Goal: Transaction & Acquisition: Purchase product/service

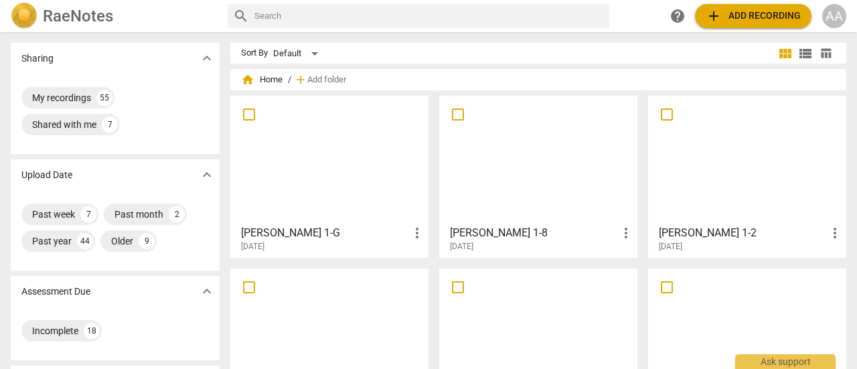
click at [360, 206] on div at bounding box center [329, 159] width 189 height 119
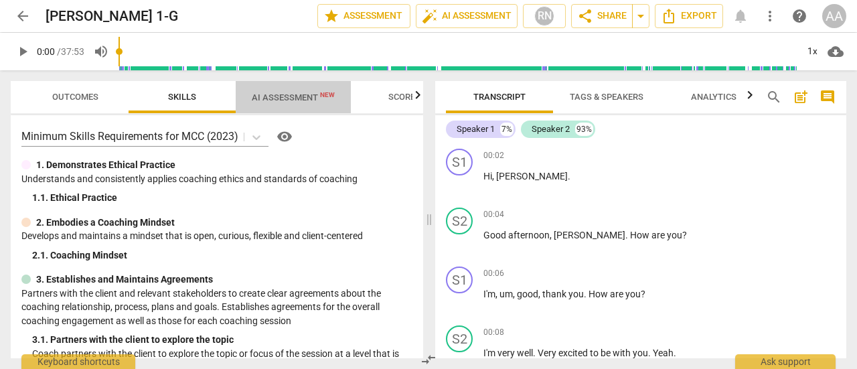
click at [295, 98] on span "AI Assessment New" at bounding box center [293, 97] width 83 height 10
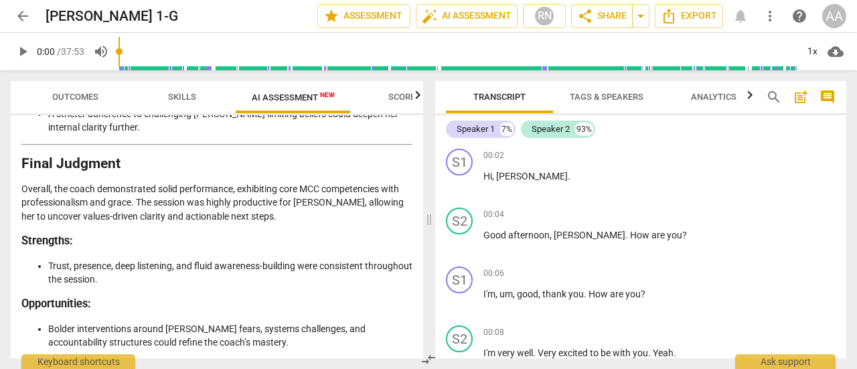
scroll to position [3092, 0]
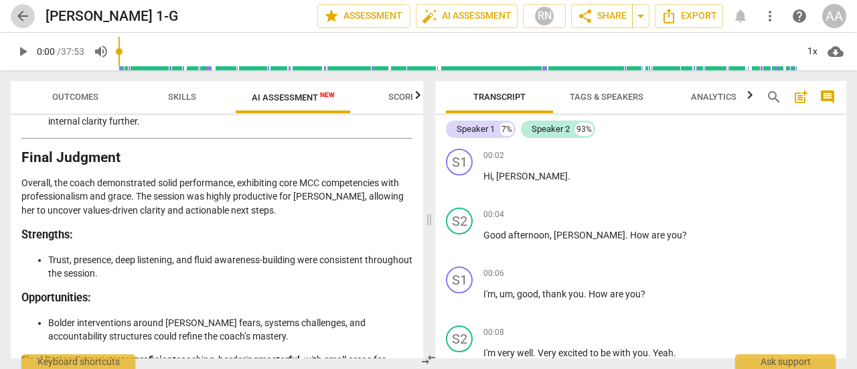
click at [21, 14] on span "arrow_back" at bounding box center [23, 16] width 16 height 16
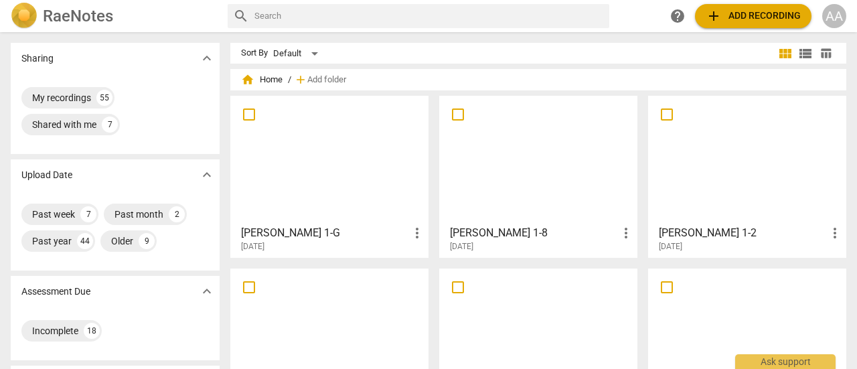
click at [328, 326] on div at bounding box center [329, 332] width 189 height 119
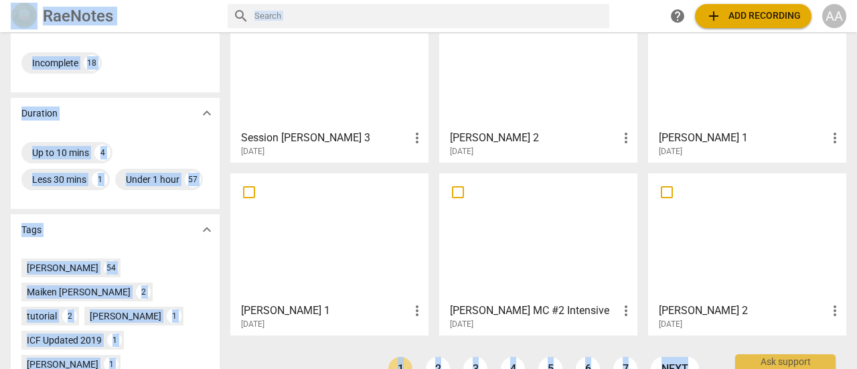
scroll to position [269, 0]
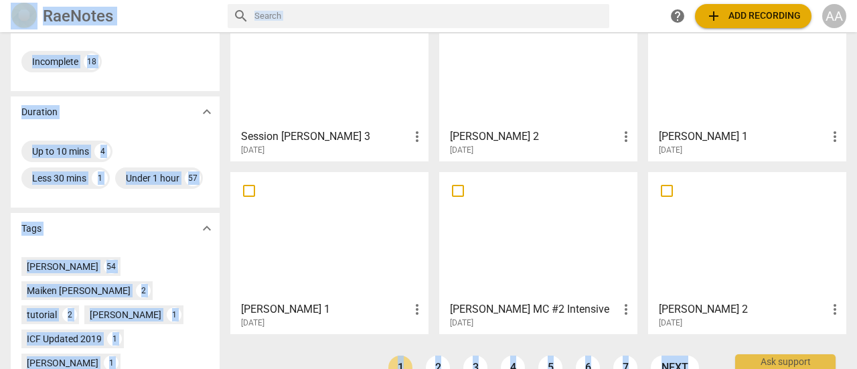
click at [358, 259] on div at bounding box center [329, 236] width 189 height 119
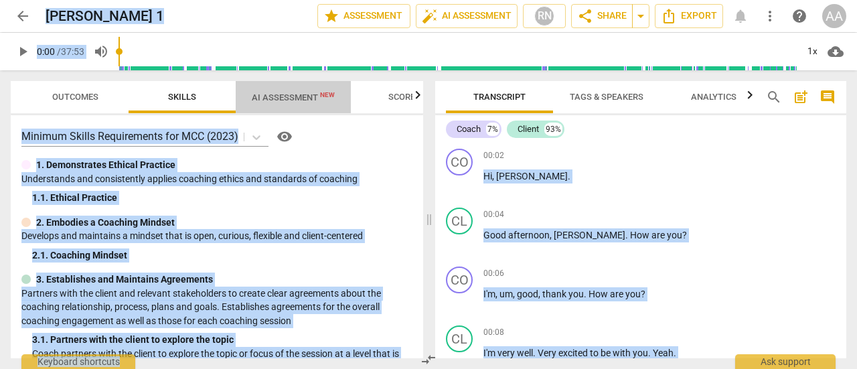
click at [299, 98] on span "AI Assessment New" at bounding box center [293, 97] width 83 height 10
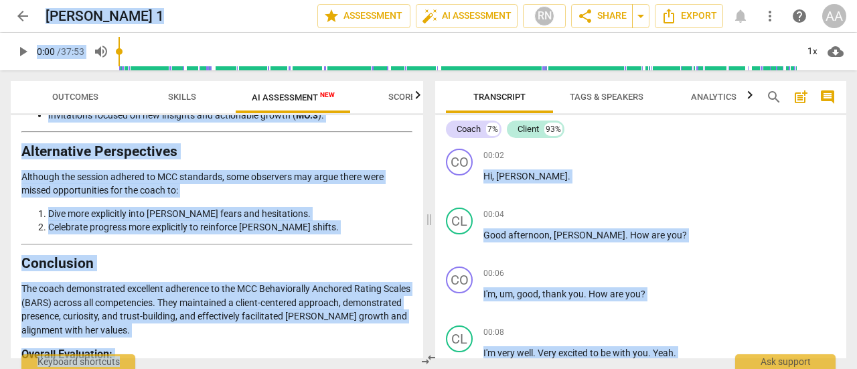
scroll to position [3195, 0]
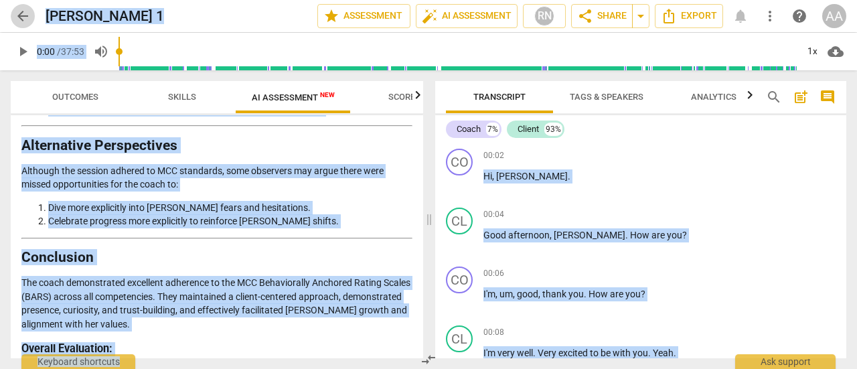
click at [21, 15] on span "arrow_back" at bounding box center [23, 16] width 16 height 16
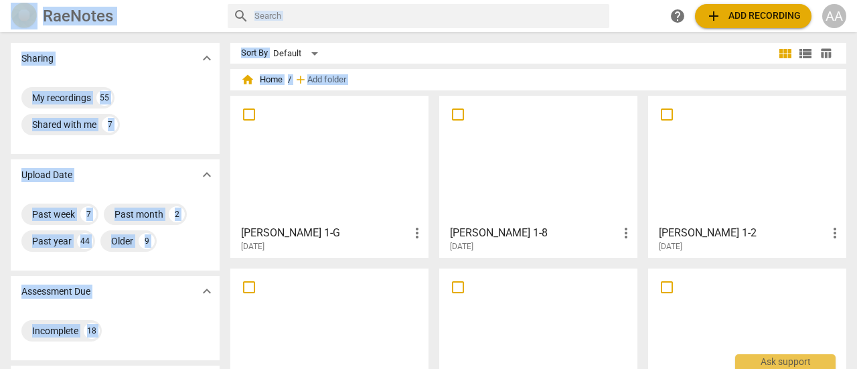
click at [689, 321] on div at bounding box center [747, 332] width 189 height 119
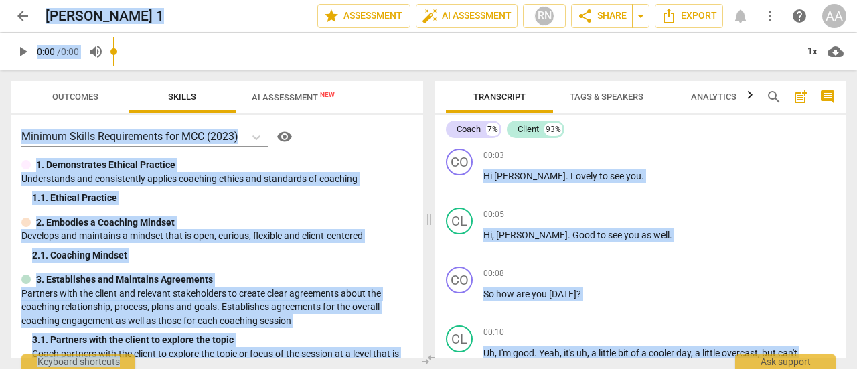
click at [284, 56] on input "range" at bounding box center [455, 51] width 684 height 43
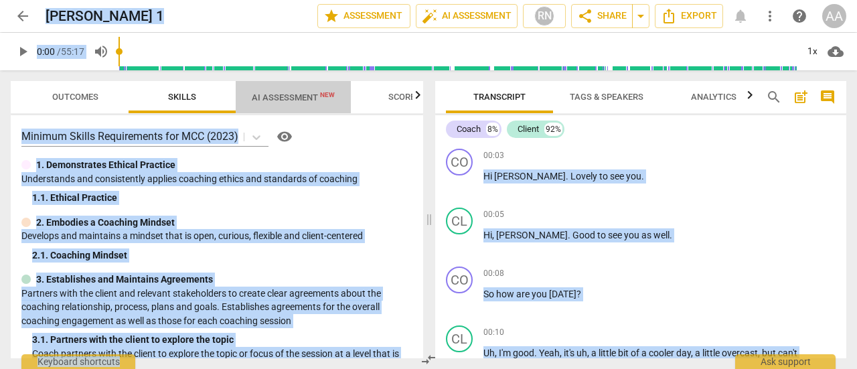
click at [297, 100] on span "AI Assessment New" at bounding box center [293, 97] width 83 height 10
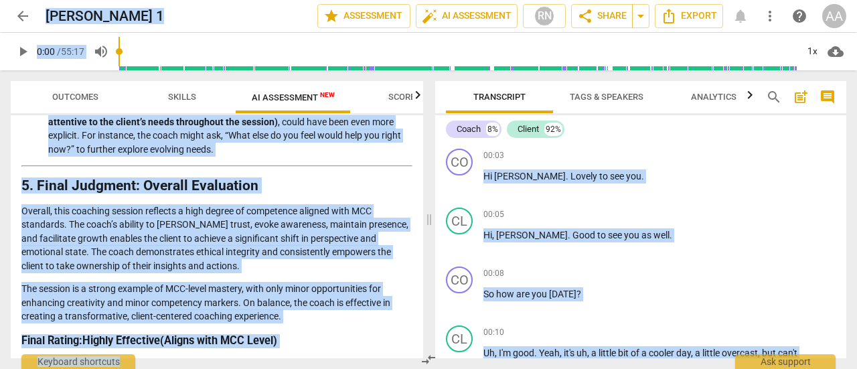
scroll to position [1866, 0]
click at [25, 17] on span "arrow_back" at bounding box center [23, 16] width 16 height 16
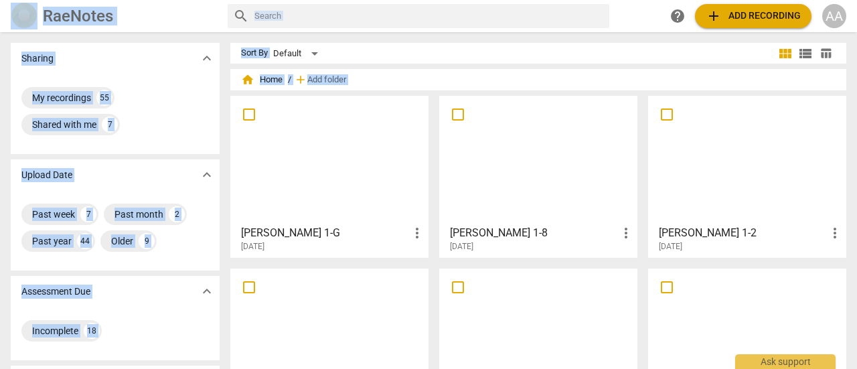
click at [533, 316] on div at bounding box center [538, 332] width 189 height 119
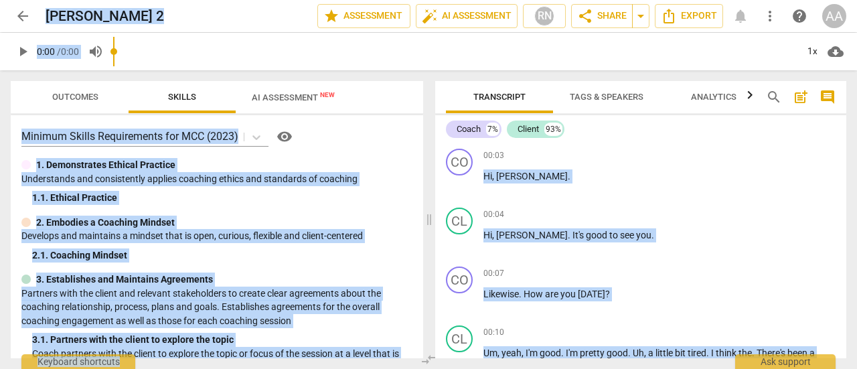
click at [299, 60] on input "range" at bounding box center [455, 51] width 684 height 43
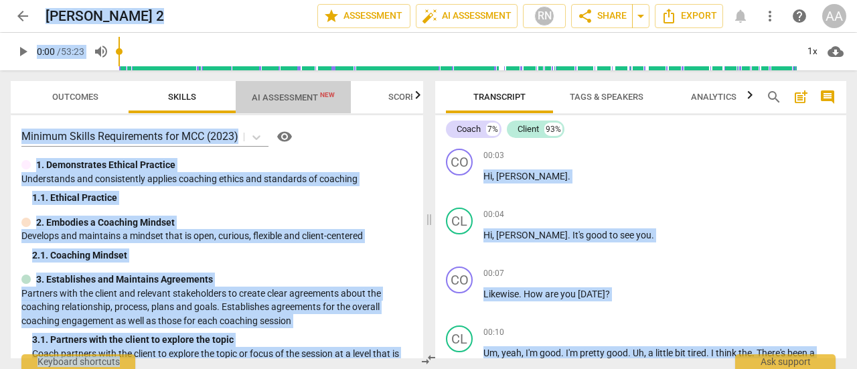
click at [301, 105] on span "AI Assessment New" at bounding box center [293, 97] width 115 height 20
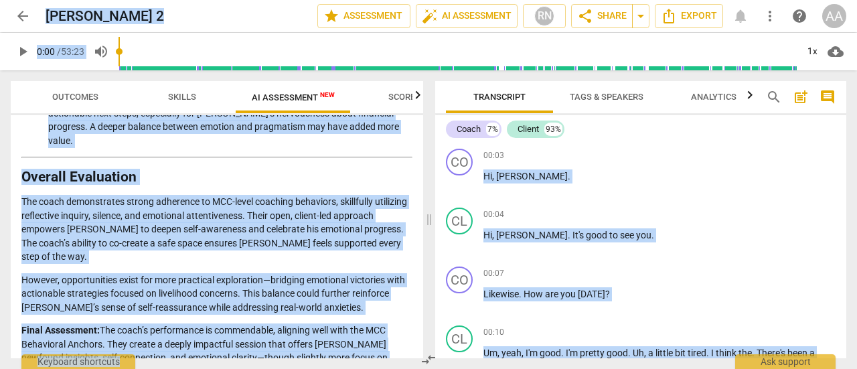
scroll to position [2260, 0]
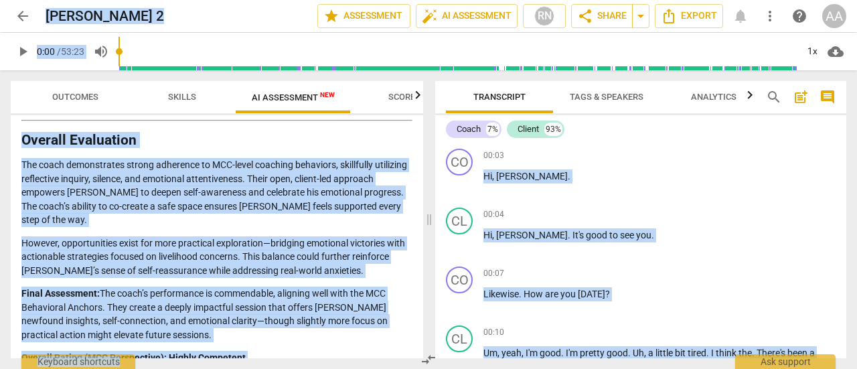
click at [29, 17] on span "arrow_back" at bounding box center [23, 16] width 16 height 16
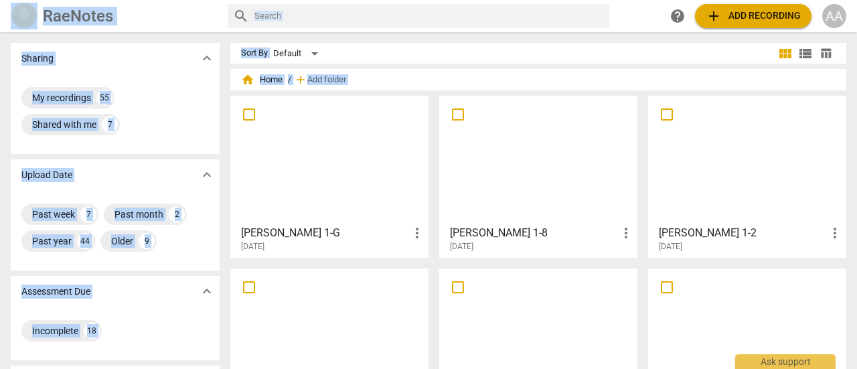
click at [484, 200] on div at bounding box center [538, 159] width 189 height 119
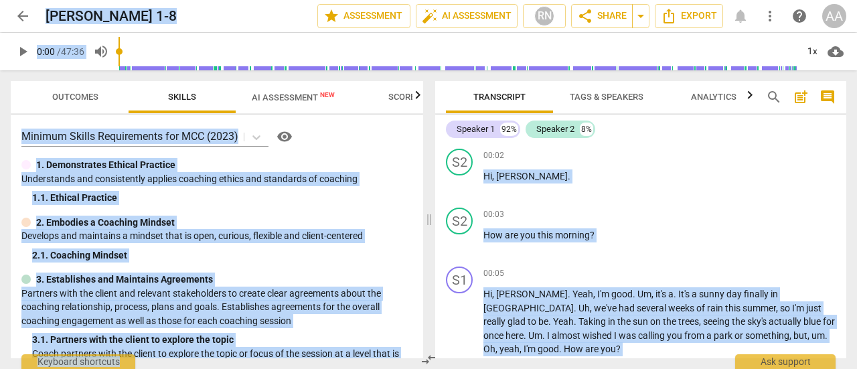
click at [302, 97] on span "AI Assessment New" at bounding box center [293, 97] width 83 height 10
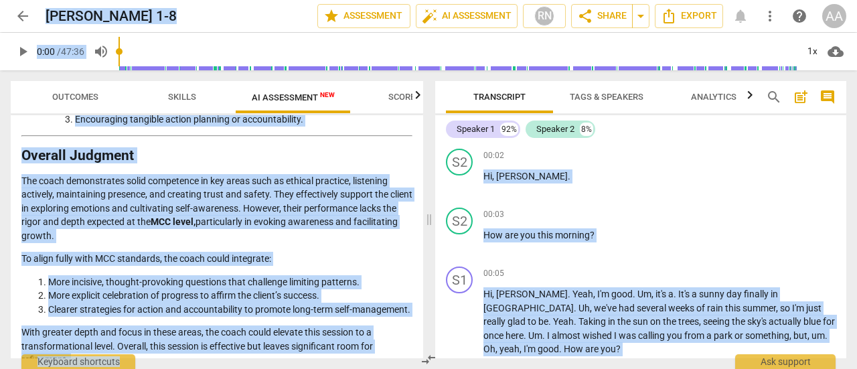
scroll to position [2499, 0]
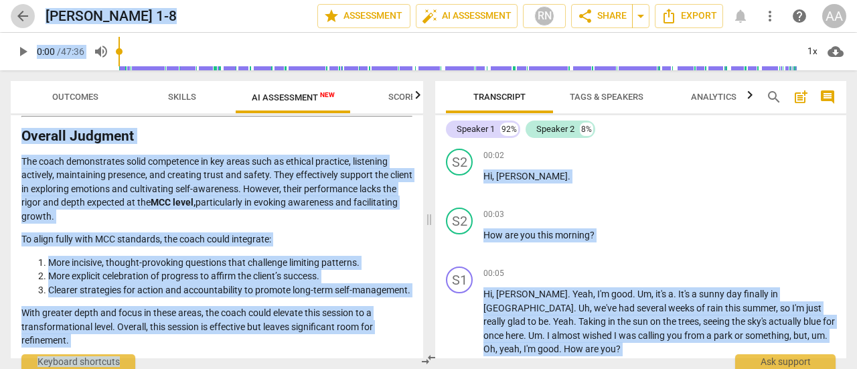
click at [25, 15] on span "arrow_back" at bounding box center [23, 16] width 16 height 16
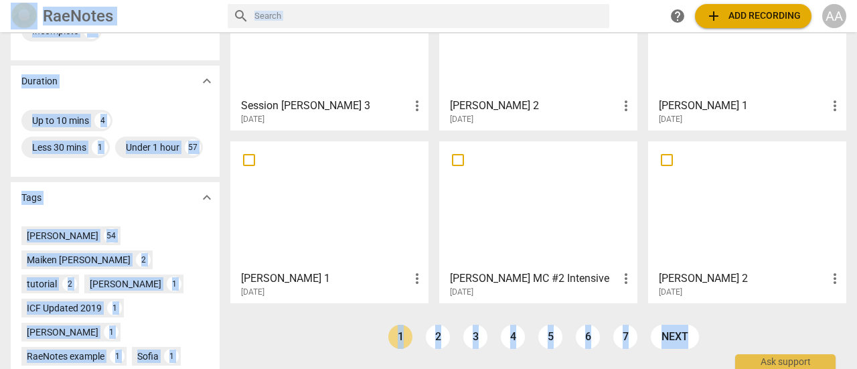
scroll to position [301, 0]
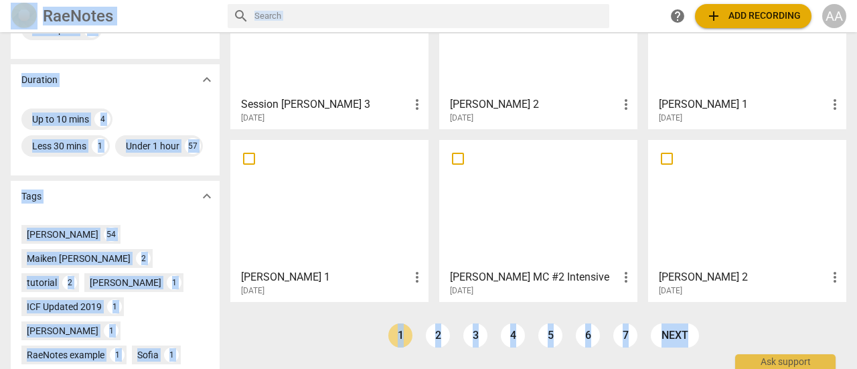
click at [512, 256] on div at bounding box center [538, 204] width 189 height 119
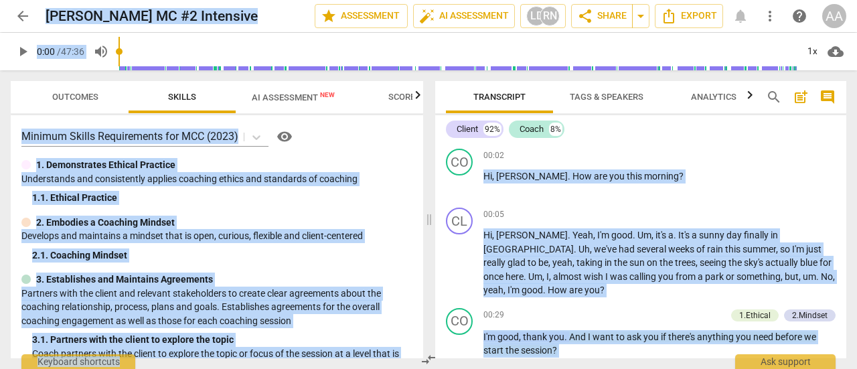
click at [305, 95] on span "AI Assessment New" at bounding box center [293, 97] width 83 height 10
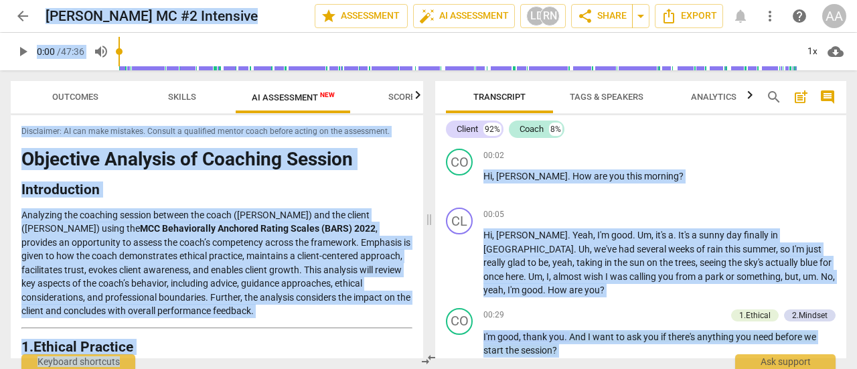
click at [407, 96] on span "Scores" at bounding box center [405, 97] width 32 height 10
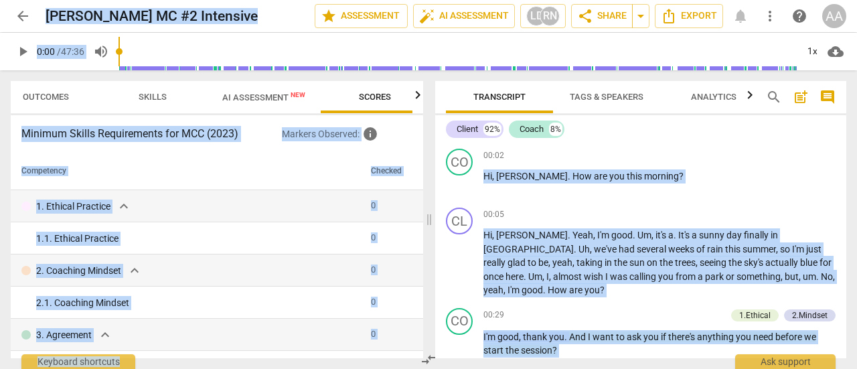
scroll to position [0, 45]
click at [42, 97] on span "Outcomes" at bounding box center [30, 97] width 46 height 10
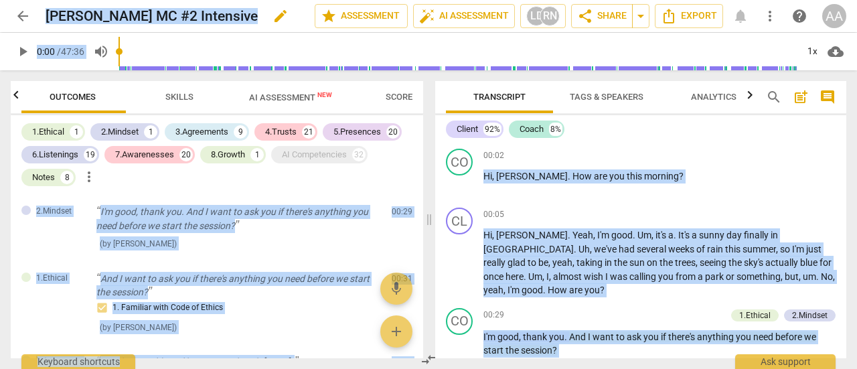
scroll to position [0, 0]
click at [23, 18] on span "arrow_back" at bounding box center [23, 16] width 16 height 16
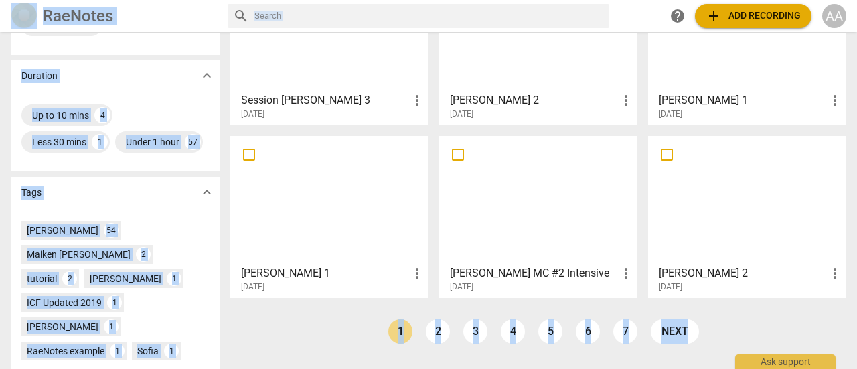
scroll to position [308, 0]
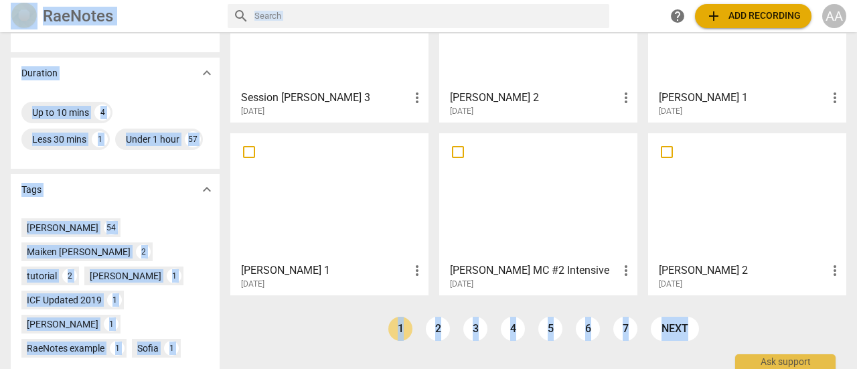
click at [541, 259] on div "Angelica MCC MC #2 Intensive more_vert 2025-08-20" at bounding box center [539, 273] width 190 height 33
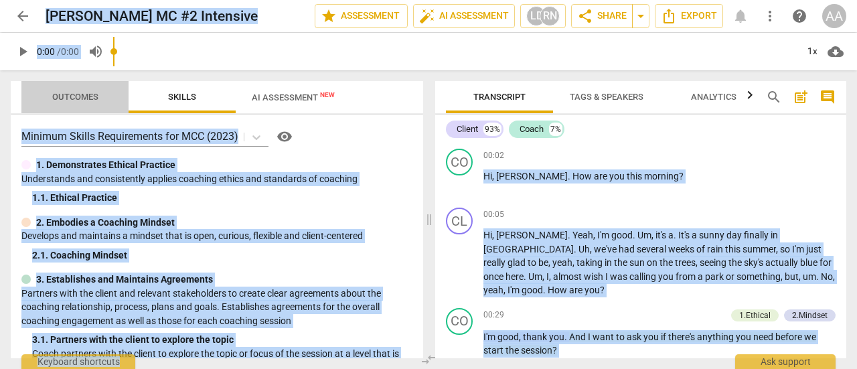
click at [64, 64] on div "arrow_back Angelica MCC MC #2 Intensive edit star Assessment auto_fix_high AI A…" at bounding box center [428, 184] width 857 height 369
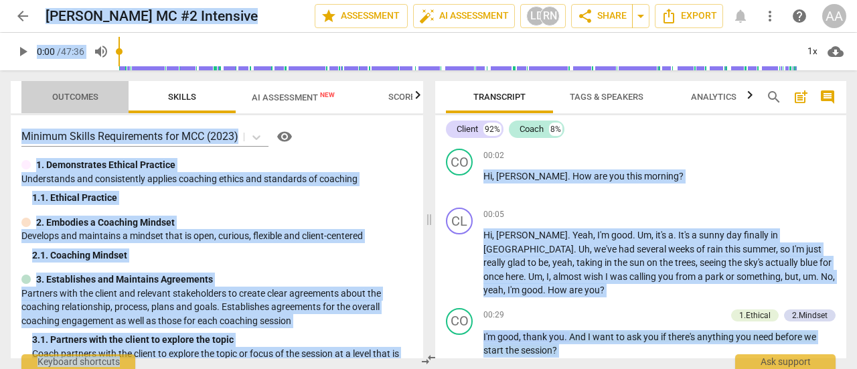
click at [76, 104] on span "Outcomes" at bounding box center [75, 97] width 78 height 18
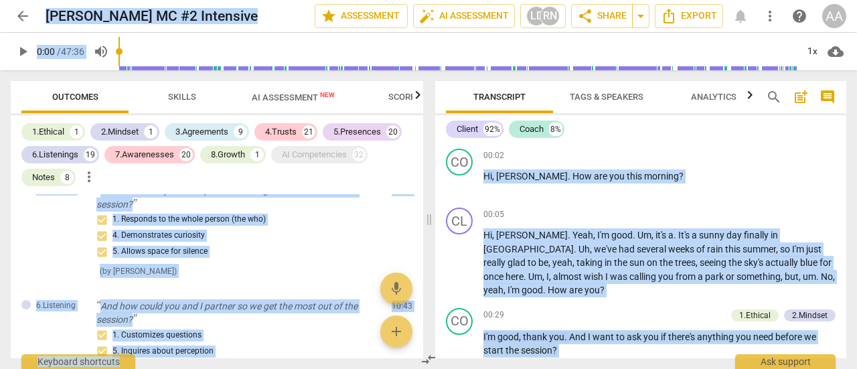
scroll to position [3929, 0]
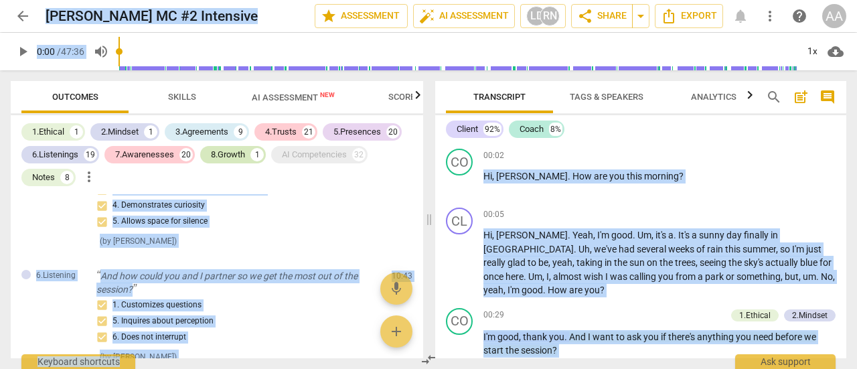
click at [233, 157] on div "8.Growth" at bounding box center [228, 154] width 34 height 13
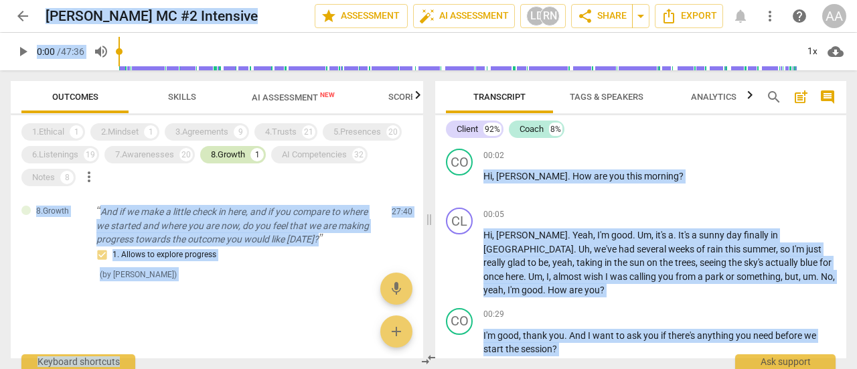
scroll to position [0, 0]
click at [151, 151] on div "7.Awarenesses" at bounding box center [144, 154] width 59 height 13
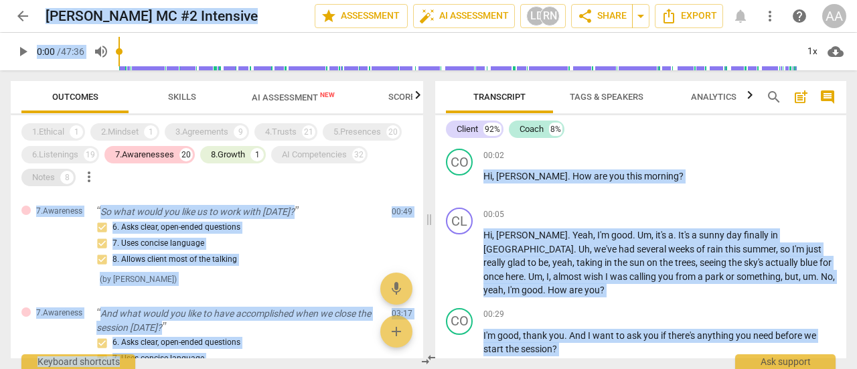
click at [48, 177] on div "Notes" at bounding box center [43, 177] width 23 height 13
click at [150, 155] on div "7.Awarenesses" at bounding box center [144, 154] width 59 height 13
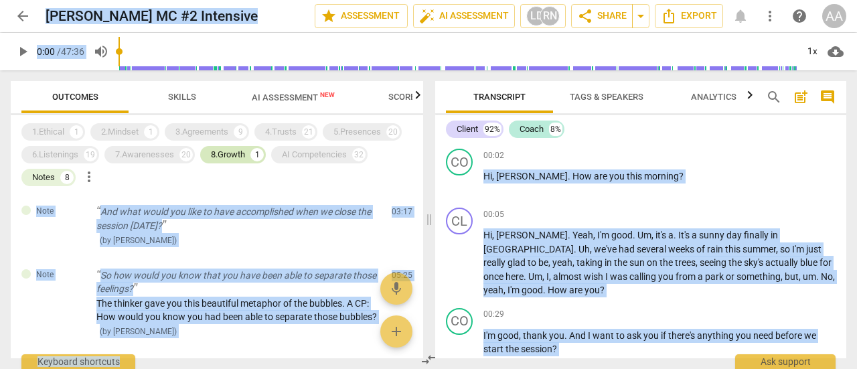
click at [226, 157] on div "8.Growth" at bounding box center [228, 154] width 34 height 13
click at [399, 96] on span "Scores" at bounding box center [405, 97] width 32 height 10
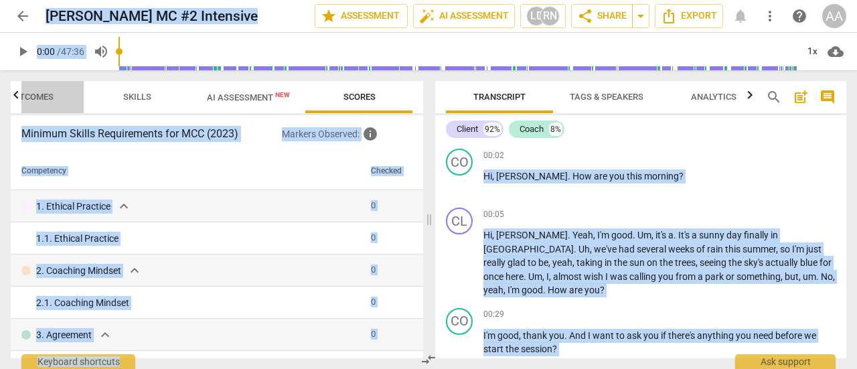
click at [29, 100] on span "Outcomes" at bounding box center [30, 97] width 46 height 10
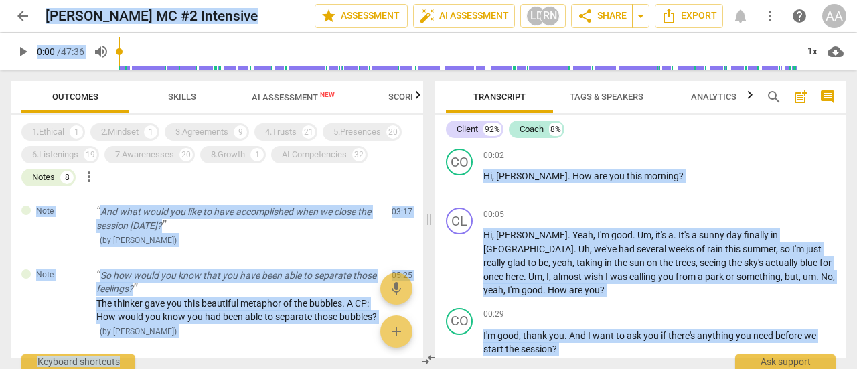
click at [181, 96] on span "Skills" at bounding box center [182, 97] width 28 height 10
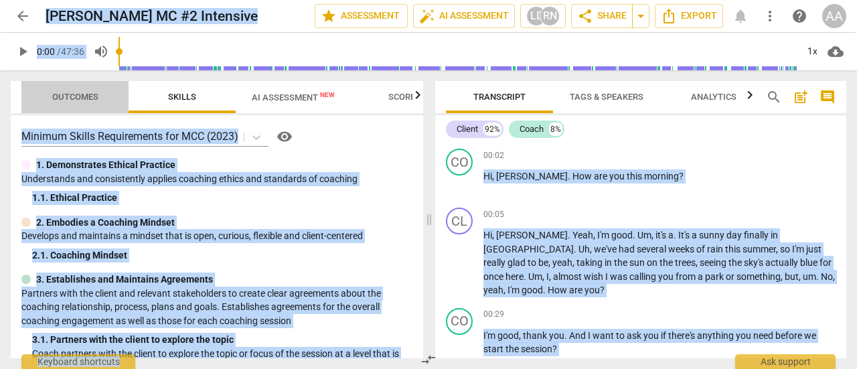
click at [82, 98] on span "Outcomes" at bounding box center [75, 97] width 46 height 10
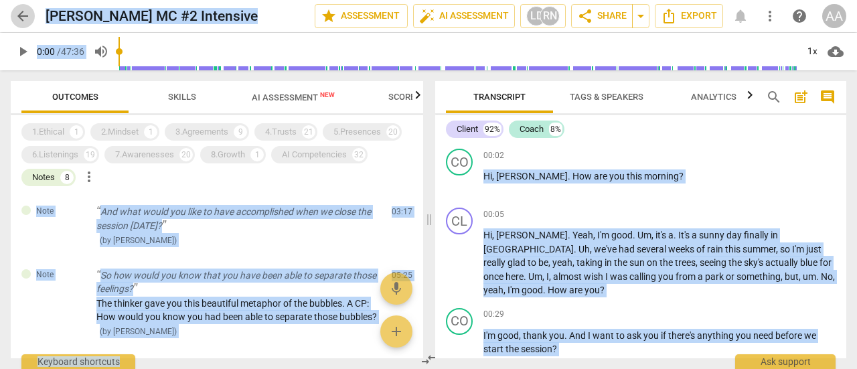
click at [20, 14] on span "arrow_back" at bounding box center [23, 16] width 16 height 16
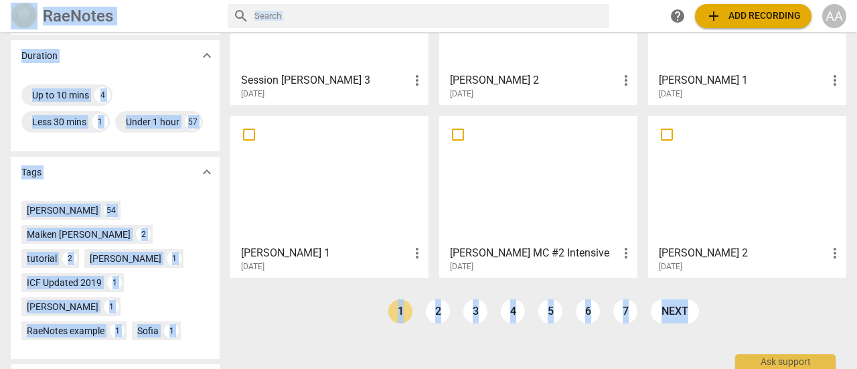
scroll to position [326, 0]
click at [550, 207] on div at bounding box center [538, 179] width 189 height 119
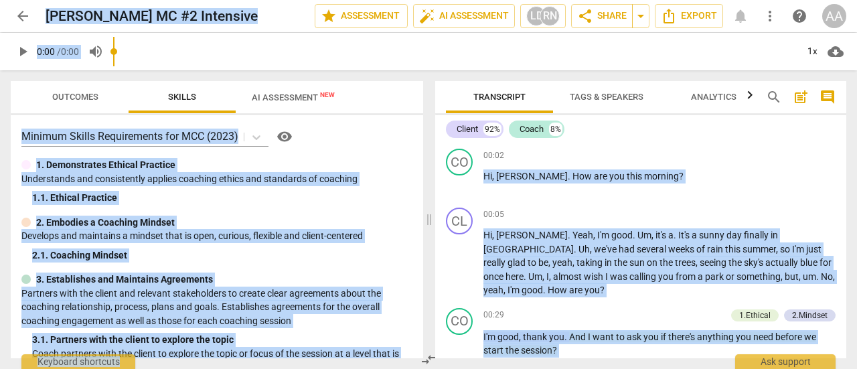
click at [715, 60] on input "range" at bounding box center [455, 51] width 684 height 43
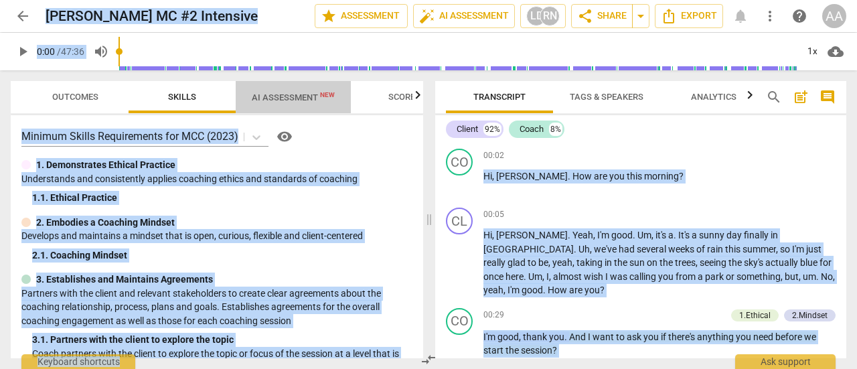
click at [294, 97] on span "AI Assessment New" at bounding box center [293, 97] width 83 height 10
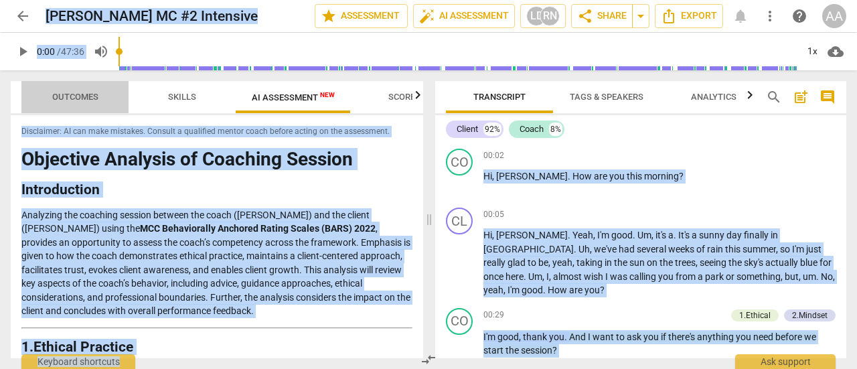
click at [72, 97] on span "Outcomes" at bounding box center [75, 97] width 46 height 10
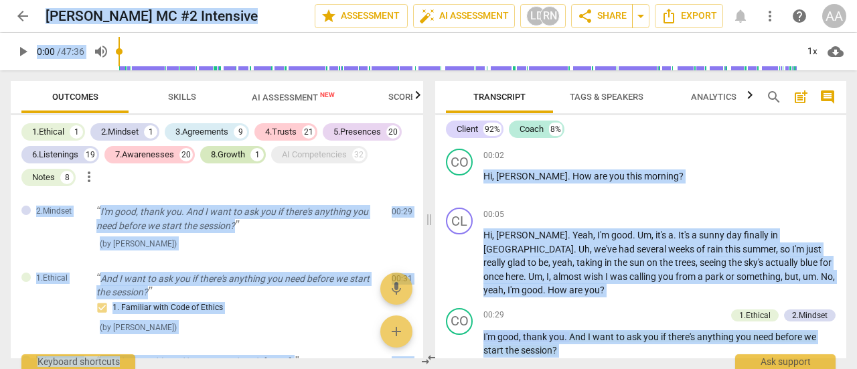
click at [229, 152] on div "8.Growth" at bounding box center [228, 154] width 34 height 13
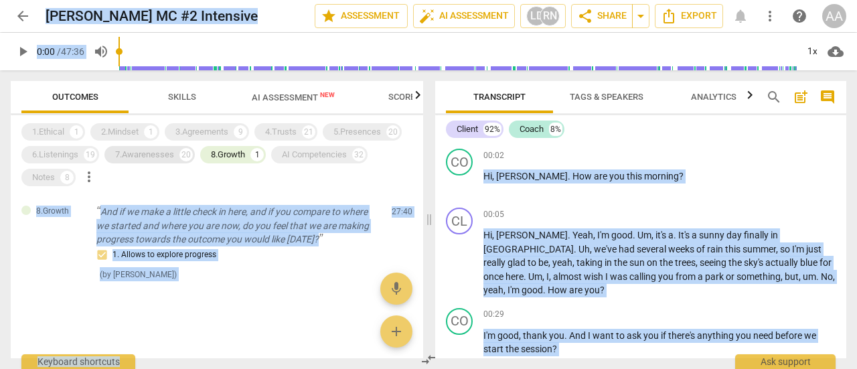
click at [154, 152] on div "7.Awarenesses" at bounding box center [144, 154] width 59 height 13
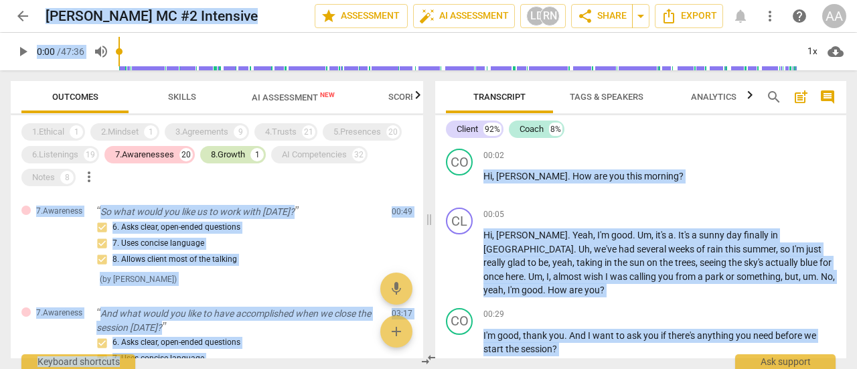
click at [224, 156] on div "8.Growth" at bounding box center [228, 154] width 34 height 13
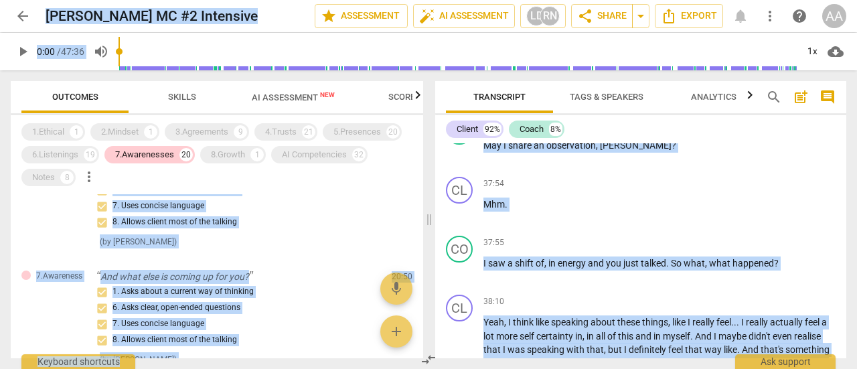
scroll to position [6096, 0]
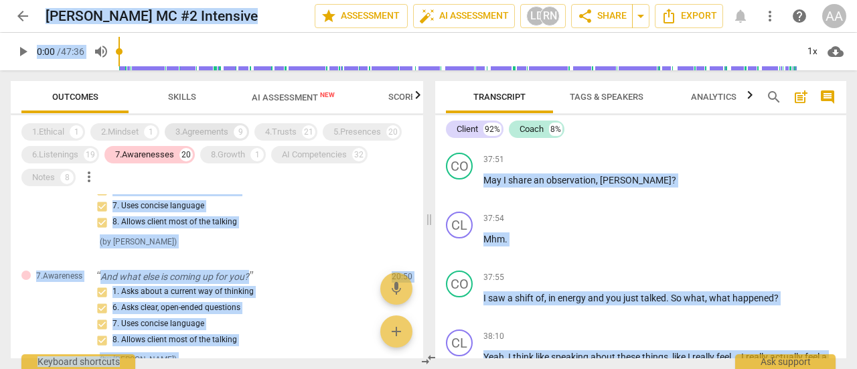
click at [222, 129] on div "3.Agreements" at bounding box center [202, 131] width 53 height 13
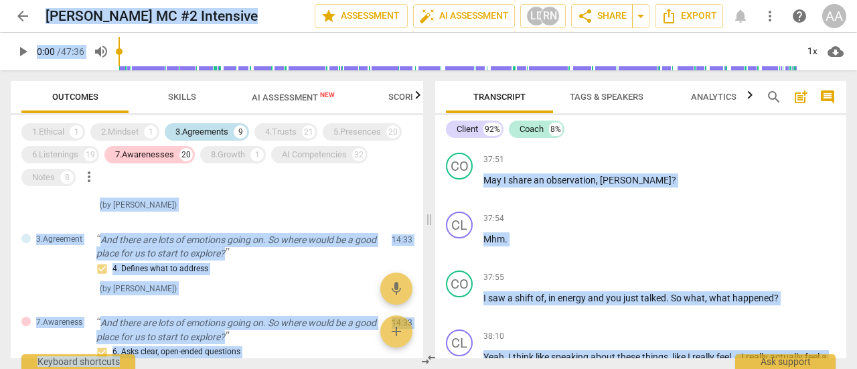
scroll to position [2451, 0]
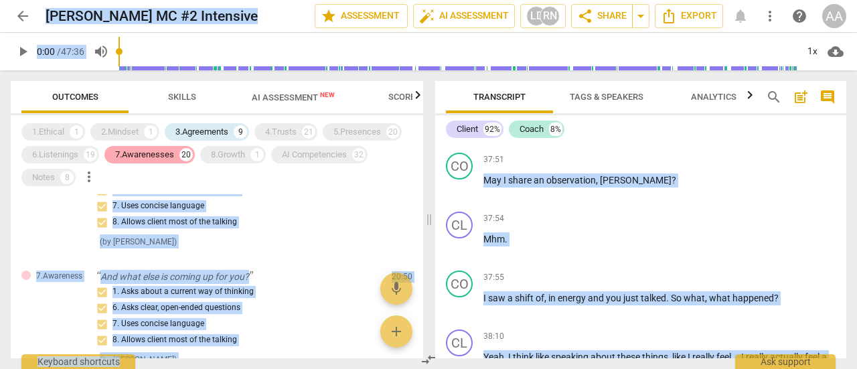
click at [154, 153] on div "7.Awarenesses" at bounding box center [144, 154] width 59 height 13
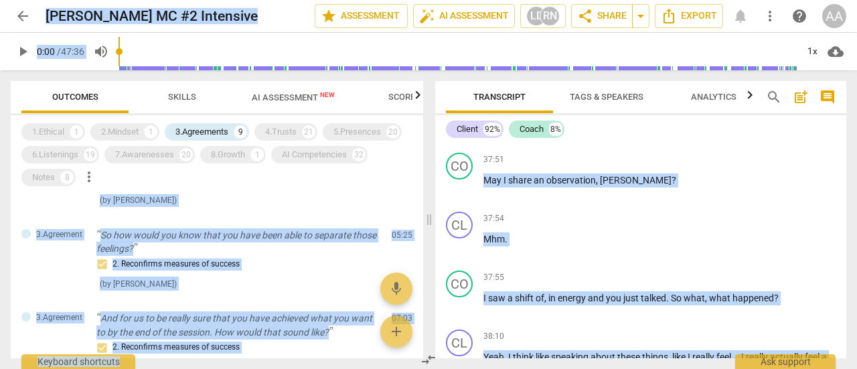
scroll to position [0, 0]
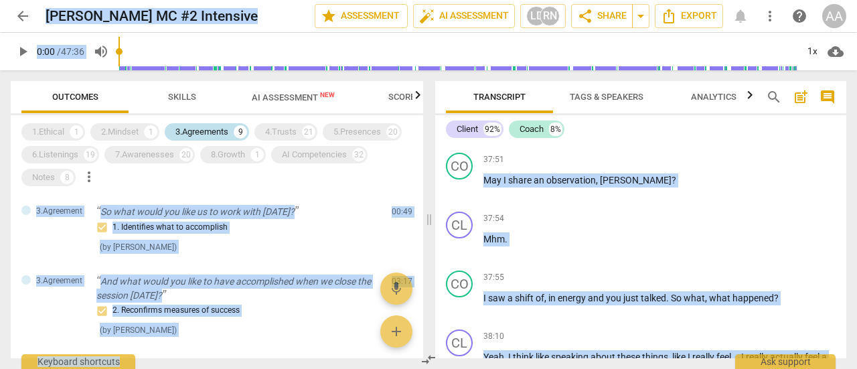
click at [216, 132] on div "3.Agreements" at bounding box center [202, 131] width 53 height 13
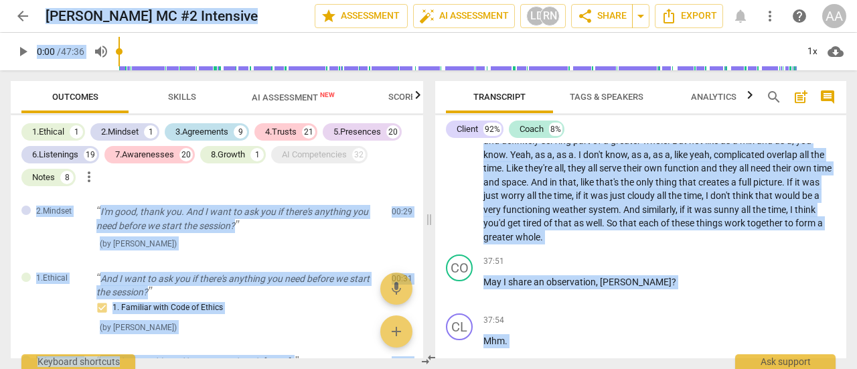
scroll to position [6177, 0]
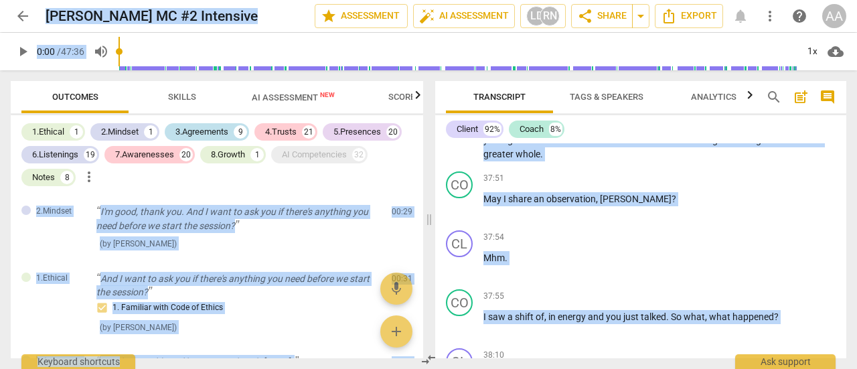
click at [226, 131] on div "3.Agreements" at bounding box center [202, 131] width 53 height 13
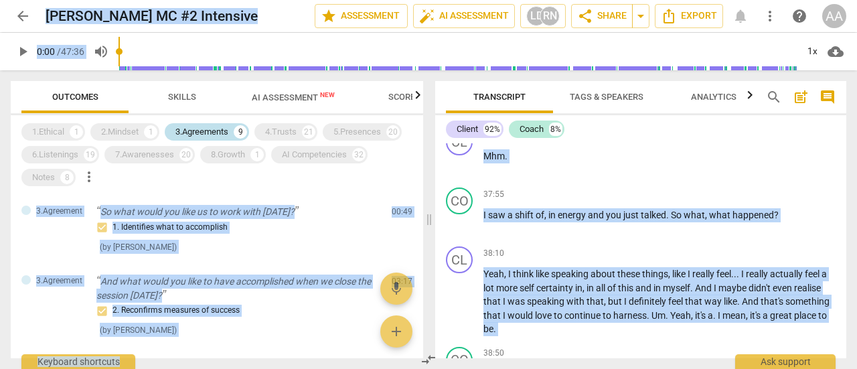
scroll to position [6094, 0]
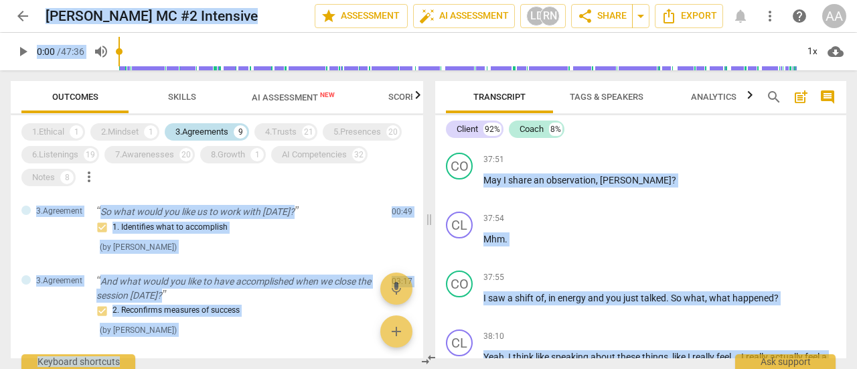
click at [226, 131] on div "3.Agreements" at bounding box center [202, 131] width 53 height 13
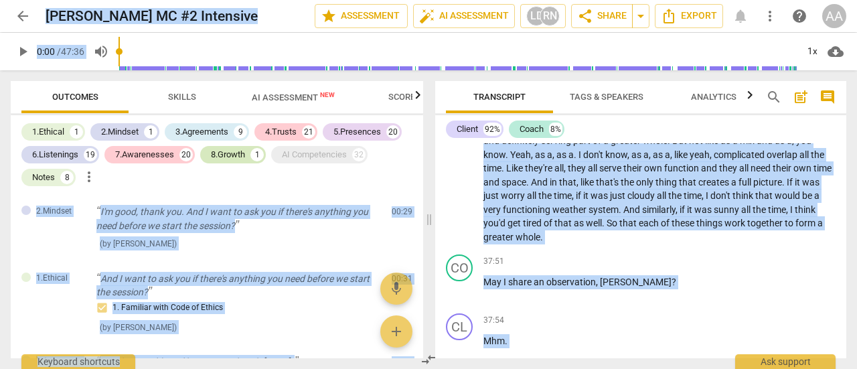
scroll to position [6177, 0]
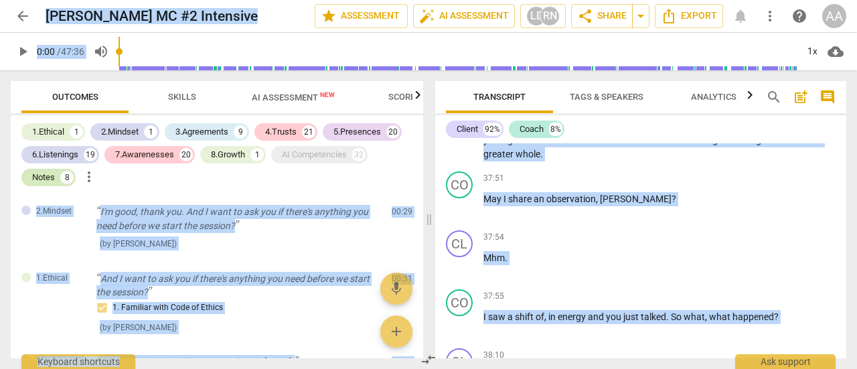
click at [48, 183] on div "Notes" at bounding box center [43, 177] width 23 height 13
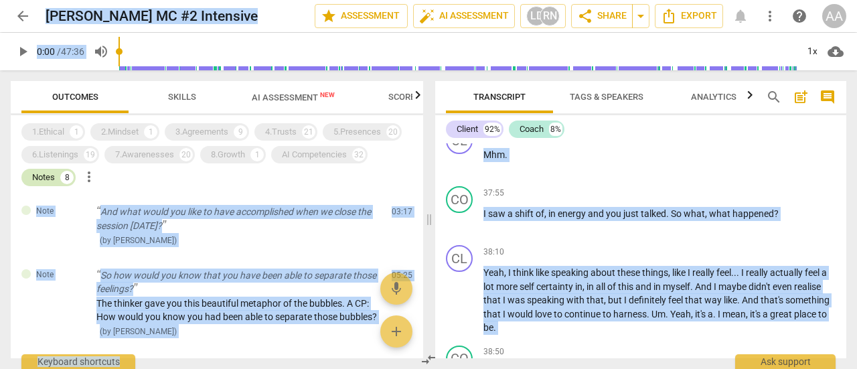
scroll to position [6093, 0]
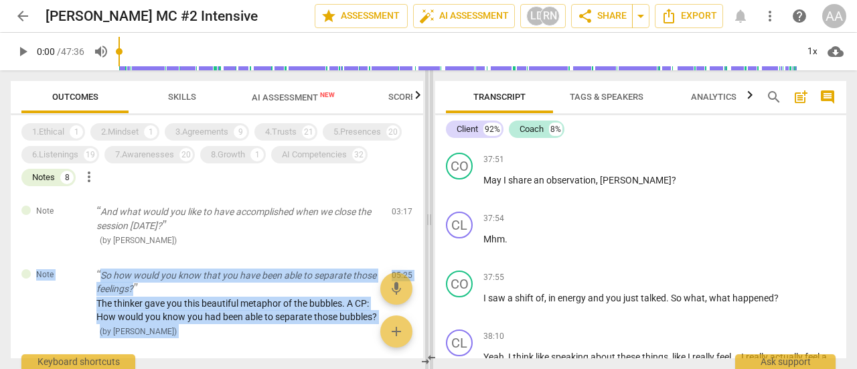
drag, startPoint x: 423, startPoint y: 210, endPoint x: 427, endPoint y: 221, distance: 11.4
click at [427, 221] on div "Outcomes Skills AI Assessment New Scores 1.Ethical 1 2.Mindset 1 3.Agreements 9…" at bounding box center [428, 219] width 857 height 299
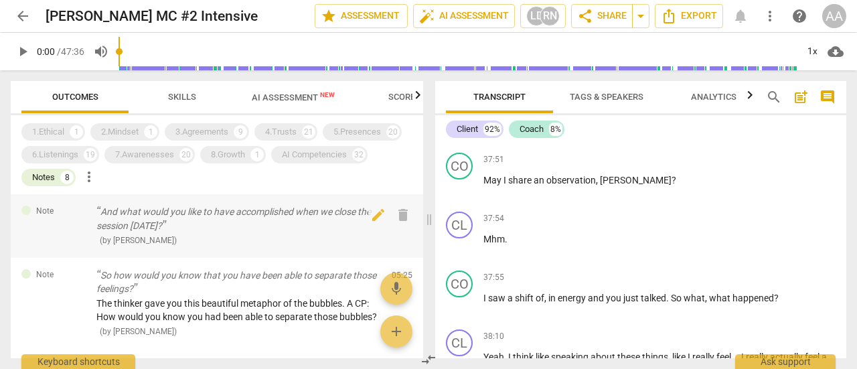
click at [346, 246] on div "( by Lyssa deHart )" at bounding box center [238, 240] width 285 height 14
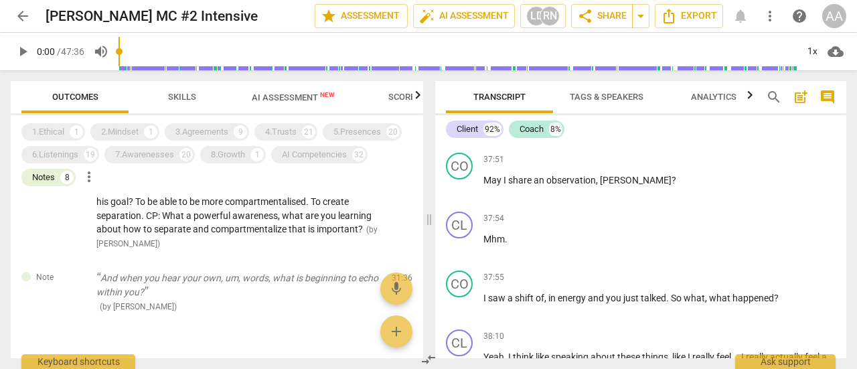
scroll to position [0, 0]
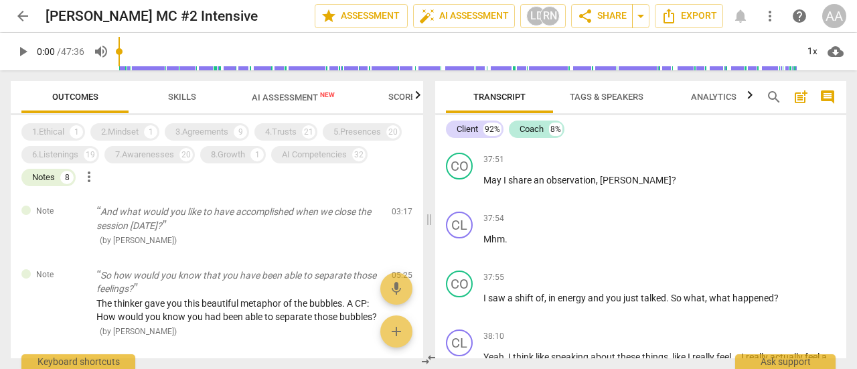
click at [284, 93] on span "AI Assessment New" at bounding box center [293, 97] width 83 height 10
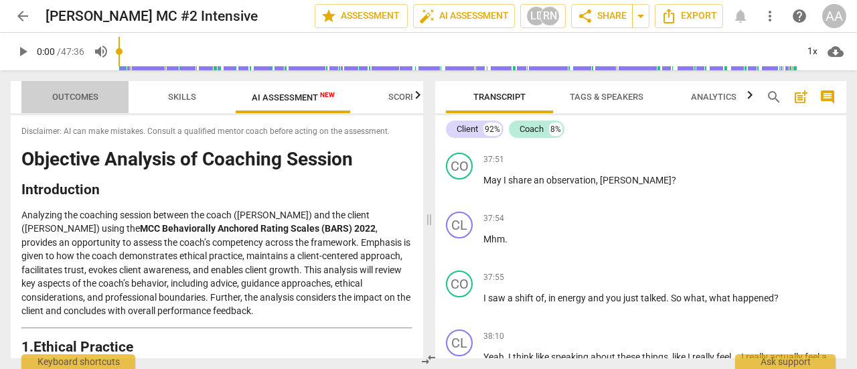
click at [68, 101] on span "Outcomes" at bounding box center [75, 97] width 46 height 10
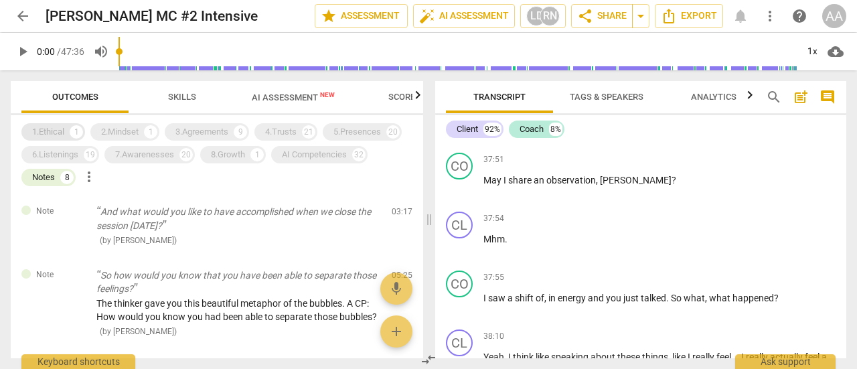
click at [54, 128] on div "1.Ethical" at bounding box center [48, 131] width 32 height 13
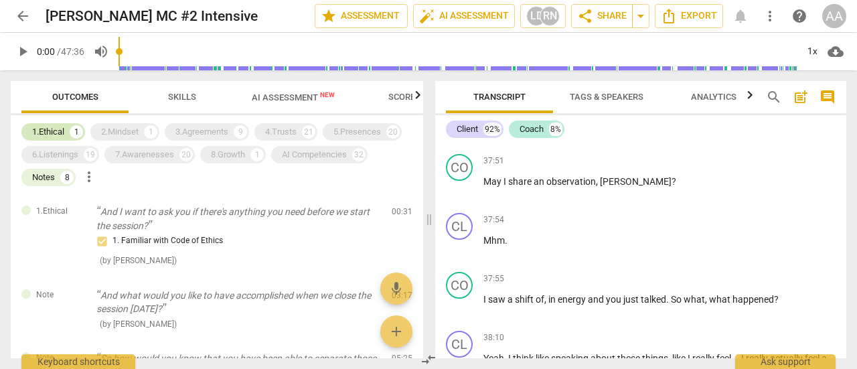
scroll to position [6094, 0]
click at [122, 132] on div "2.Mindset" at bounding box center [120, 131] width 38 height 13
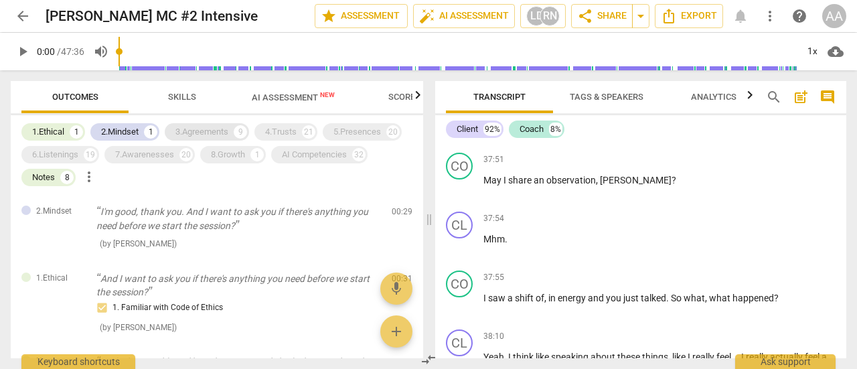
click at [193, 137] on div "3.Agreements" at bounding box center [202, 131] width 53 height 13
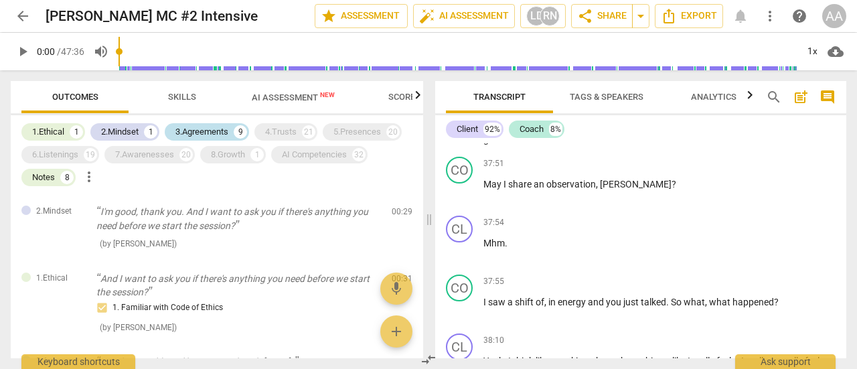
scroll to position [6098, 0]
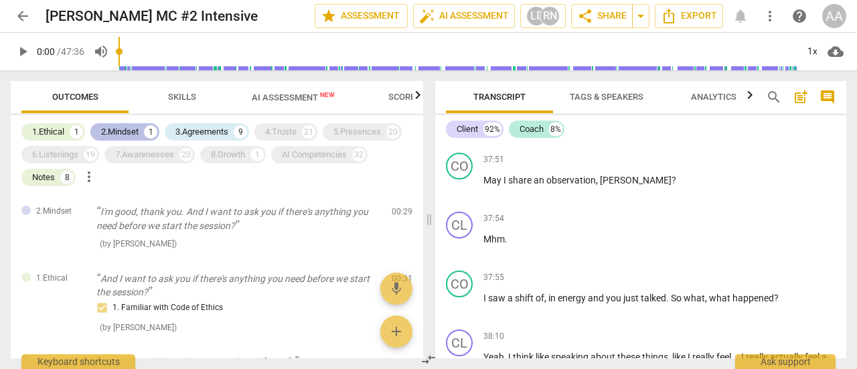
click at [133, 133] on div "2.Mindset" at bounding box center [120, 131] width 38 height 13
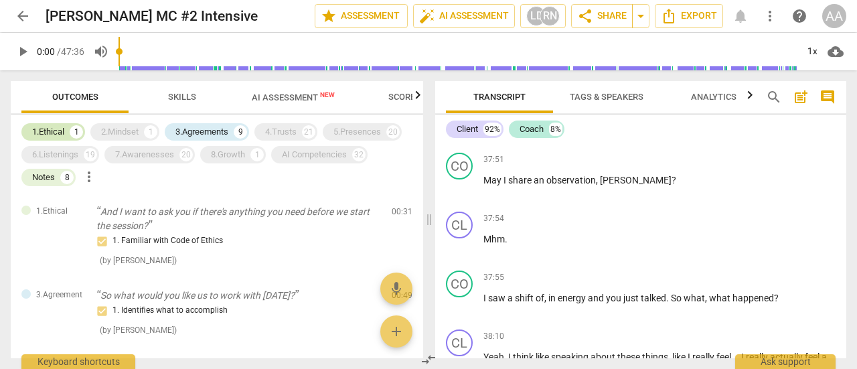
click at [56, 127] on div "1.Ethical" at bounding box center [48, 131] width 32 height 13
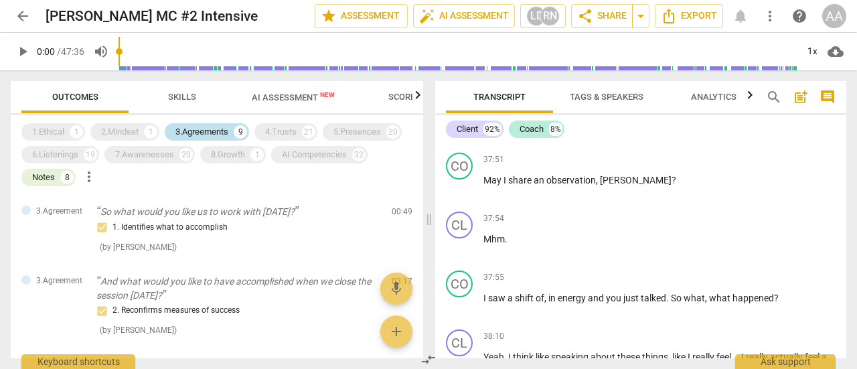
click at [196, 135] on div "3.Agreements" at bounding box center [202, 131] width 53 height 13
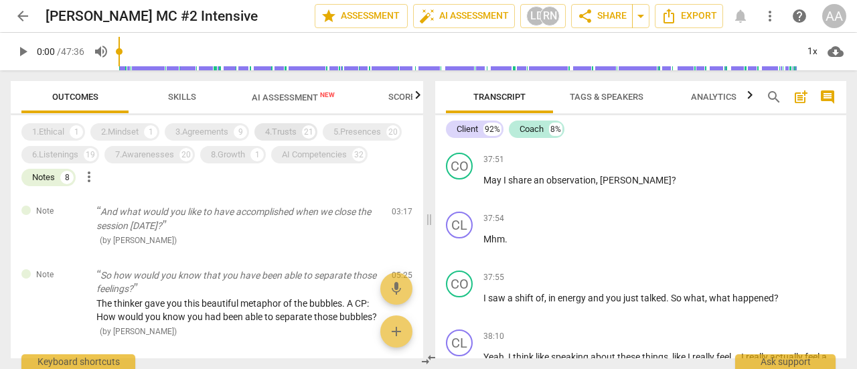
click at [289, 131] on div "4.Trusts" at bounding box center [280, 131] width 31 height 13
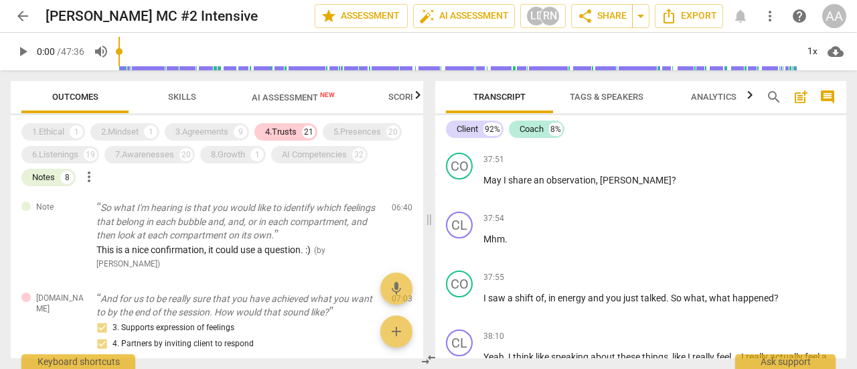
scroll to position [757, 0]
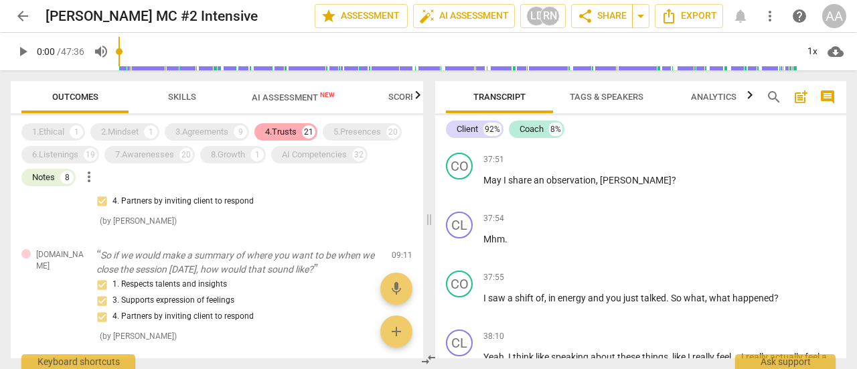
click at [301, 129] on div "4.Trusts 21" at bounding box center [286, 131] width 63 height 17
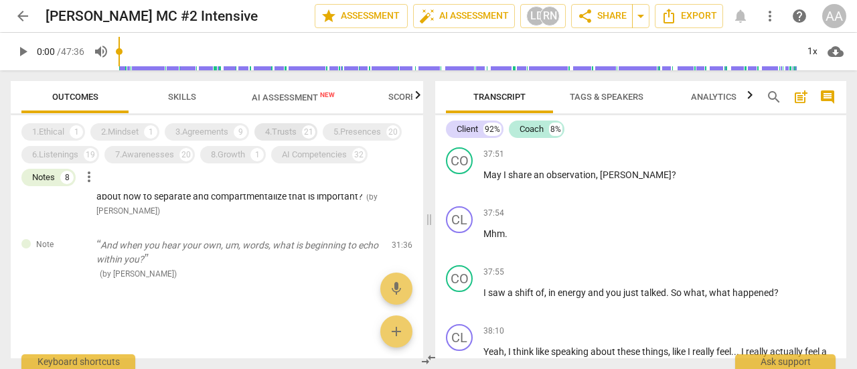
scroll to position [6093, 0]
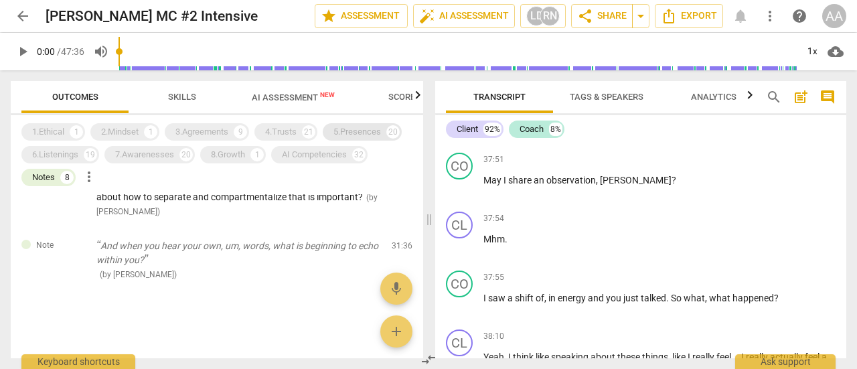
click at [362, 133] on div "5.Presences" at bounding box center [358, 131] width 48 height 13
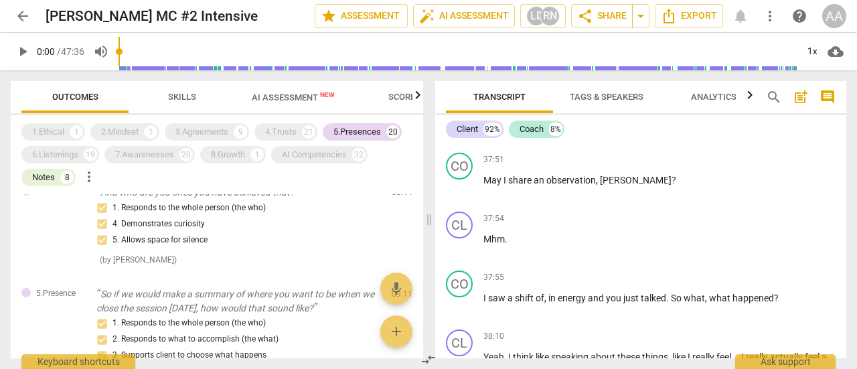
scroll to position [0, 0]
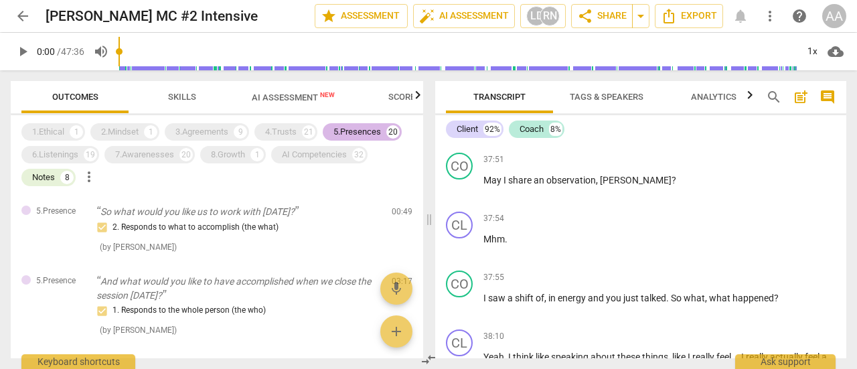
click at [364, 136] on div "5.Presences" at bounding box center [358, 131] width 48 height 13
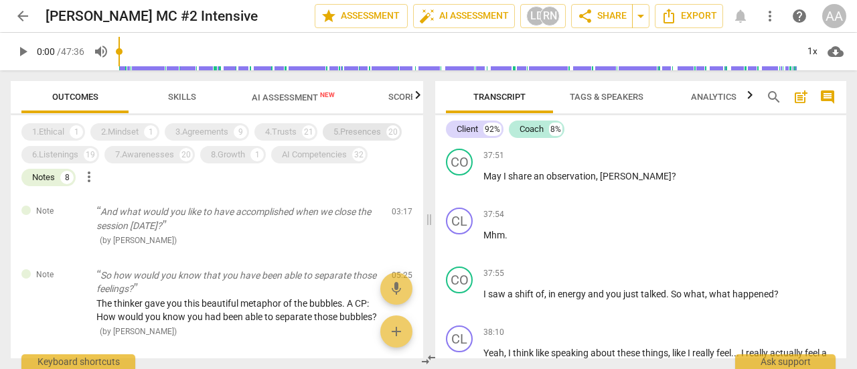
scroll to position [6093, 0]
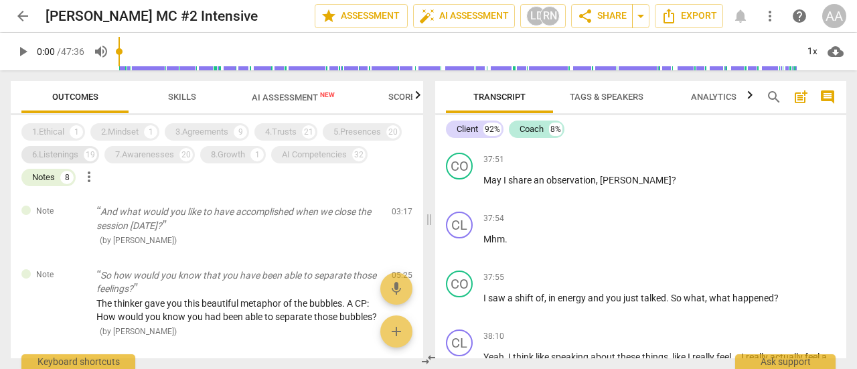
click at [58, 155] on div "6.Listenings" at bounding box center [55, 154] width 46 height 13
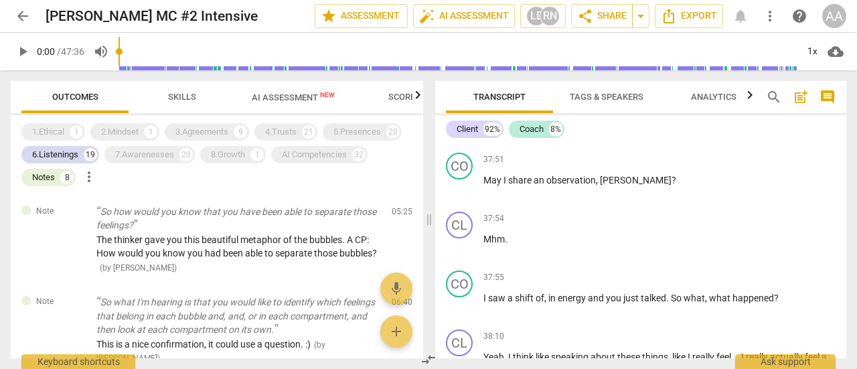
scroll to position [0, 0]
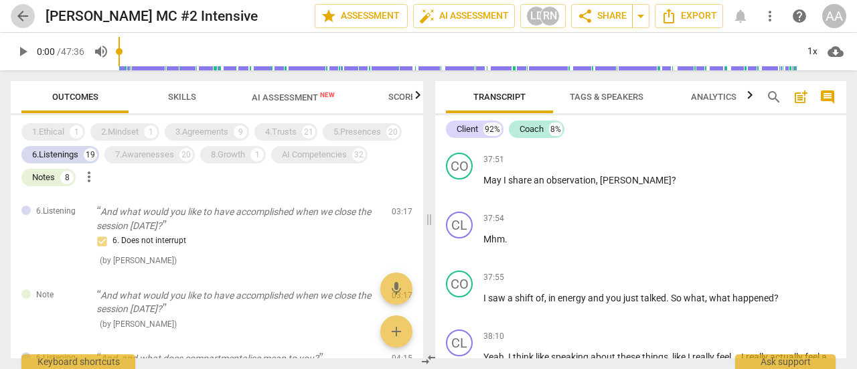
click at [25, 16] on span "arrow_back" at bounding box center [23, 16] width 16 height 16
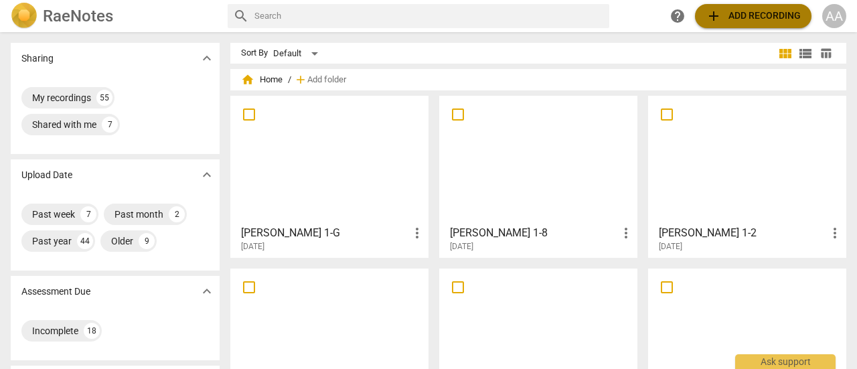
click at [729, 15] on span "add Add recording" at bounding box center [753, 16] width 95 height 16
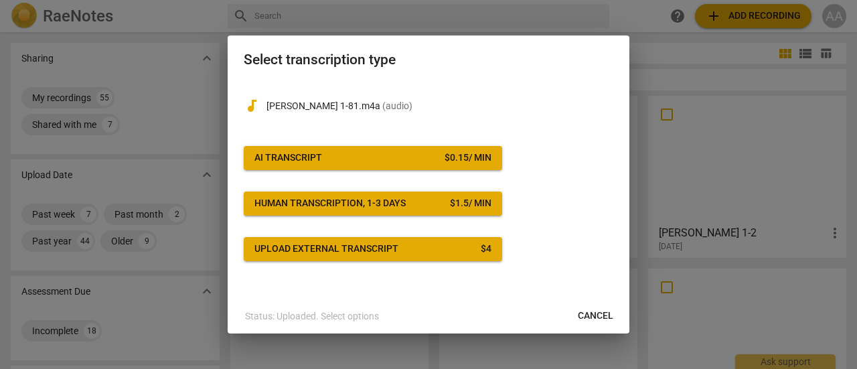
click at [402, 151] on span "AI Transcript $ 0.15 / min" at bounding box center [373, 157] width 237 height 13
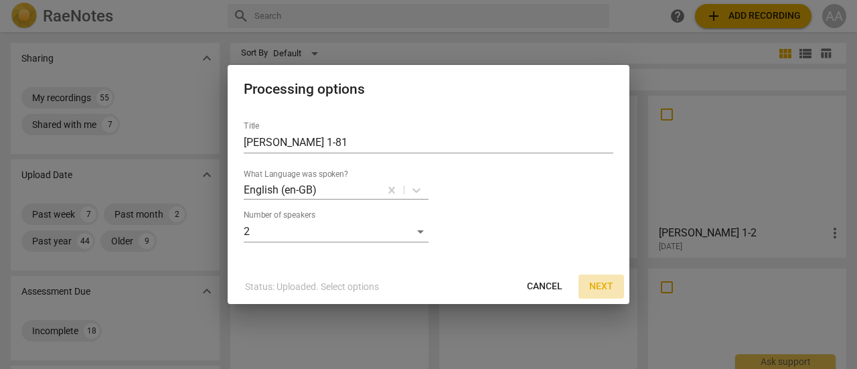
click at [602, 289] on span "Next" at bounding box center [601, 286] width 24 height 13
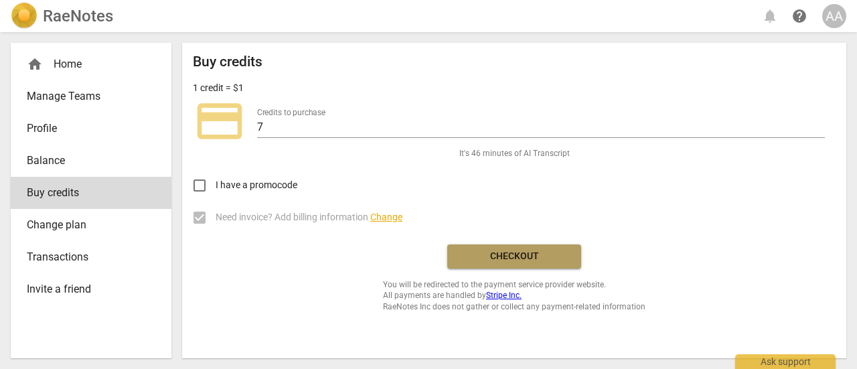
click at [526, 257] on span "Checkout" at bounding box center [514, 256] width 113 height 13
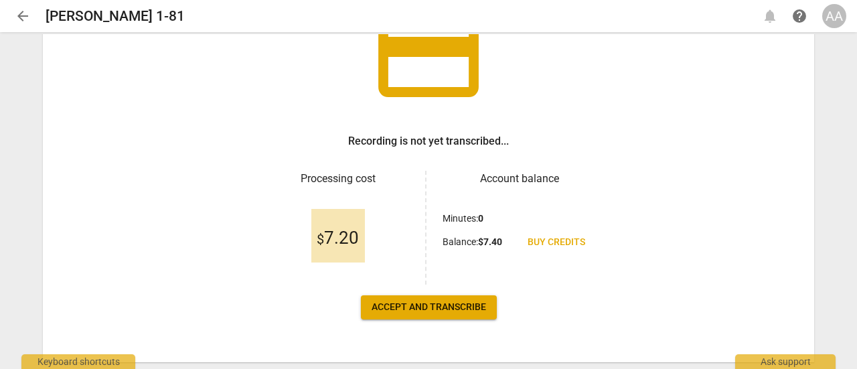
scroll to position [124, 0]
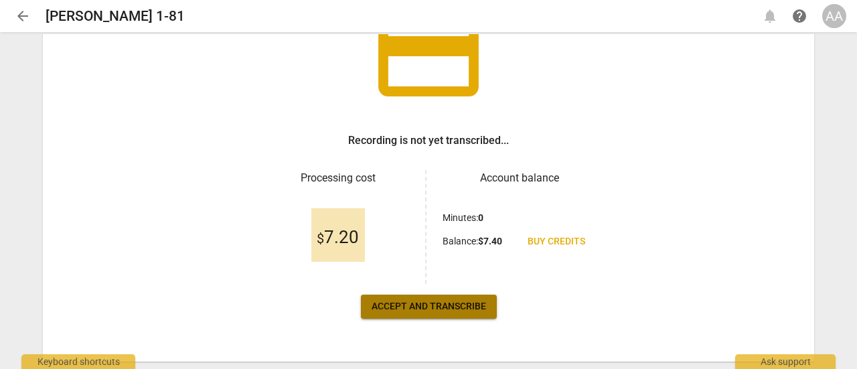
click at [434, 304] on span "Accept and transcribe" at bounding box center [429, 306] width 115 height 13
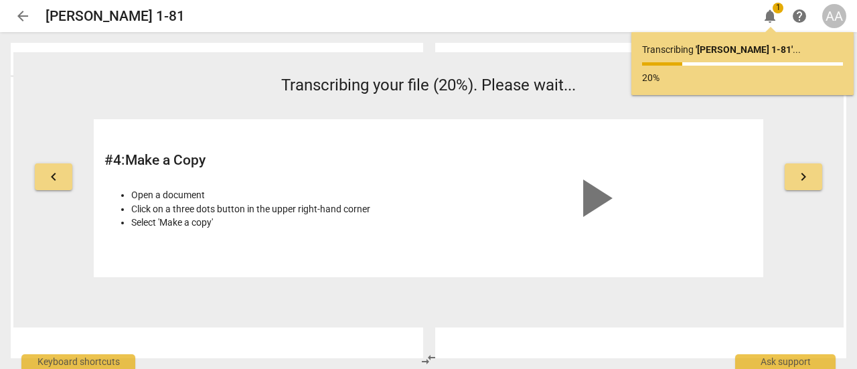
click at [25, 14] on span "arrow_back" at bounding box center [23, 16] width 16 height 16
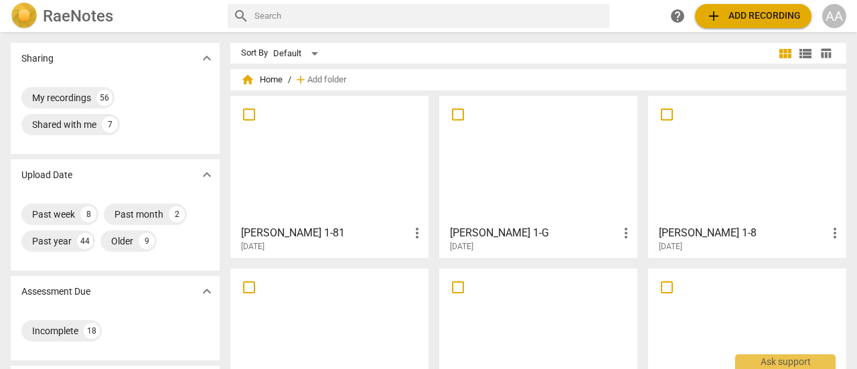
click at [757, 206] on div at bounding box center [747, 159] width 189 height 119
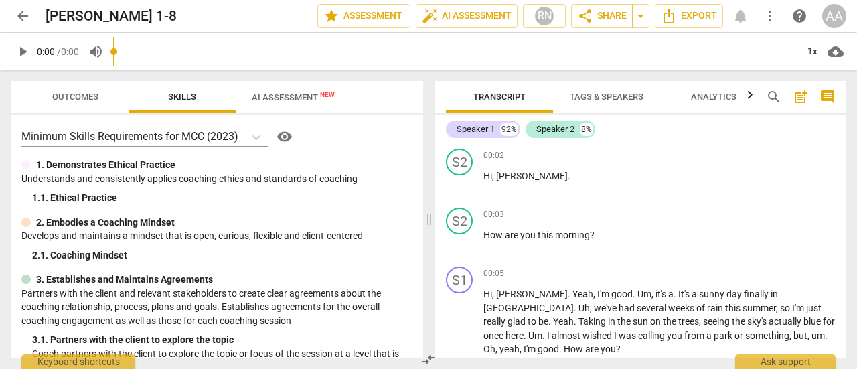
click at [301, 60] on input "range" at bounding box center [455, 51] width 684 height 43
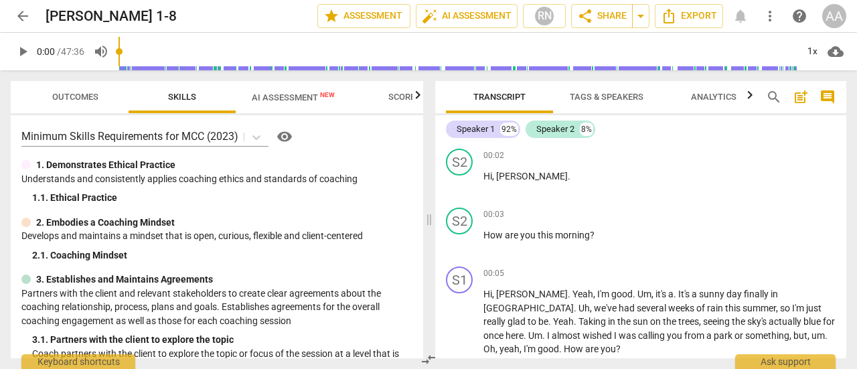
click at [299, 90] on span "AI Assessment New" at bounding box center [293, 97] width 115 height 20
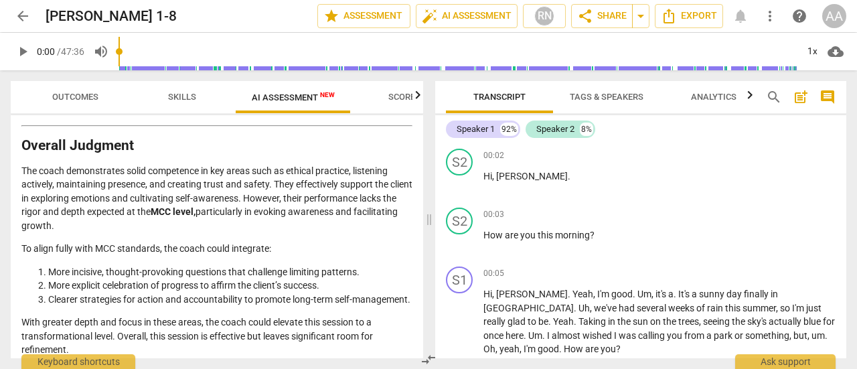
scroll to position [2499, 0]
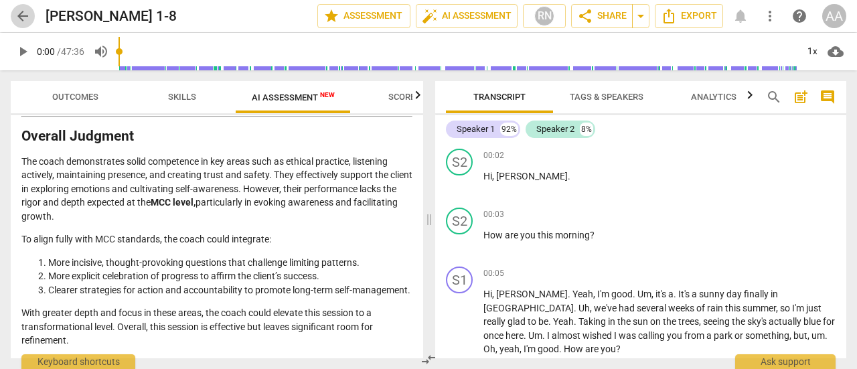
click at [27, 13] on span "arrow_back" at bounding box center [23, 16] width 16 height 16
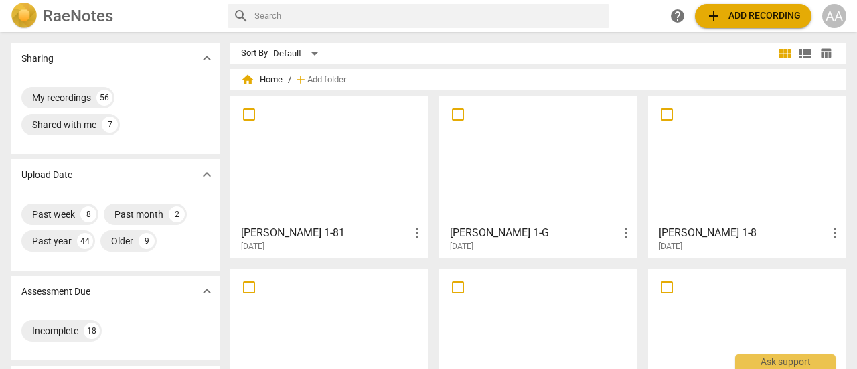
click at [746, 214] on div at bounding box center [747, 159] width 189 height 119
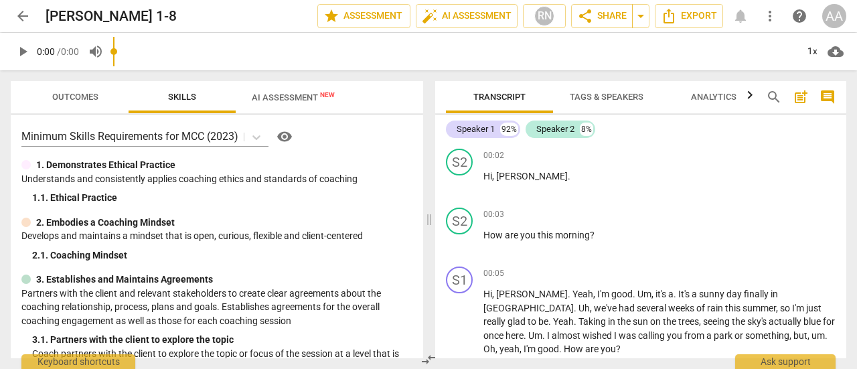
click at [292, 70] on div "Outcomes Skills AI Assessment New Minimum Skills Requirements for MCC (2023) vi…" at bounding box center [214, 219] width 429 height 299
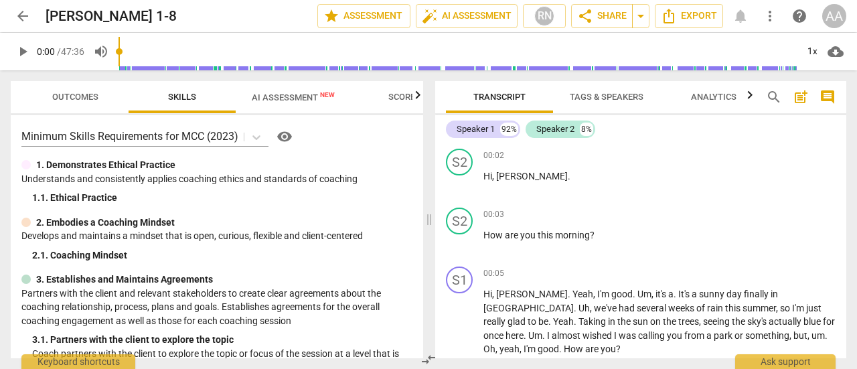
click at [295, 100] on span "AI Assessment New" at bounding box center [293, 97] width 83 height 10
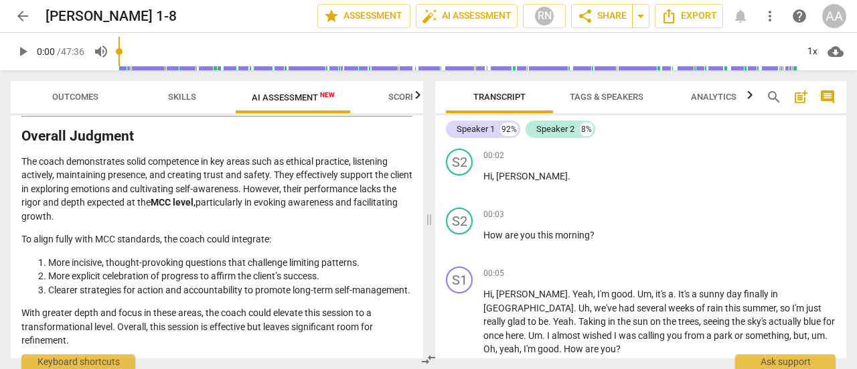
scroll to position [2499, 0]
click at [23, 14] on span "arrow_back" at bounding box center [23, 16] width 16 height 16
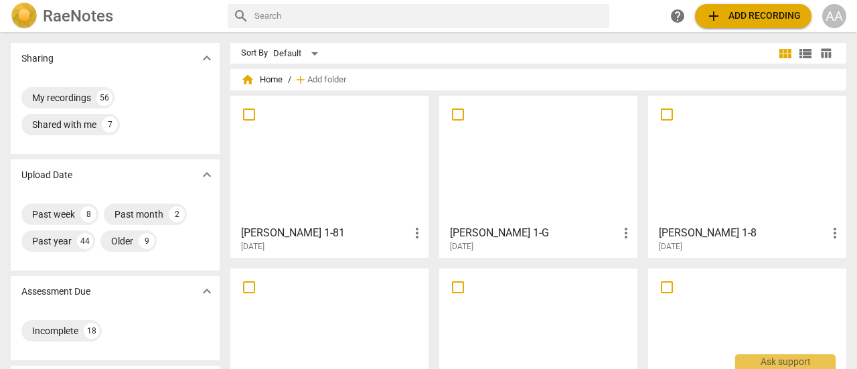
click at [307, 172] on div at bounding box center [329, 159] width 189 height 119
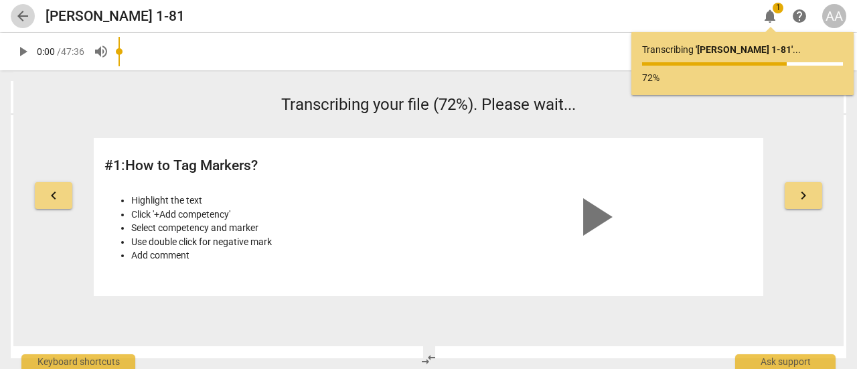
click at [31, 23] on span "arrow_back" at bounding box center [23, 16] width 24 height 16
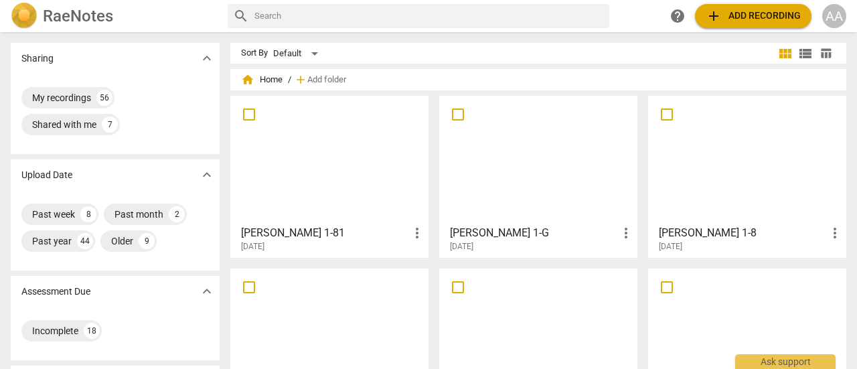
click at [529, 196] on div at bounding box center [538, 159] width 189 height 119
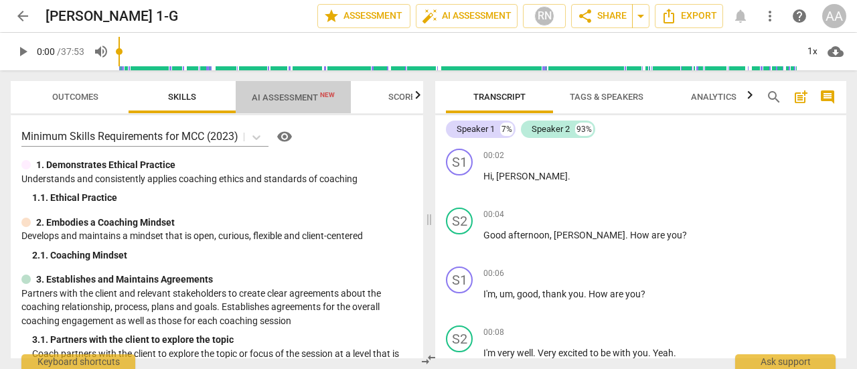
click at [301, 95] on span "AI Assessment New" at bounding box center [293, 97] width 83 height 10
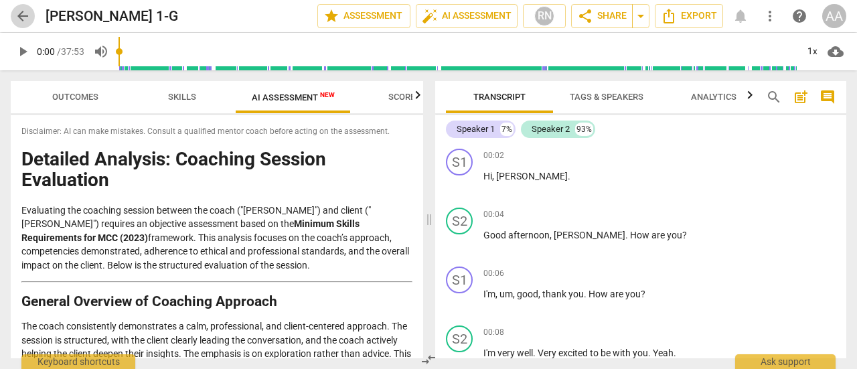
click at [29, 17] on span "arrow_back" at bounding box center [23, 16] width 16 height 16
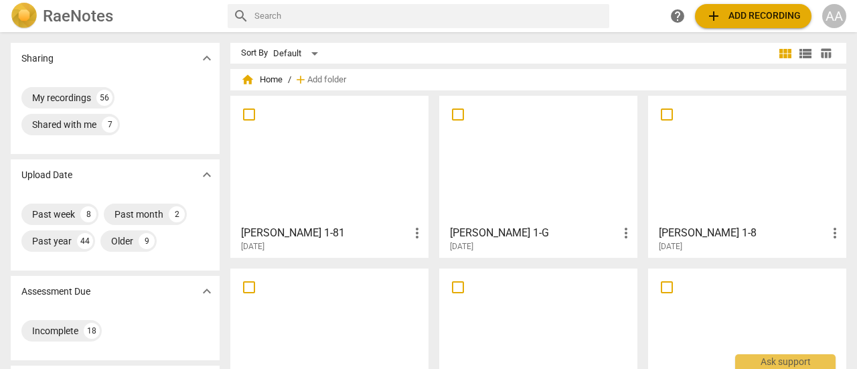
click at [370, 190] on div at bounding box center [329, 159] width 189 height 119
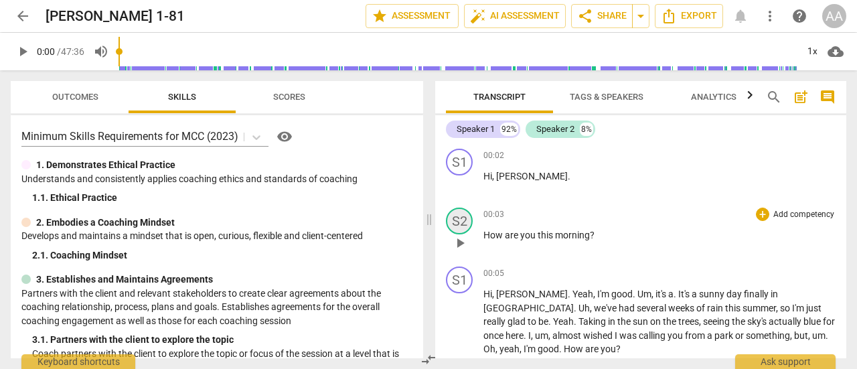
click at [461, 222] on div "S2" at bounding box center [459, 221] width 27 height 27
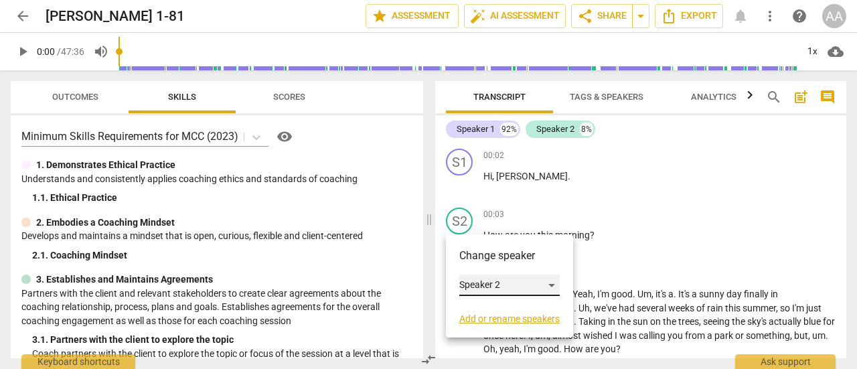
click at [551, 286] on div "Speaker 2" at bounding box center [510, 285] width 100 height 21
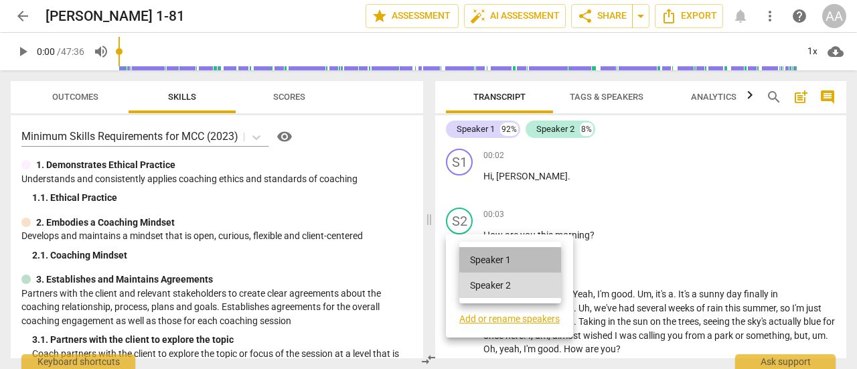
click at [541, 267] on li "Speaker 1" at bounding box center [511, 259] width 102 height 25
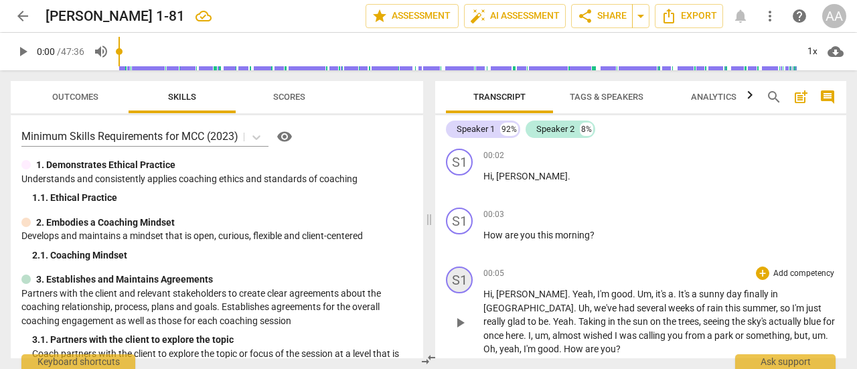
click at [464, 288] on div "S1" at bounding box center [459, 280] width 27 height 27
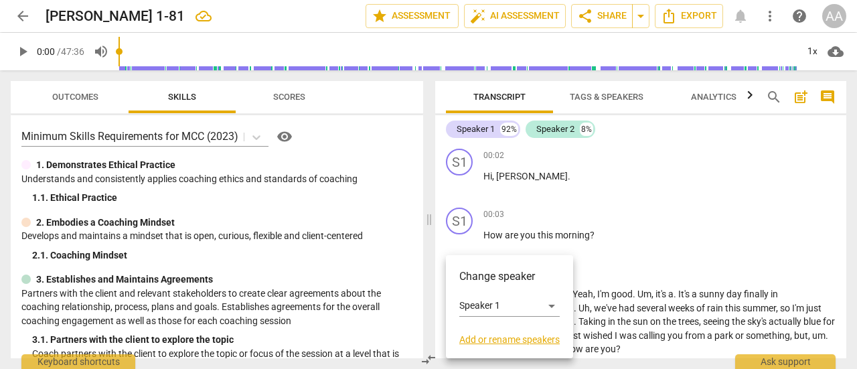
click at [561, 305] on div "Change speaker Speaker 1 Add or rename speakers" at bounding box center [509, 306] width 127 height 103
click at [553, 304] on div "Speaker 1" at bounding box center [510, 305] width 100 height 21
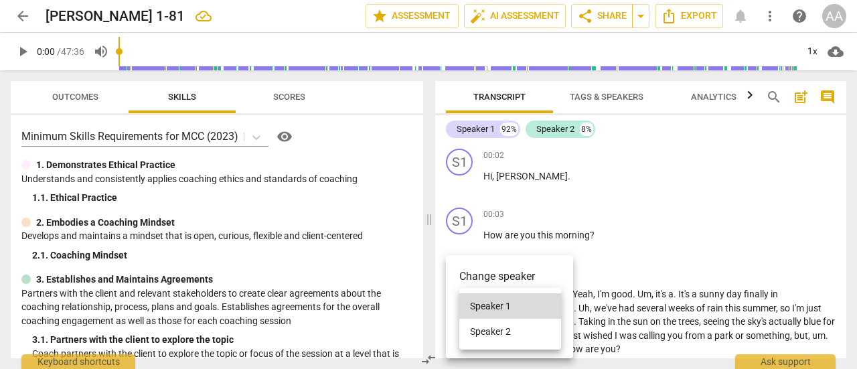
click at [525, 326] on li "Speaker 2" at bounding box center [511, 331] width 102 height 25
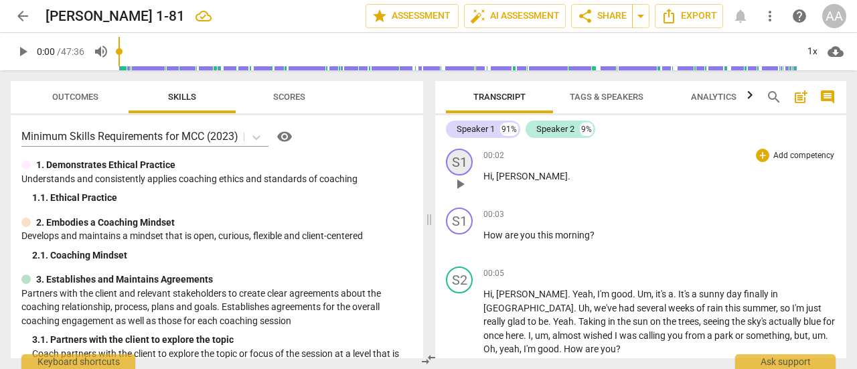
click at [464, 161] on div "S1" at bounding box center [459, 162] width 27 height 27
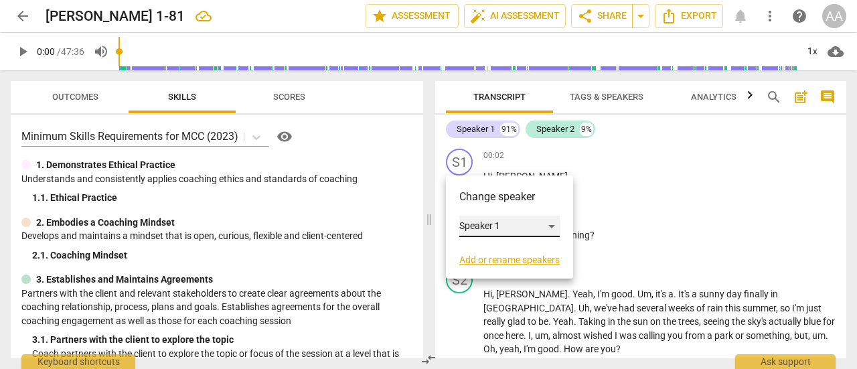
click at [519, 220] on div "Speaker 1" at bounding box center [510, 226] width 100 height 21
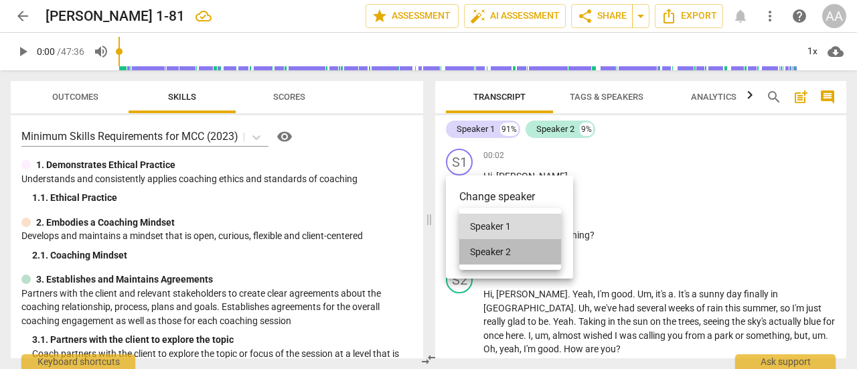
click at [519, 254] on li "Speaker 2" at bounding box center [511, 251] width 102 height 25
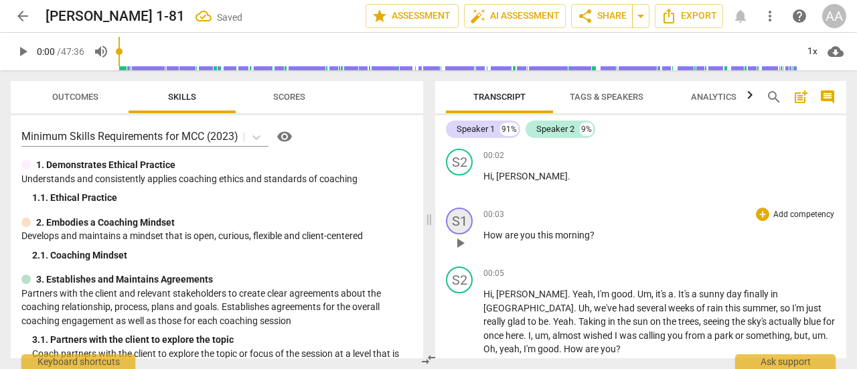
click at [466, 223] on div "S1" at bounding box center [459, 221] width 27 height 27
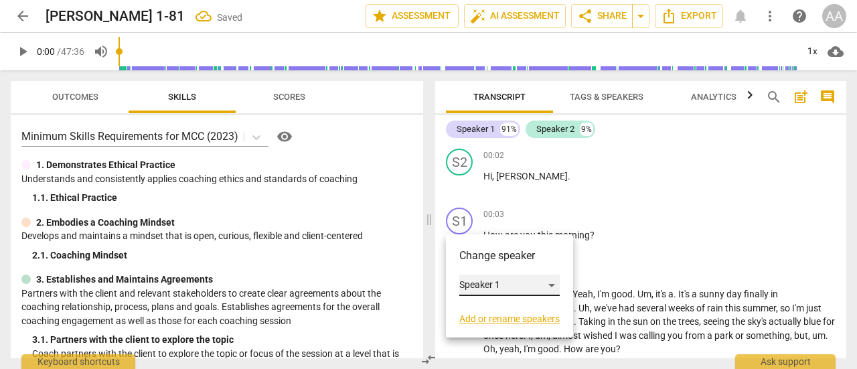
click at [493, 281] on div "Speaker 1" at bounding box center [510, 285] width 100 height 21
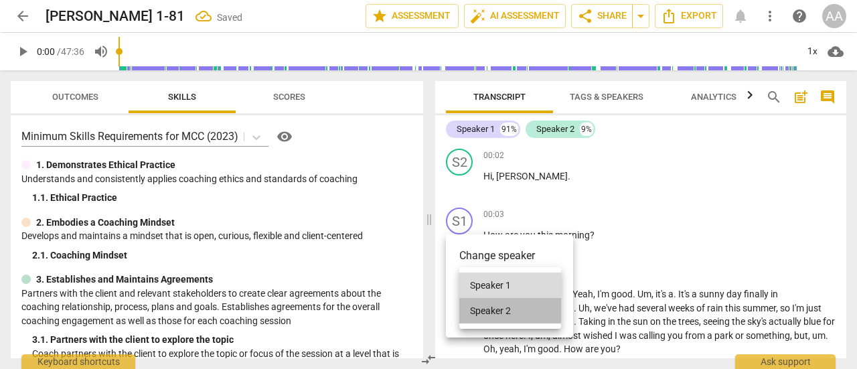
click at [498, 307] on li "Speaker 2" at bounding box center [511, 310] width 102 height 25
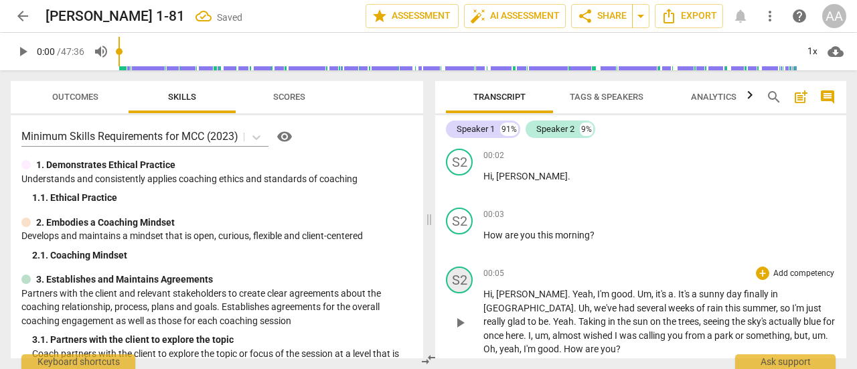
click at [465, 274] on div "S2" at bounding box center [459, 280] width 27 height 27
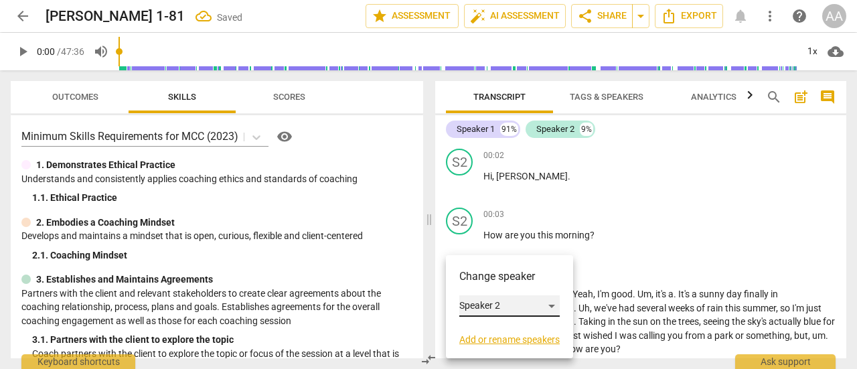
click at [542, 306] on div "Speaker 2" at bounding box center [510, 305] width 100 height 21
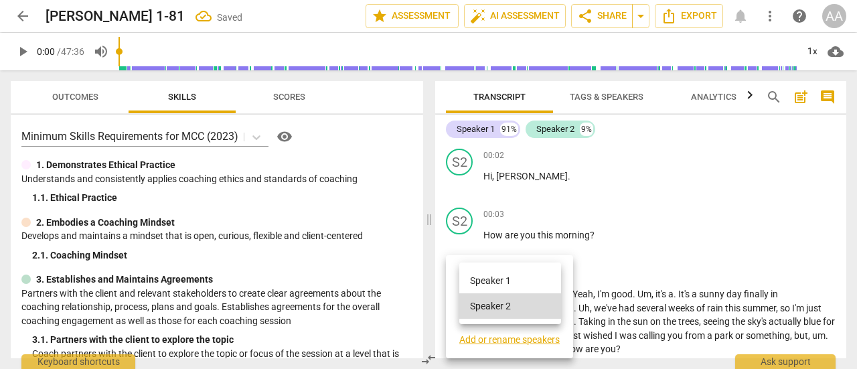
click at [531, 280] on li "Speaker 1" at bounding box center [511, 280] width 102 height 25
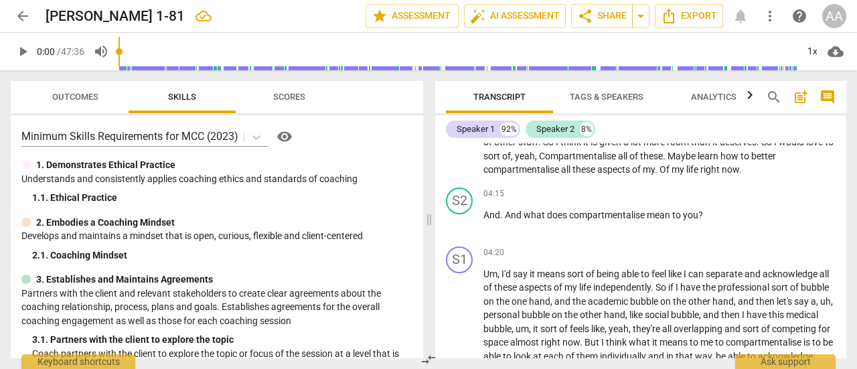
scroll to position [973, 0]
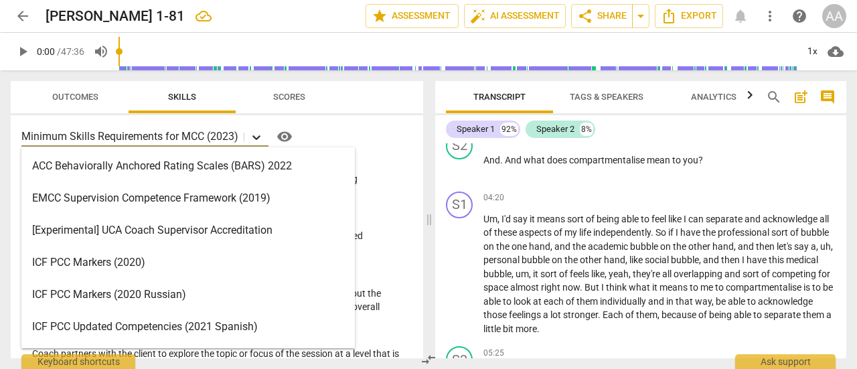
click at [258, 132] on icon at bounding box center [256, 137] width 13 height 13
click at [153, 264] on div "ICF PCC Markers (2020)" at bounding box center [188, 263] width 334 height 32
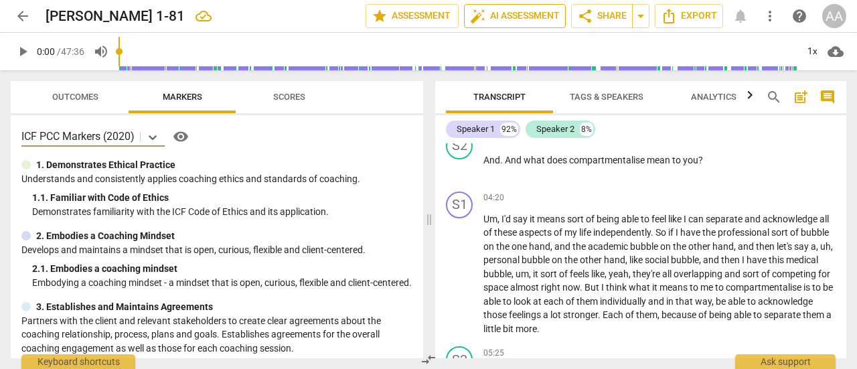
click at [529, 17] on span "auto_fix_high AI Assessment" at bounding box center [515, 16] width 90 height 16
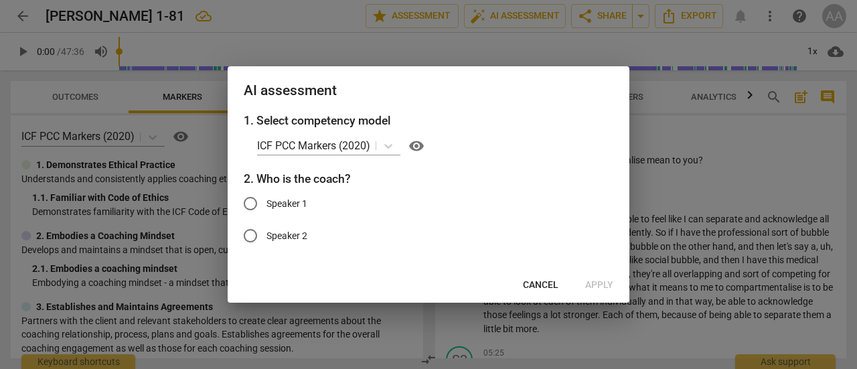
click at [253, 238] on input "Speaker 2" at bounding box center [250, 236] width 32 height 32
radio input "true"
click at [596, 287] on span "Apply" at bounding box center [599, 285] width 28 height 13
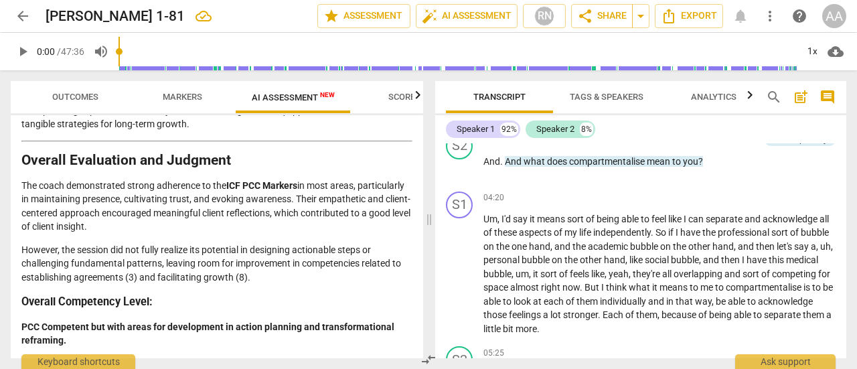
scroll to position [2527, 0]
click at [398, 99] on span "Scores" at bounding box center [405, 97] width 32 height 10
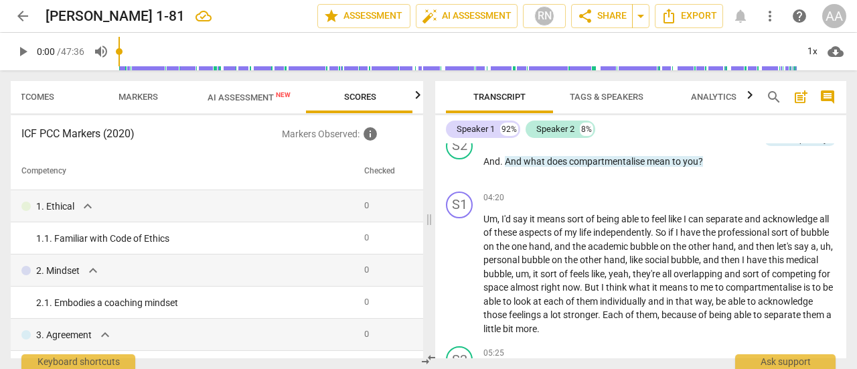
scroll to position [0, 45]
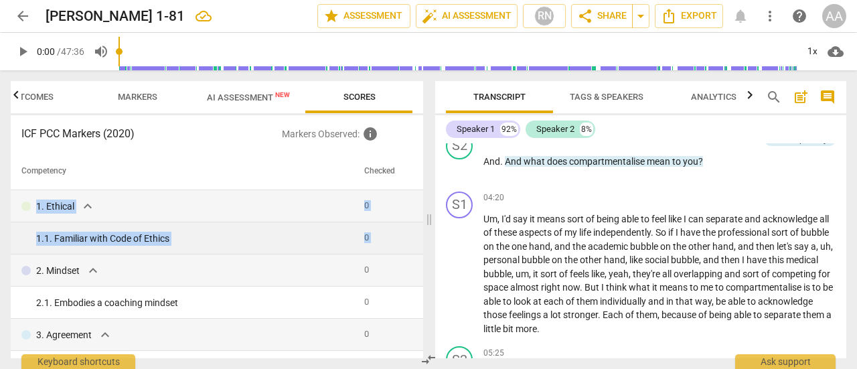
drag, startPoint x: 417, startPoint y: 166, endPoint x: 413, endPoint y: 244, distance: 78.5
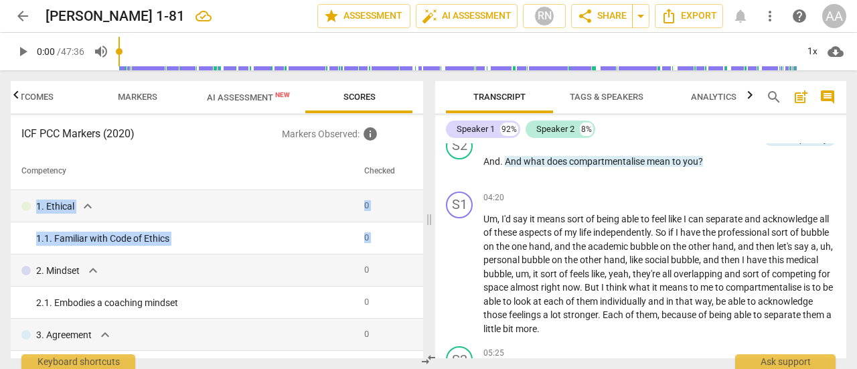
click at [36, 99] on span "Outcomes" at bounding box center [30, 97] width 46 height 10
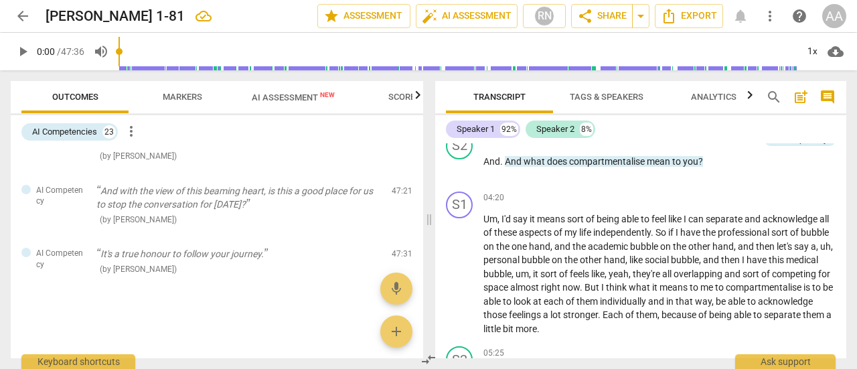
scroll to position [0, 0]
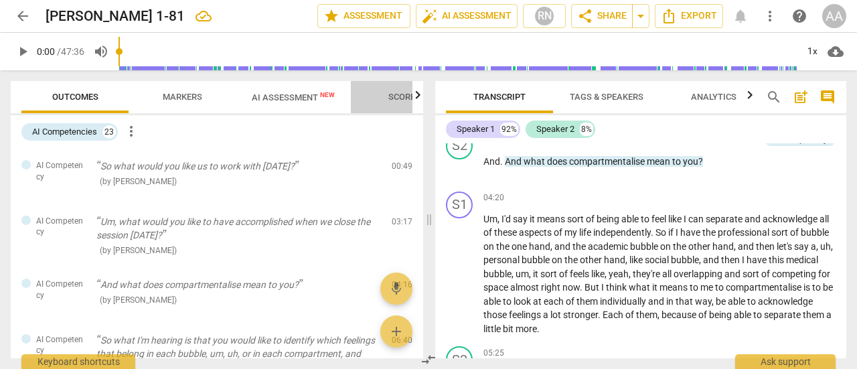
click at [405, 93] on span "Scores" at bounding box center [405, 97] width 32 height 10
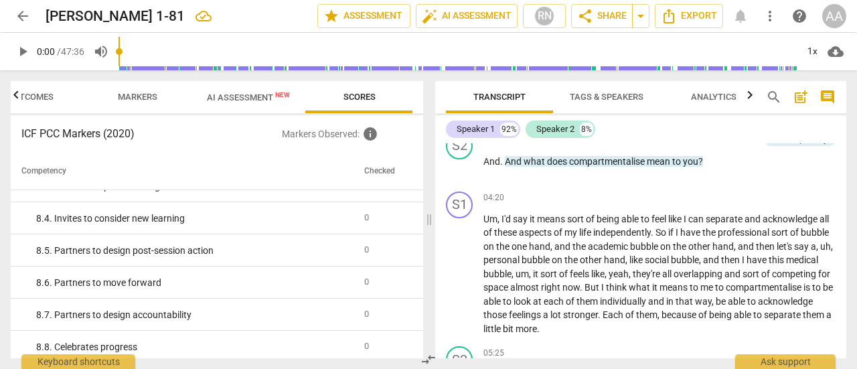
scroll to position [1343, 0]
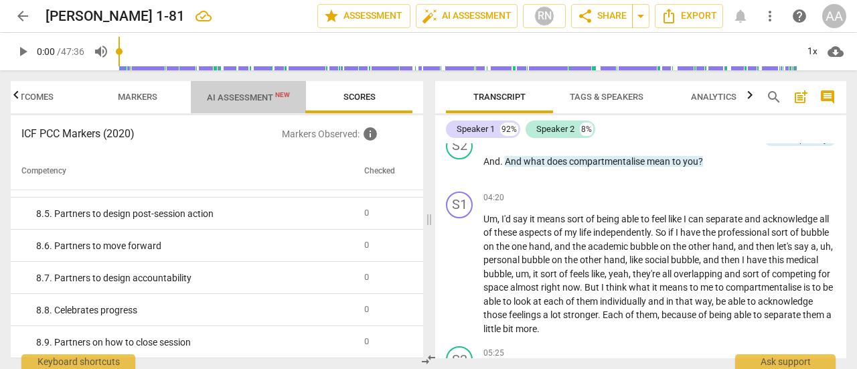
click at [248, 101] on span "AI Assessment New" at bounding box center [248, 97] width 83 height 10
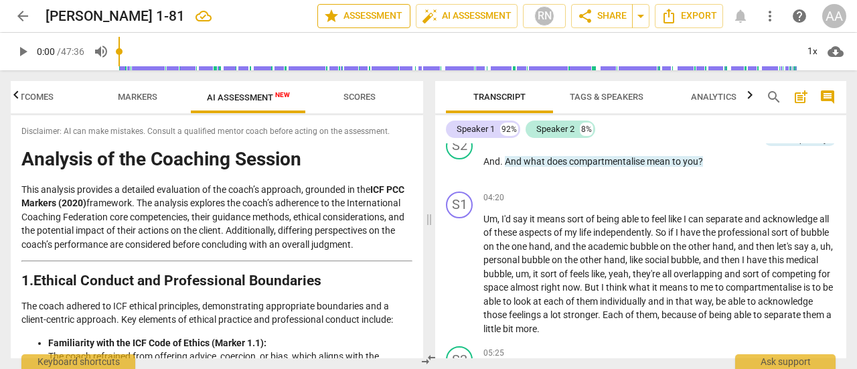
click at [352, 21] on span "star Assessment" at bounding box center [364, 16] width 81 height 16
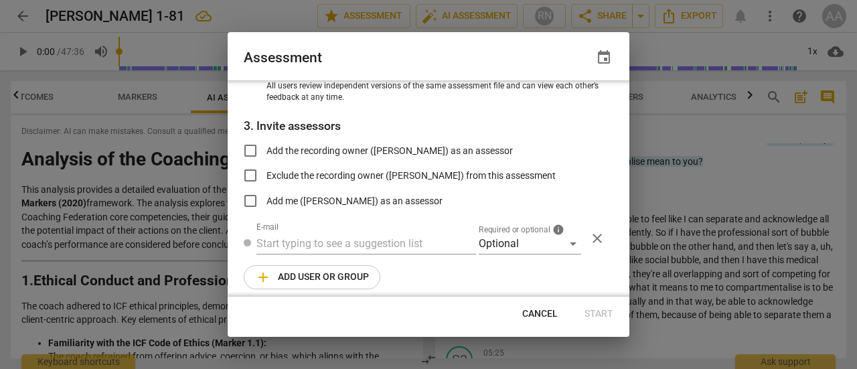
scroll to position [200, 0]
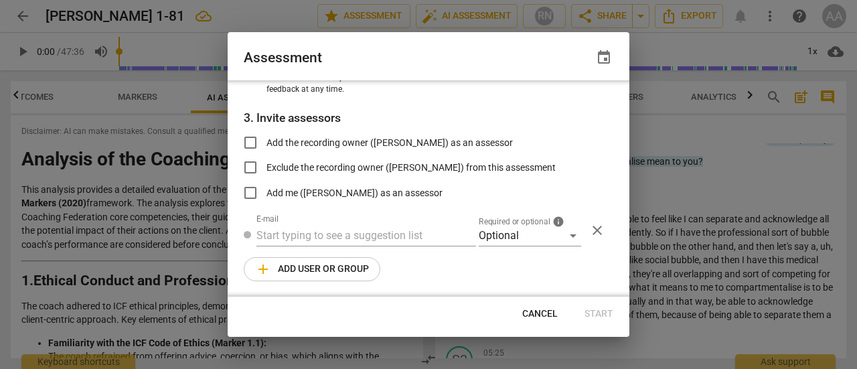
radio input "false"
click at [251, 197] on input "Add me (Angelica Adamski) as an assessor" at bounding box center [250, 193] width 32 height 32
checkbox input "true"
radio input "false"
click at [251, 145] on input "Add the recording owner (Angelica Adamski) as an assessor" at bounding box center [250, 143] width 32 height 32
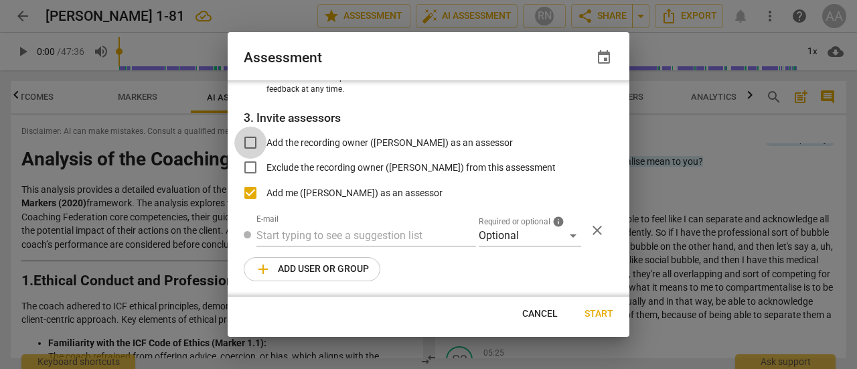
checkbox input "true"
click at [538, 316] on span "Cancel" at bounding box center [540, 313] width 36 height 13
radio input "false"
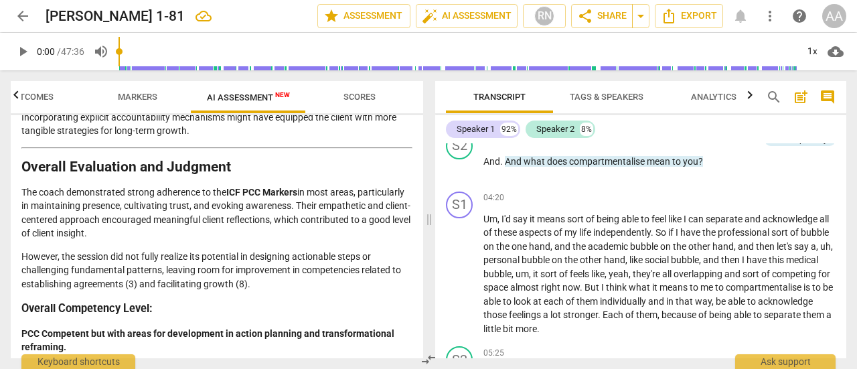
scroll to position [2527, 0]
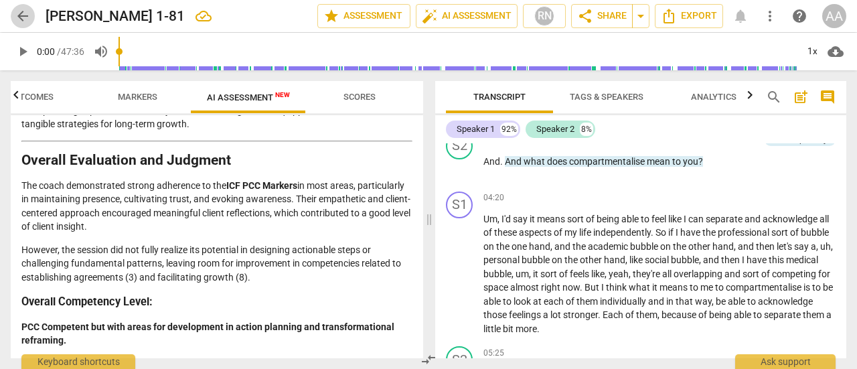
click at [24, 17] on span "arrow_back" at bounding box center [23, 16] width 16 height 16
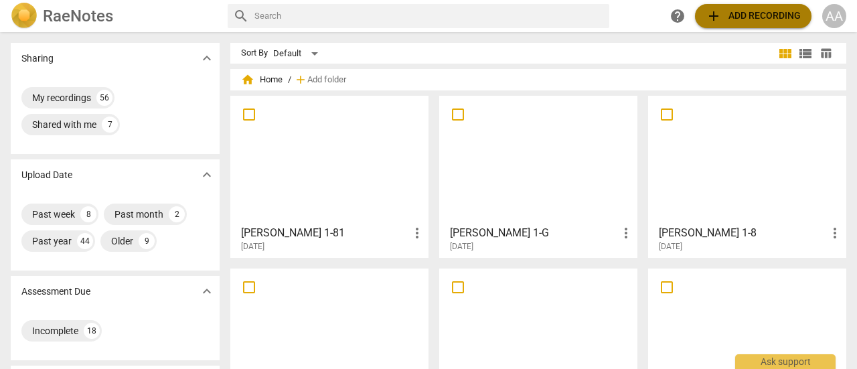
click at [747, 23] on span "add Add recording" at bounding box center [753, 16] width 95 height 16
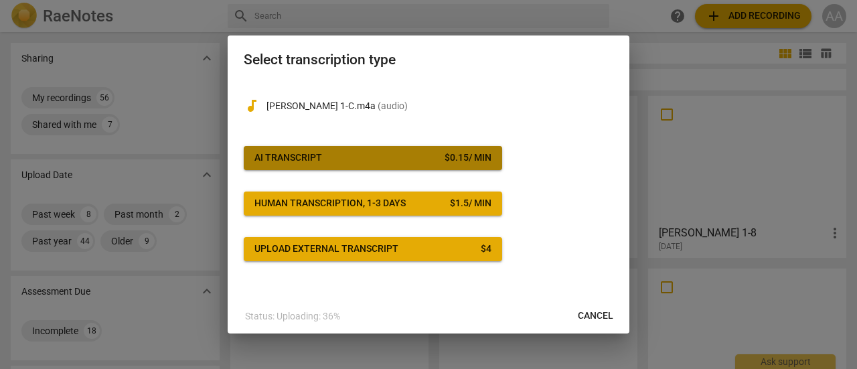
click at [336, 163] on span "AI Transcript $ 0.15 / min" at bounding box center [373, 157] width 237 height 13
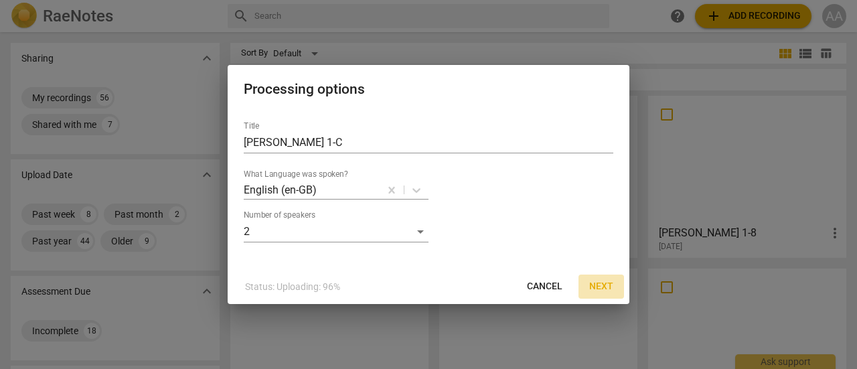
click at [598, 285] on span "Next" at bounding box center [601, 286] width 24 height 13
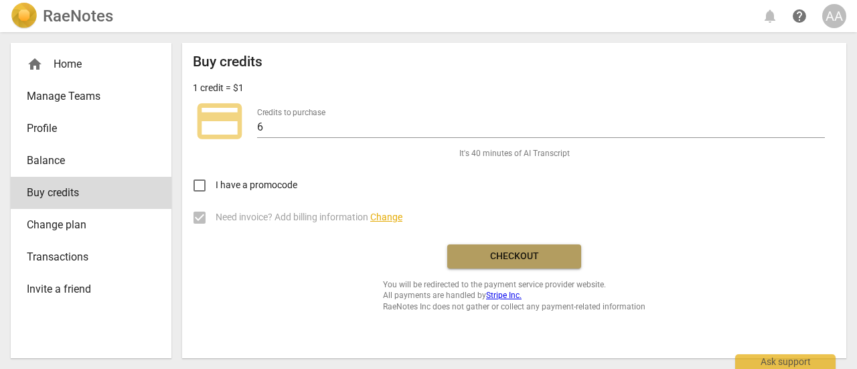
click at [537, 259] on span "Checkout" at bounding box center [514, 256] width 113 height 13
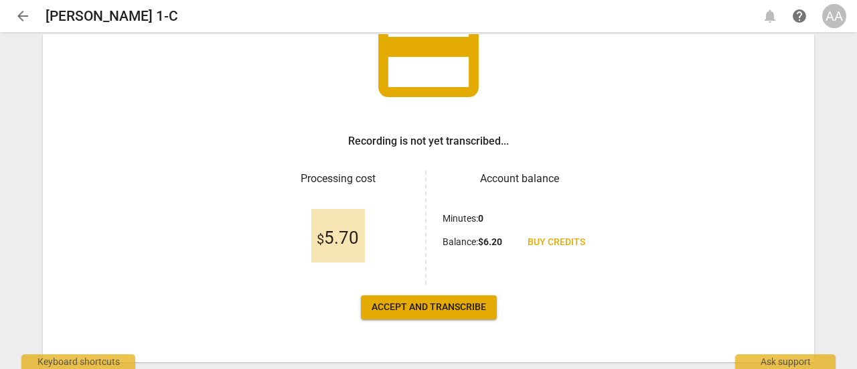
scroll to position [159, 0]
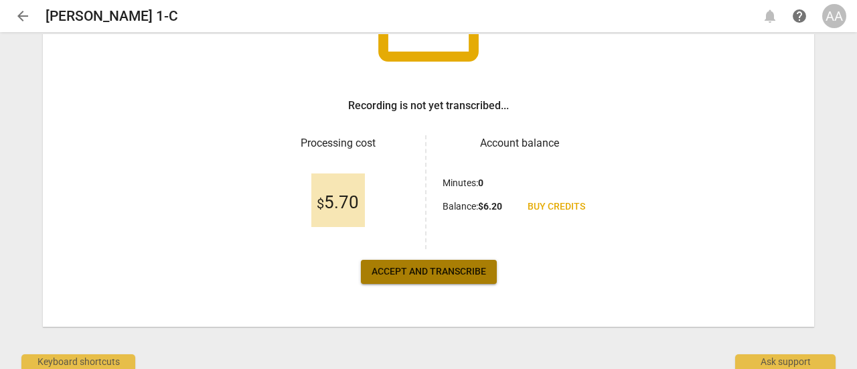
click at [441, 273] on span "Accept and transcribe" at bounding box center [429, 271] width 115 height 13
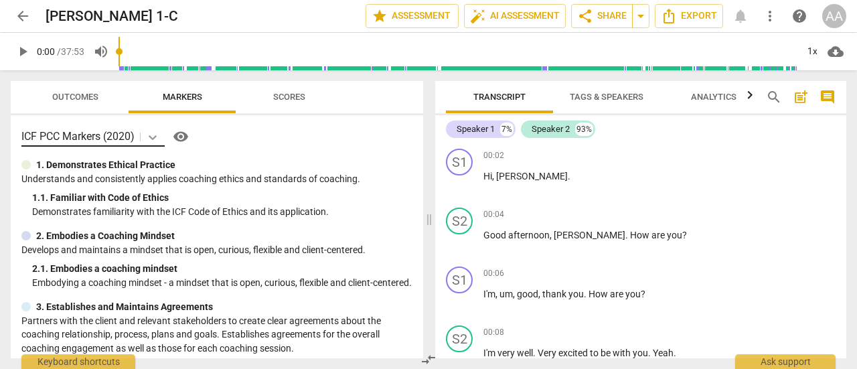
click at [151, 137] on icon at bounding box center [152, 137] width 13 height 13
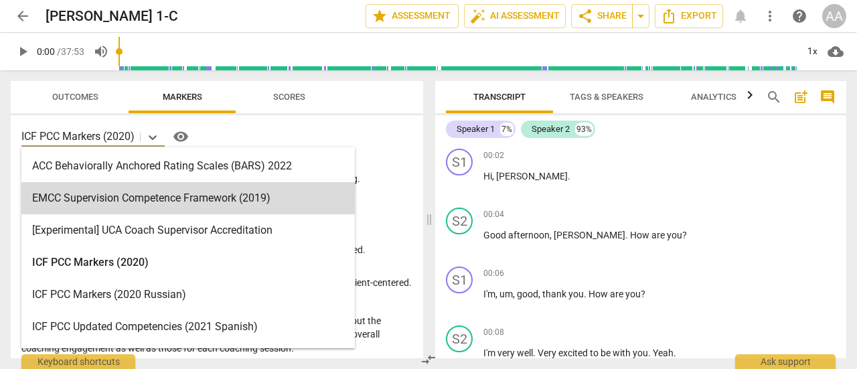
drag, startPoint x: 359, startPoint y: 190, endPoint x: 359, endPoint y: 205, distance: 14.7
click at [355, 205] on div "ACC Behaviorally Anchored Rating Scales (BARS) 2022 EMCC Supervision Competence…" at bounding box center [188, 247] width 334 height 201
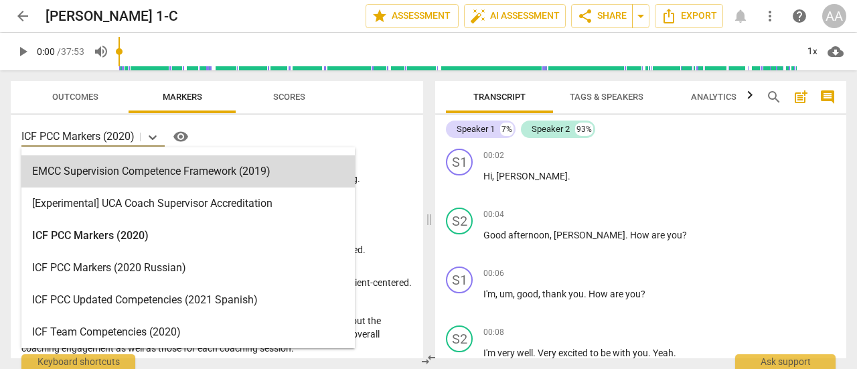
scroll to position [0, 0]
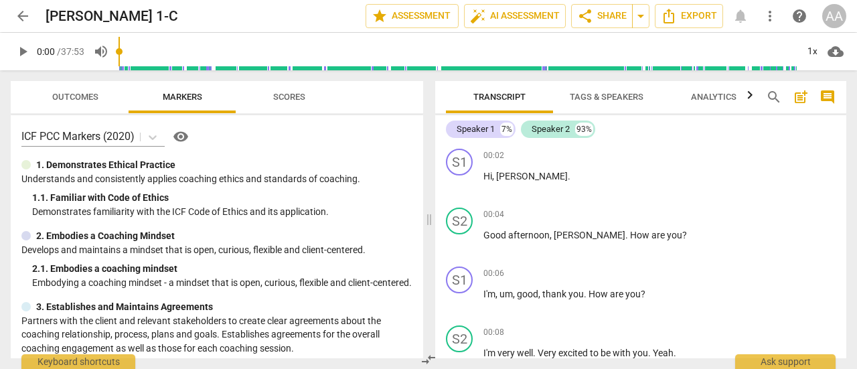
click at [401, 152] on div "ICF PCC Markers (2020) visibility 1. Demonstrates Ethical Practice Understands …" at bounding box center [217, 236] width 413 height 243
click at [529, 15] on span "auto_fix_high AI Assessment" at bounding box center [515, 16] width 90 height 16
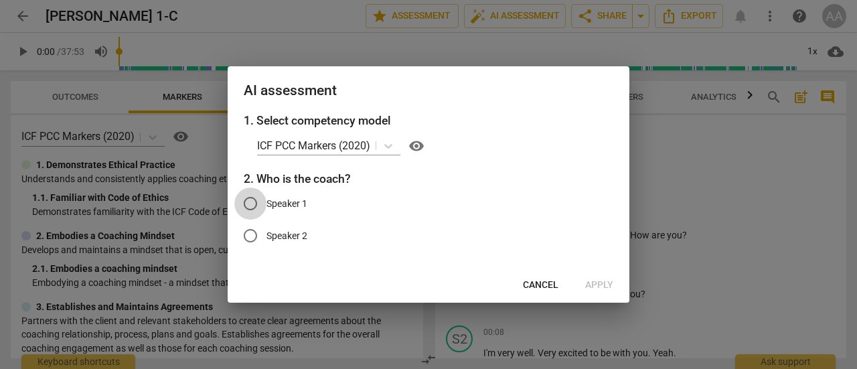
click at [254, 199] on input "Speaker 1" at bounding box center [250, 204] width 32 height 32
radio input "true"
click at [596, 281] on span "Apply" at bounding box center [599, 285] width 28 height 13
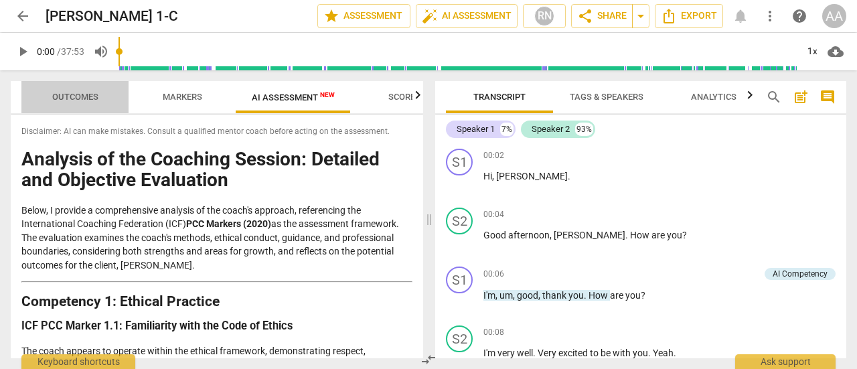
click at [84, 93] on span "Outcomes" at bounding box center [75, 97] width 46 height 10
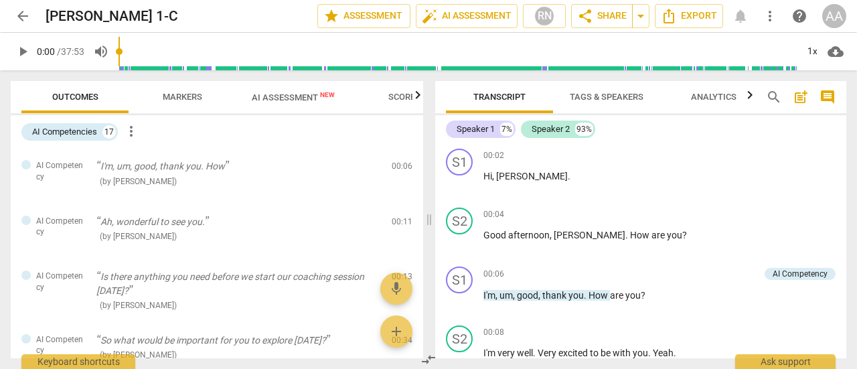
click at [277, 103] on span "AI Assessment New" at bounding box center [293, 97] width 115 height 20
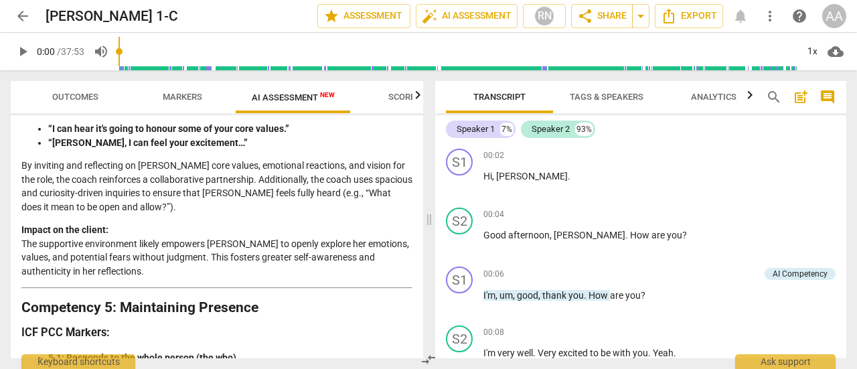
scroll to position [1304, 0]
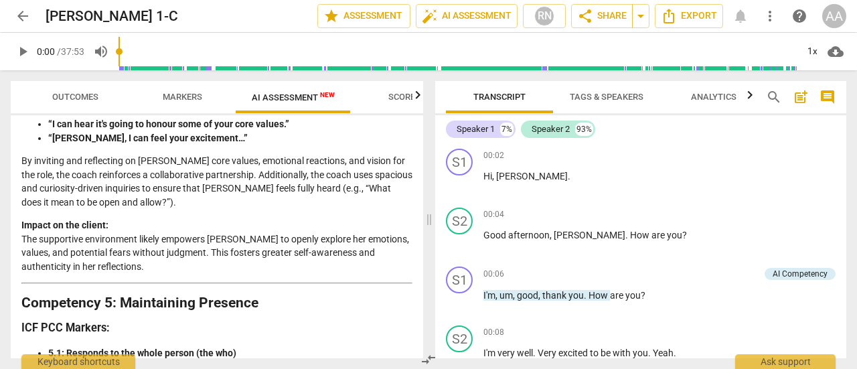
click at [715, 100] on span "Analytics" at bounding box center [714, 97] width 46 height 10
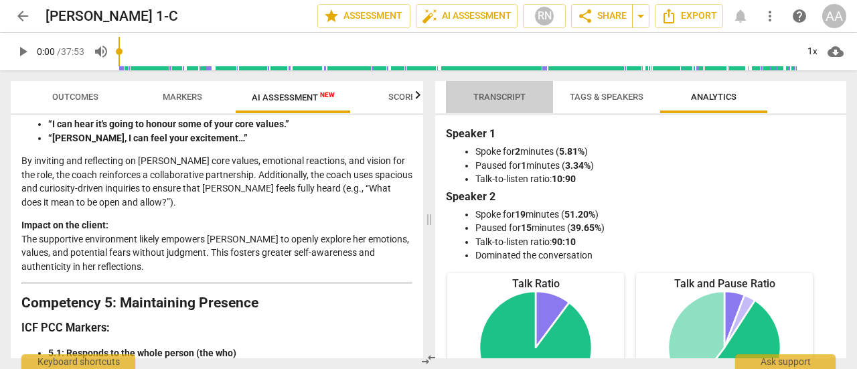
click at [501, 98] on span "Transcript" at bounding box center [500, 97] width 52 height 10
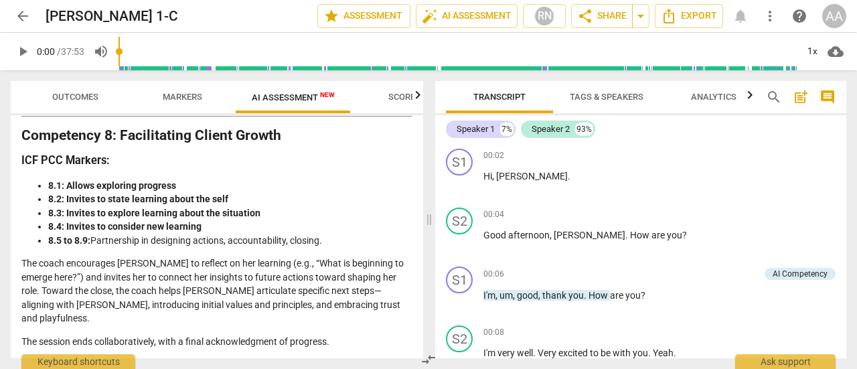
scroll to position [2822, 0]
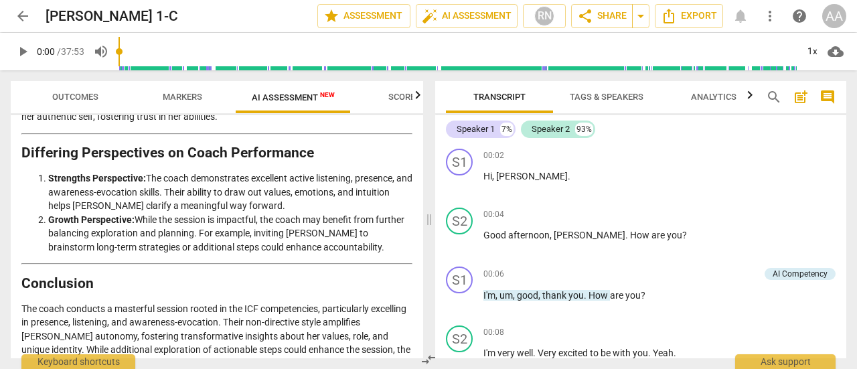
click at [72, 98] on span "Outcomes" at bounding box center [75, 97] width 46 height 10
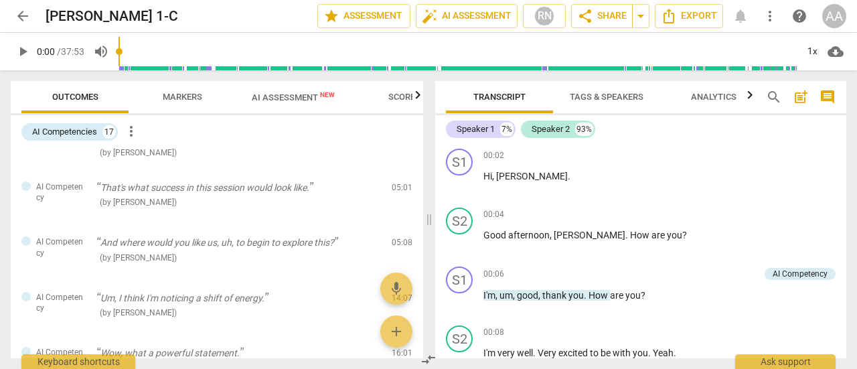
scroll to position [0, 0]
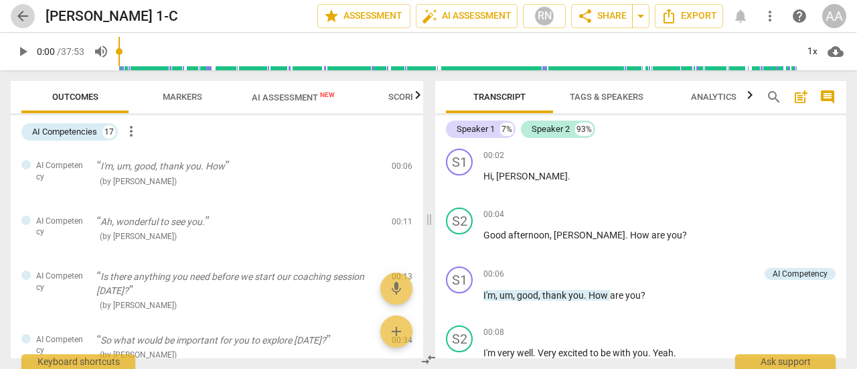
click at [27, 15] on span "arrow_back" at bounding box center [23, 16] width 16 height 16
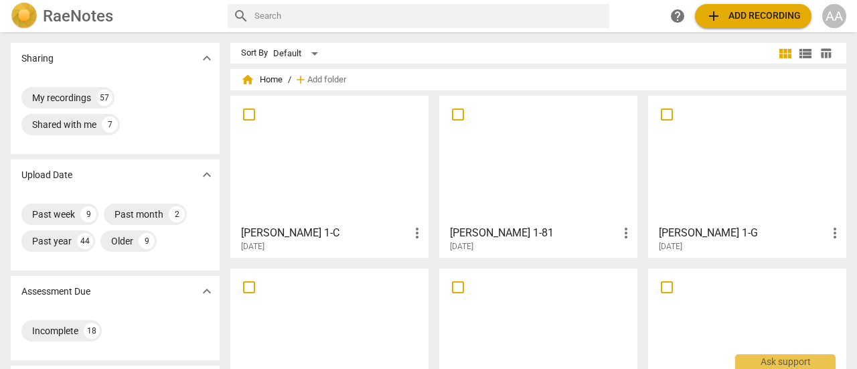
click at [366, 206] on div at bounding box center [329, 159] width 189 height 119
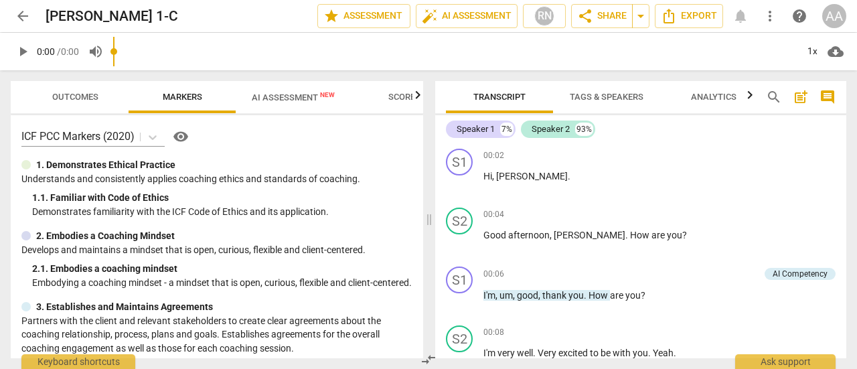
click at [21, 15] on span "arrow_back" at bounding box center [23, 16] width 16 height 16
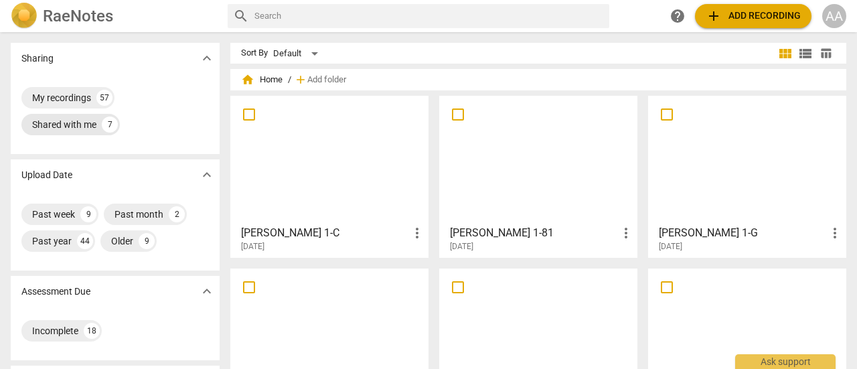
click at [66, 124] on div "Shared with me" at bounding box center [64, 124] width 64 height 13
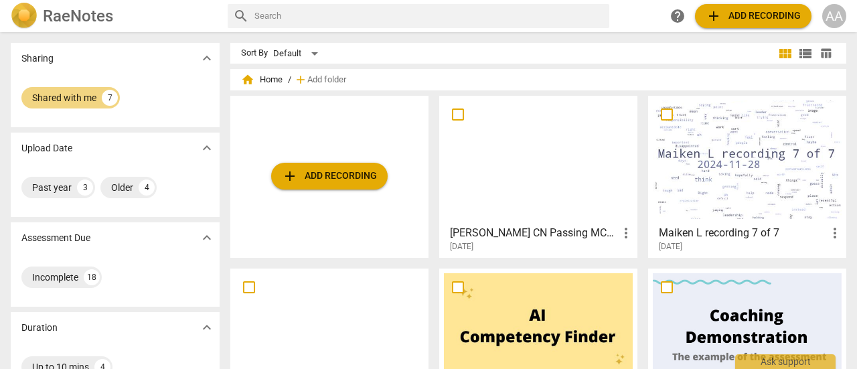
click at [540, 186] on div at bounding box center [538, 159] width 189 height 119
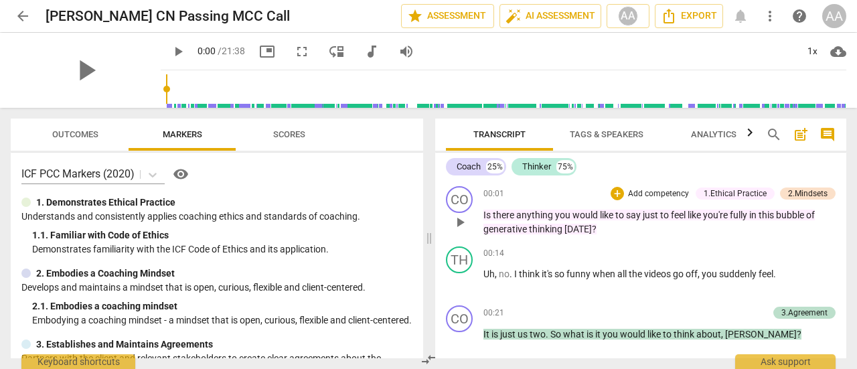
click at [541, 191] on div "00:01 + Add competency 1.Ethical Practice 2.Mindsets keyboard_arrow_right" at bounding box center [660, 193] width 352 height 15
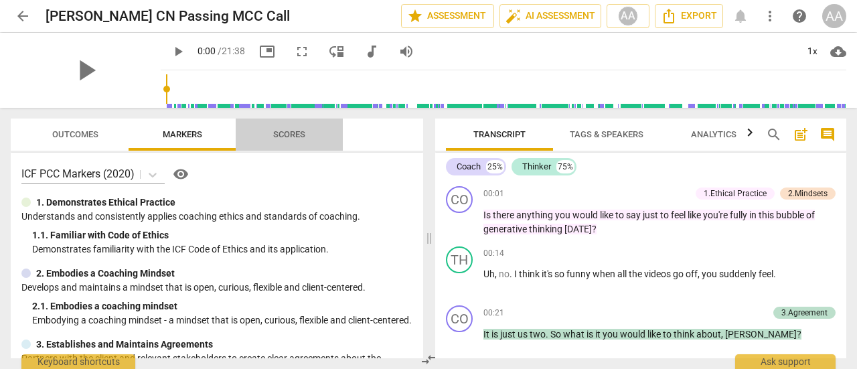
click at [285, 133] on span "Scores" at bounding box center [289, 134] width 32 height 10
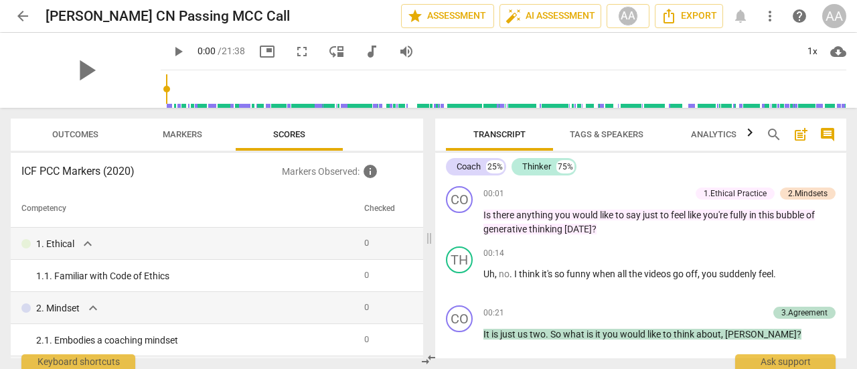
click at [62, 138] on span "Outcomes" at bounding box center [75, 134] width 46 height 10
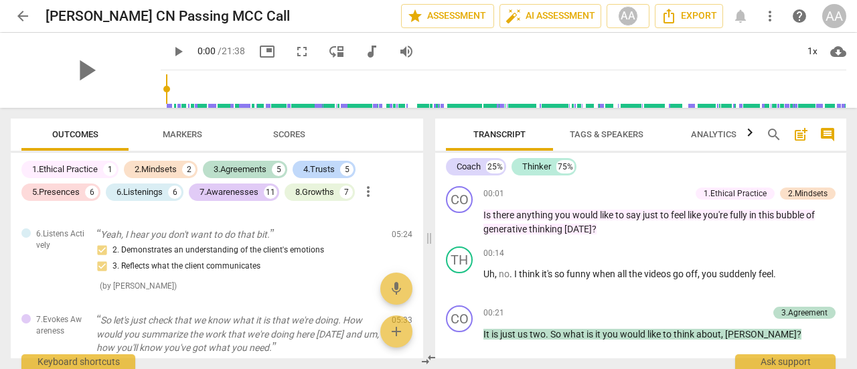
scroll to position [1036, 0]
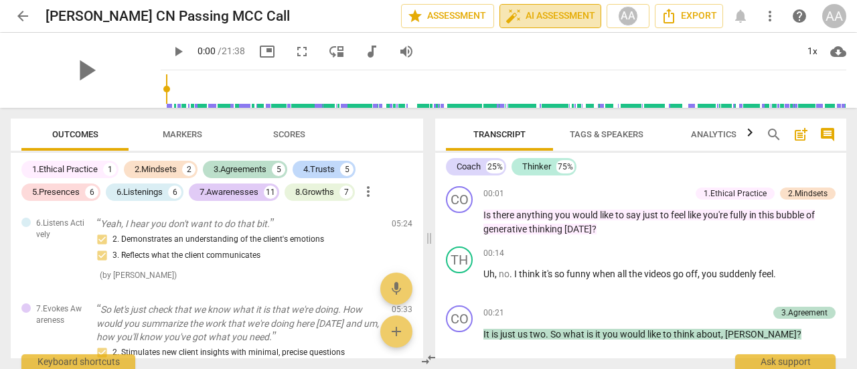
click at [544, 21] on span "auto_fix_high AI Assessment" at bounding box center [551, 16] width 90 height 16
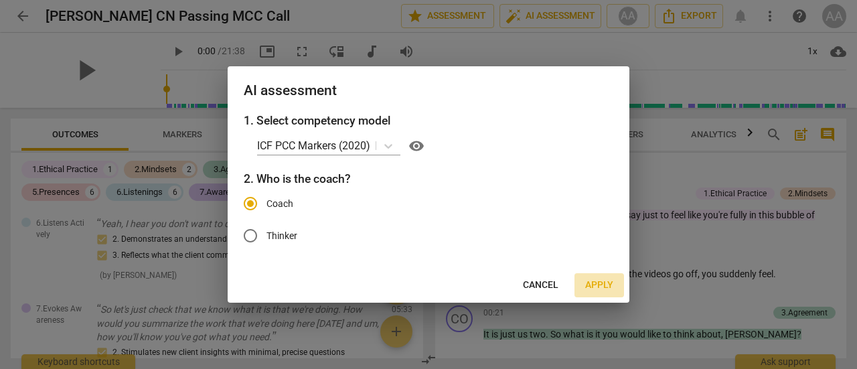
click at [602, 284] on span "Apply" at bounding box center [599, 285] width 28 height 13
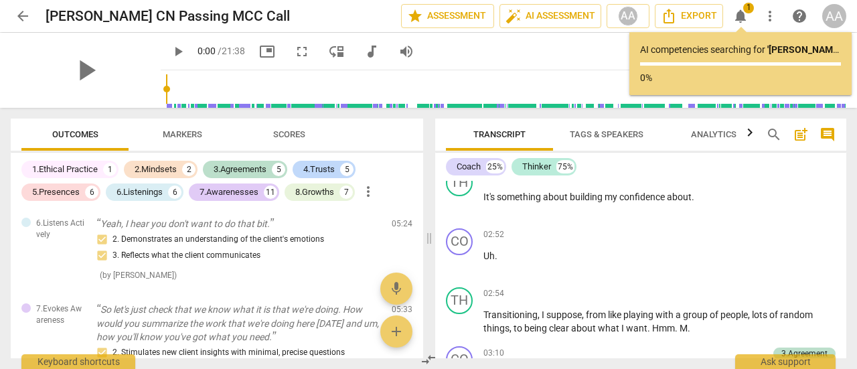
scroll to position [1276, 0]
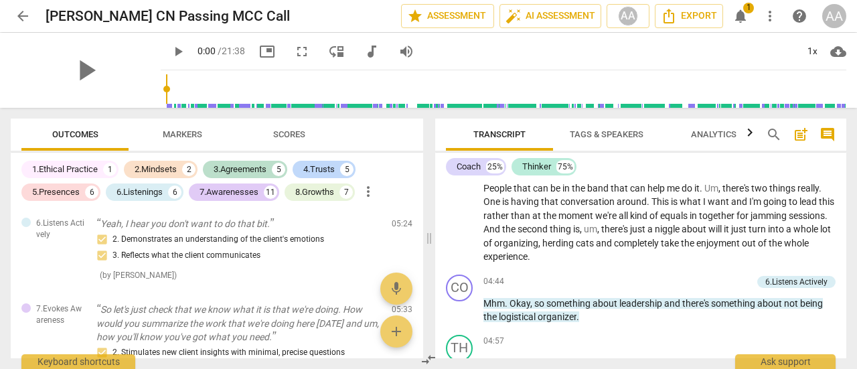
click at [192, 135] on span "Markers" at bounding box center [183, 134] width 40 height 10
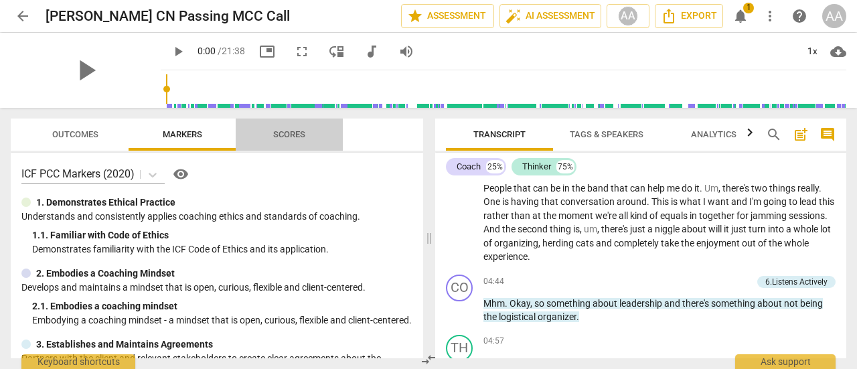
click at [288, 141] on span "Scores" at bounding box center [289, 135] width 64 height 18
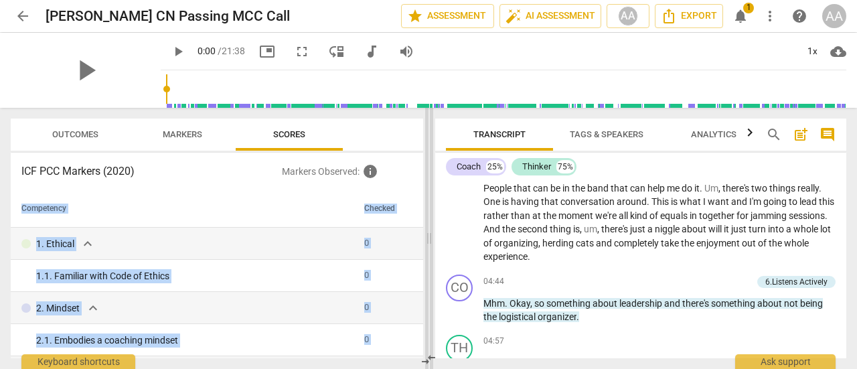
drag, startPoint x: 423, startPoint y: 196, endPoint x: 425, endPoint y: 221, distance: 24.8
click at [425, 221] on div "Outcomes Markers Scores ICF PCC Markers (2020) Markers Observed : info Competen…" at bounding box center [428, 238] width 857 height 261
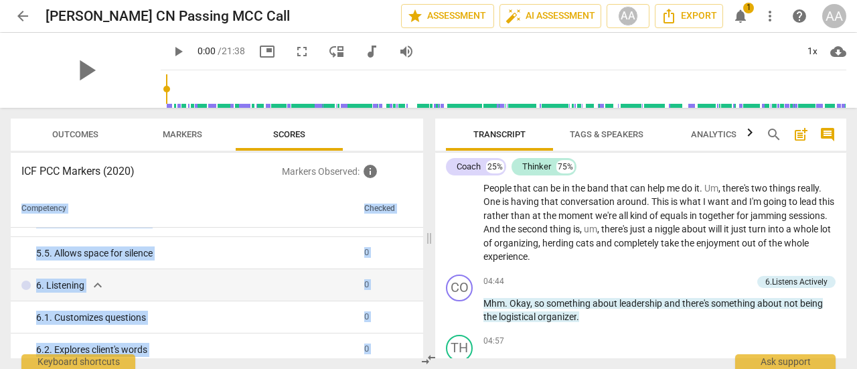
scroll to position [618, 0]
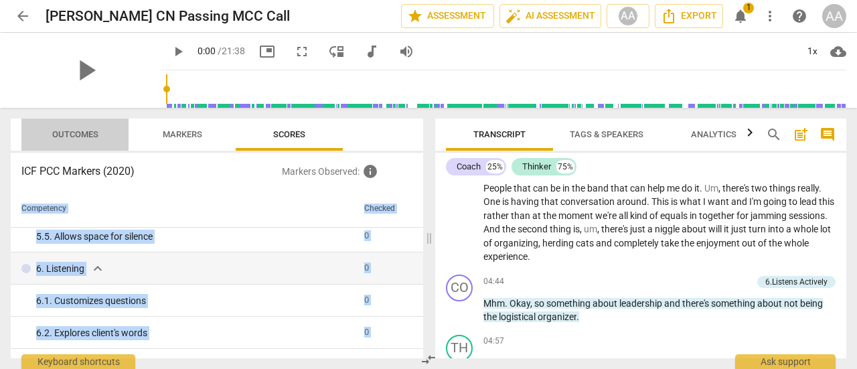
click at [78, 132] on span "Outcomes" at bounding box center [75, 134] width 46 height 10
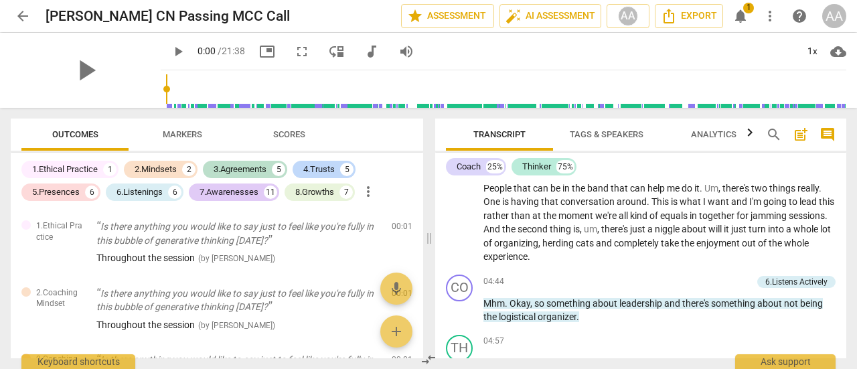
click at [410, 188] on div "1.Ethical Practice 1 2.Mindsets 2 3.Agreements 5 4.Trusts 5 5.Presences 6 6.Lis…" at bounding box center [222, 181] width 402 height 46
click at [559, 14] on span "auto_fix_high AI Assessment" at bounding box center [551, 16] width 90 height 16
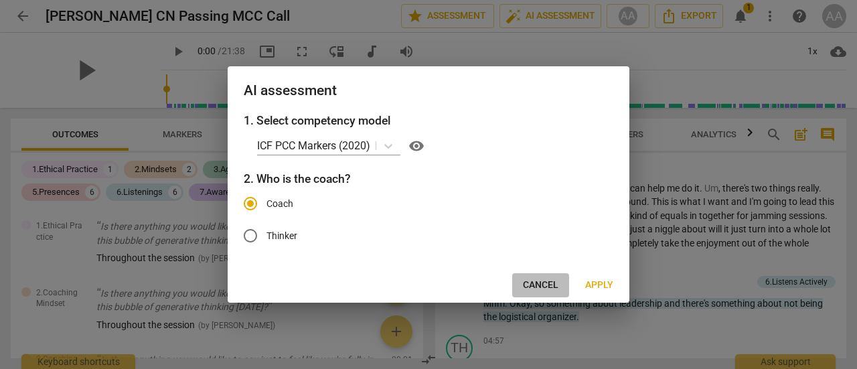
click at [547, 283] on span "Cancel" at bounding box center [541, 285] width 36 height 13
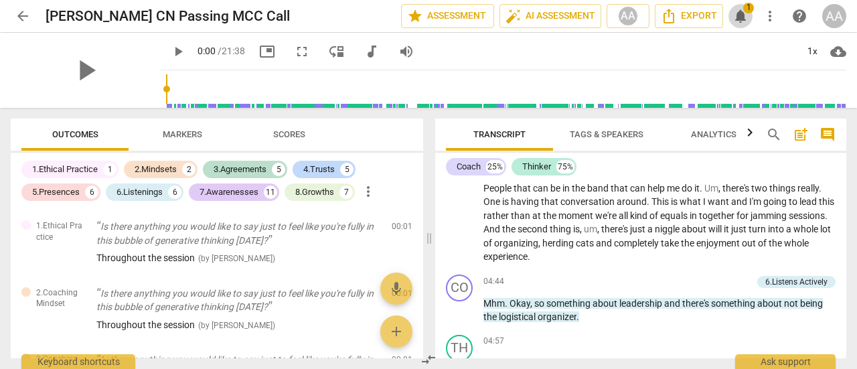
click at [742, 18] on span "notifications" at bounding box center [741, 16] width 16 height 16
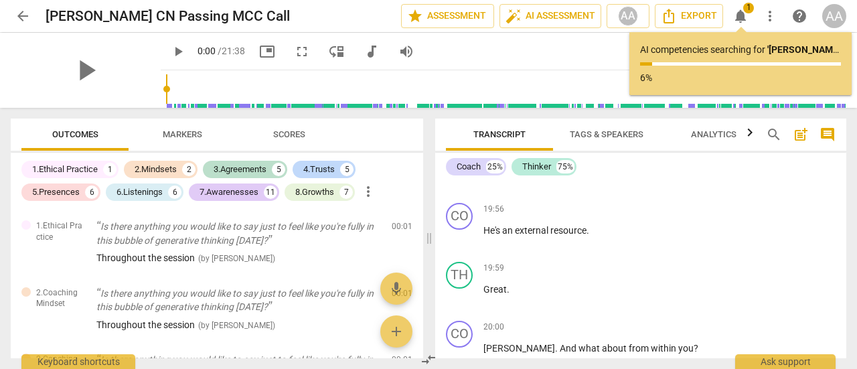
scroll to position [6013, 0]
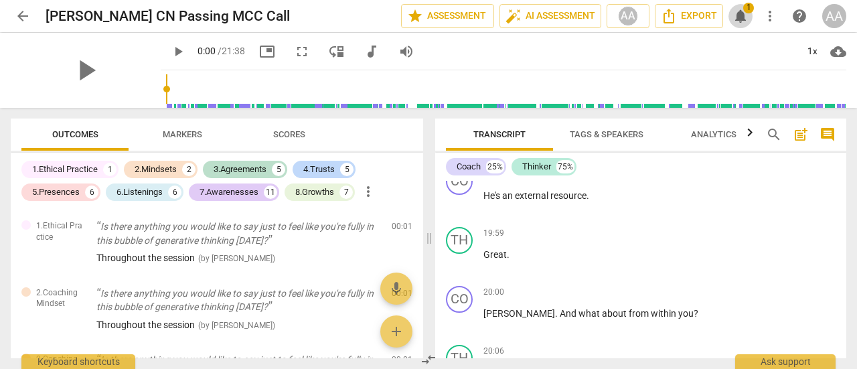
click at [739, 16] on span "notifications" at bounding box center [741, 16] width 16 height 16
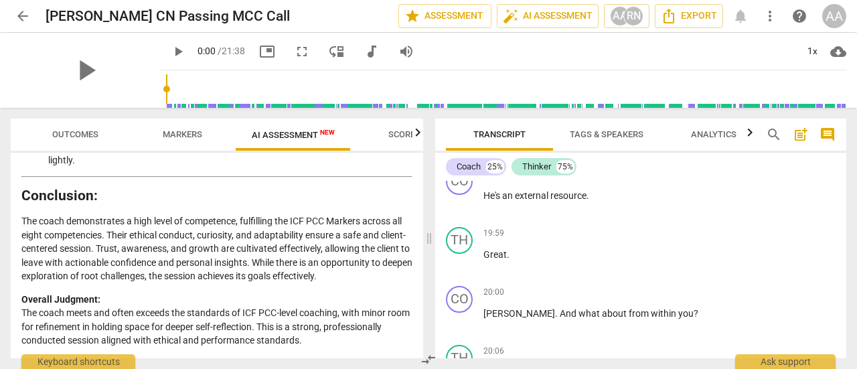
scroll to position [2422, 0]
click at [23, 15] on span "arrow_back" at bounding box center [23, 16] width 16 height 16
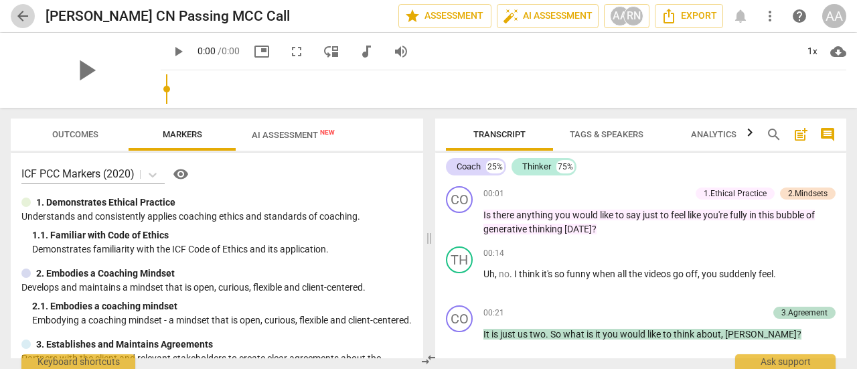
click at [23, 10] on span "arrow_back" at bounding box center [23, 16] width 16 height 16
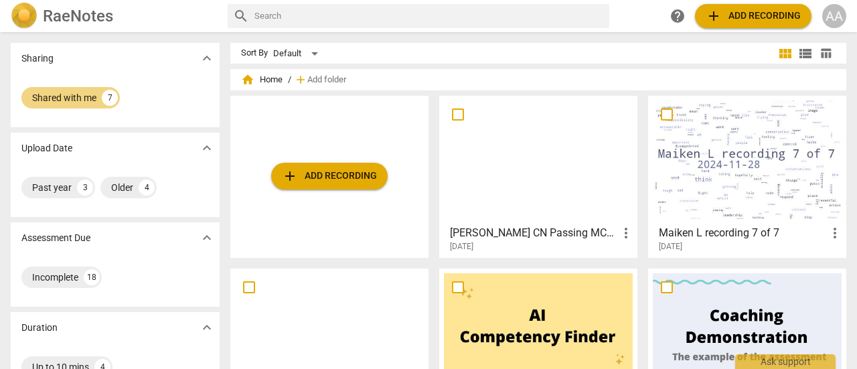
drag, startPoint x: 852, startPoint y: 119, endPoint x: 856, endPoint y: 214, distance: 95.2
click at [856, 214] on div "Sharing expand_more Shared with me 7 Upload Date expand_more Past year 3 Older …" at bounding box center [428, 201] width 857 height 336
click at [807, 50] on span "view_list" at bounding box center [806, 54] width 16 height 16
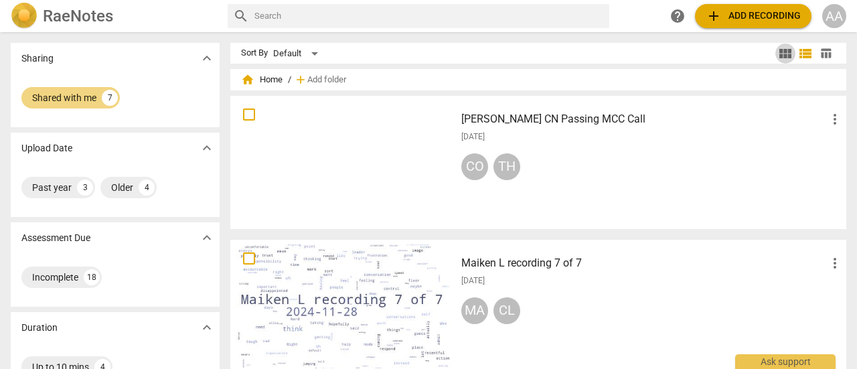
click at [779, 49] on span "view_module" at bounding box center [786, 54] width 16 height 16
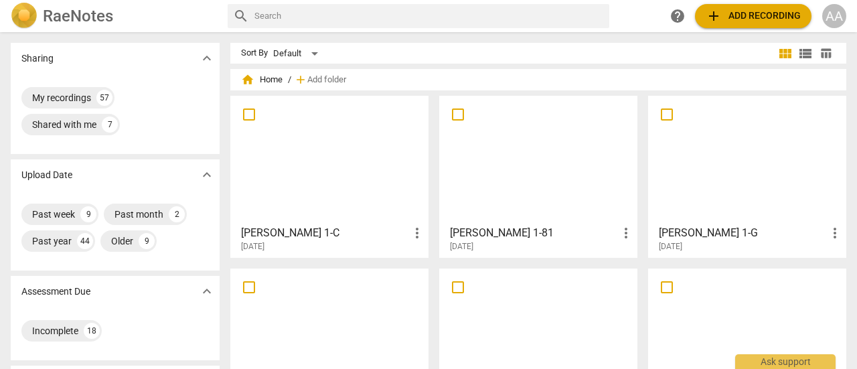
click at [344, 176] on div at bounding box center [329, 159] width 189 height 119
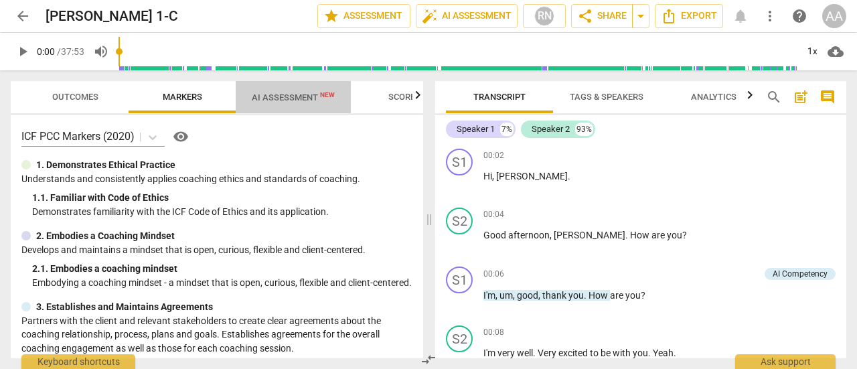
click at [289, 94] on span "AI Assessment New" at bounding box center [293, 97] width 83 height 10
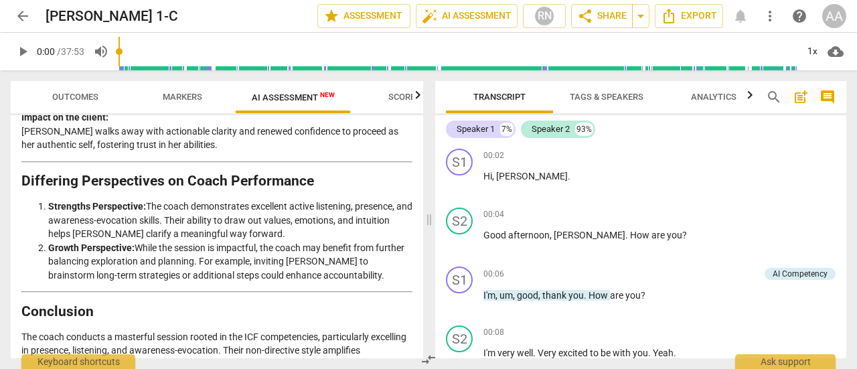
scroll to position [2822, 0]
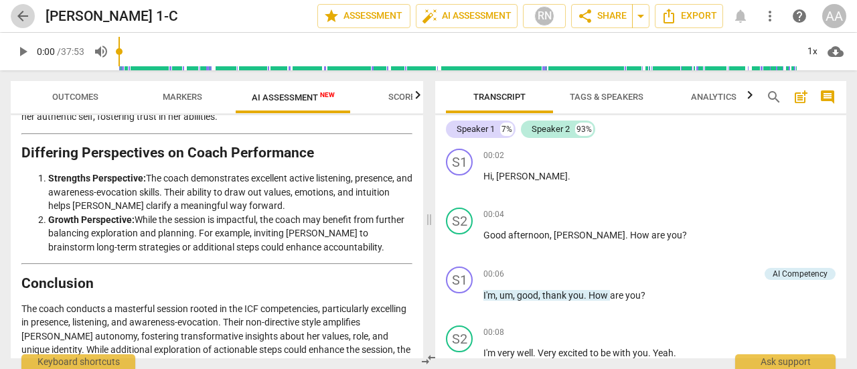
click at [24, 18] on span "arrow_back" at bounding box center [23, 16] width 16 height 16
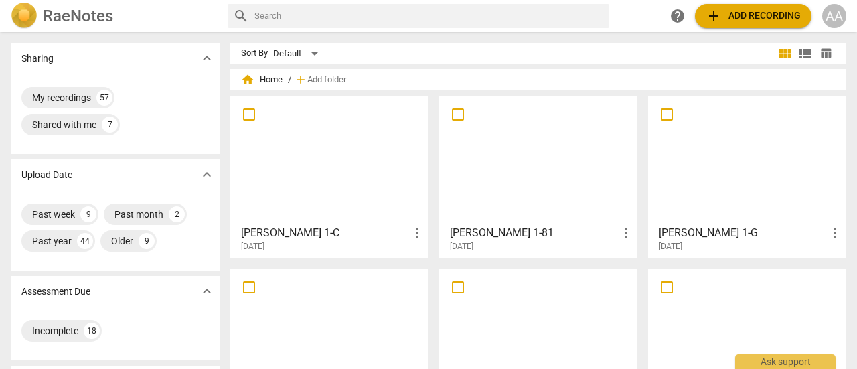
click at [691, 182] on div at bounding box center [747, 159] width 189 height 119
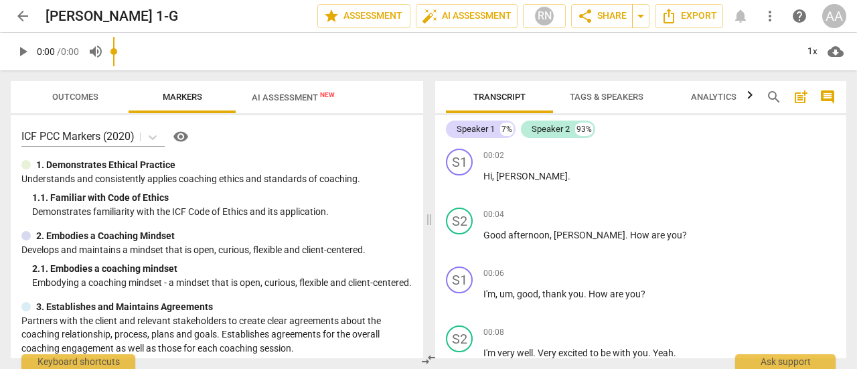
click at [285, 52] on input "range" at bounding box center [455, 51] width 684 height 43
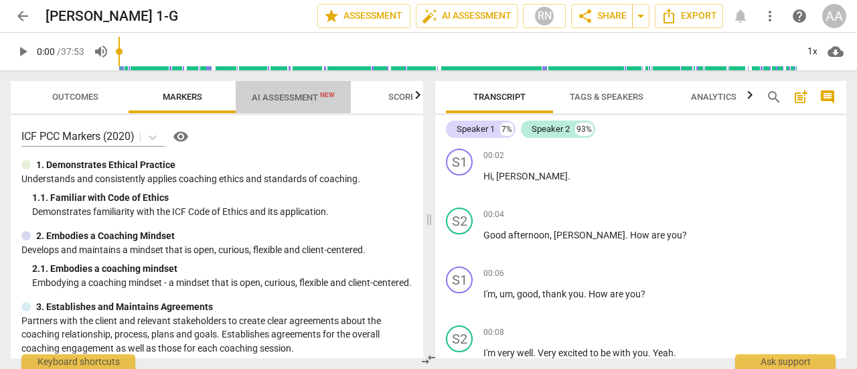
click at [291, 90] on span "AI Assessment New" at bounding box center [293, 97] width 115 height 20
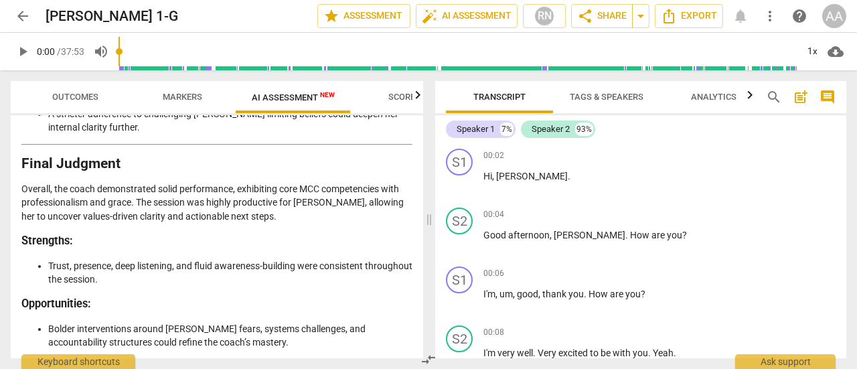
scroll to position [3092, 0]
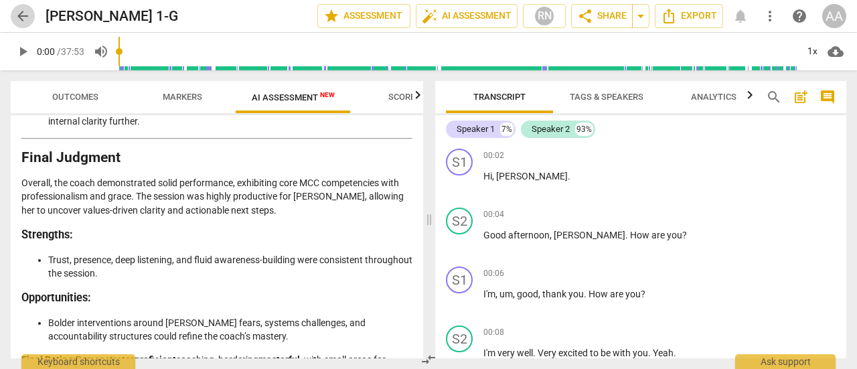
click at [28, 15] on span "arrow_back" at bounding box center [23, 16] width 16 height 16
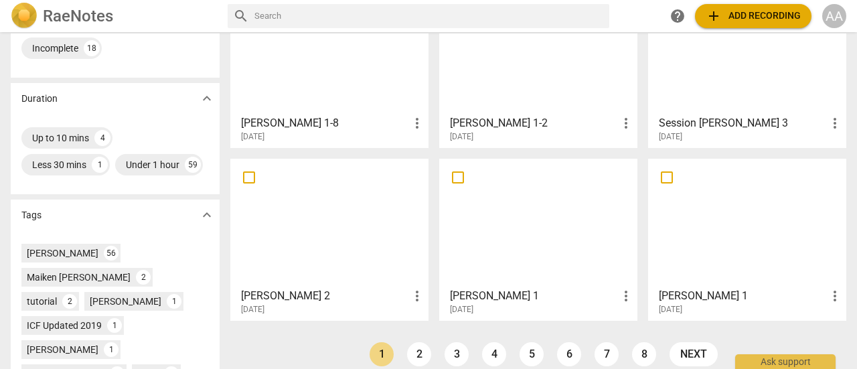
scroll to position [289, 0]
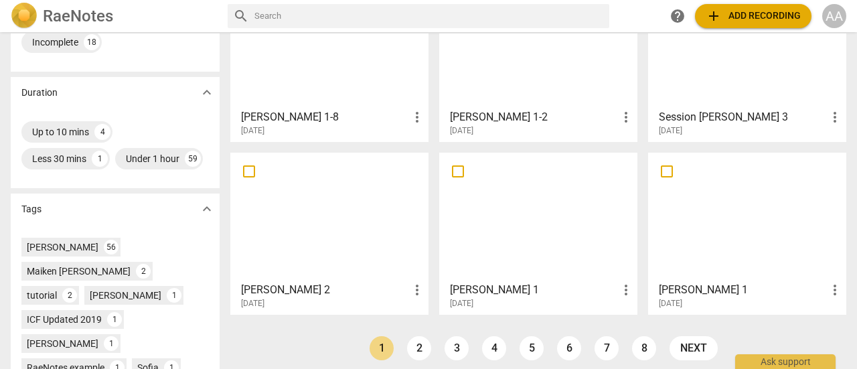
click at [753, 238] on div at bounding box center [747, 216] width 189 height 119
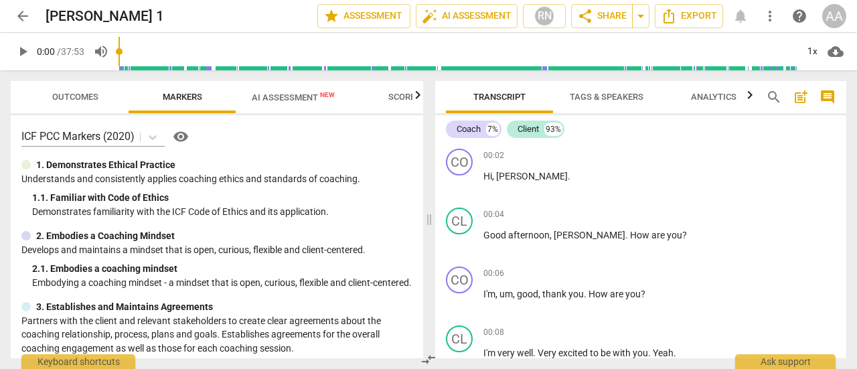
click at [301, 98] on span "AI Assessment New" at bounding box center [293, 97] width 83 height 10
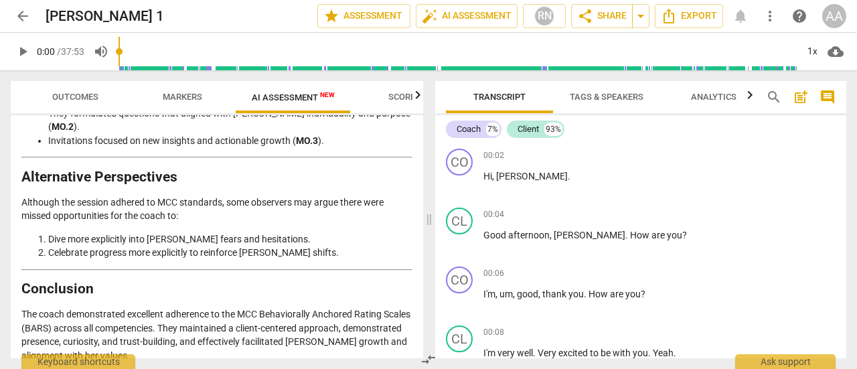
scroll to position [3195, 0]
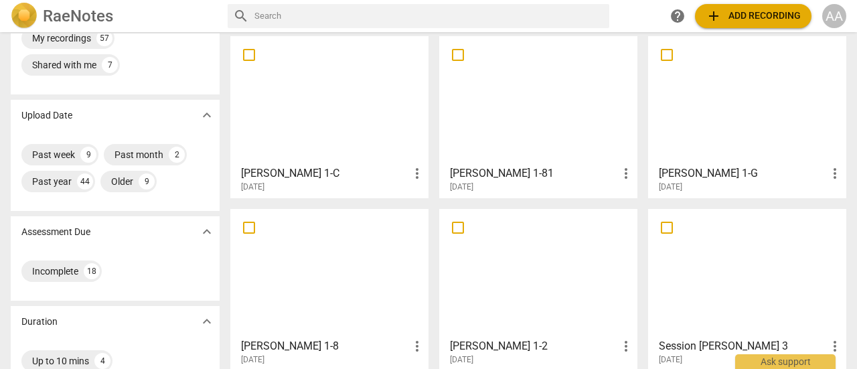
scroll to position [56, 0]
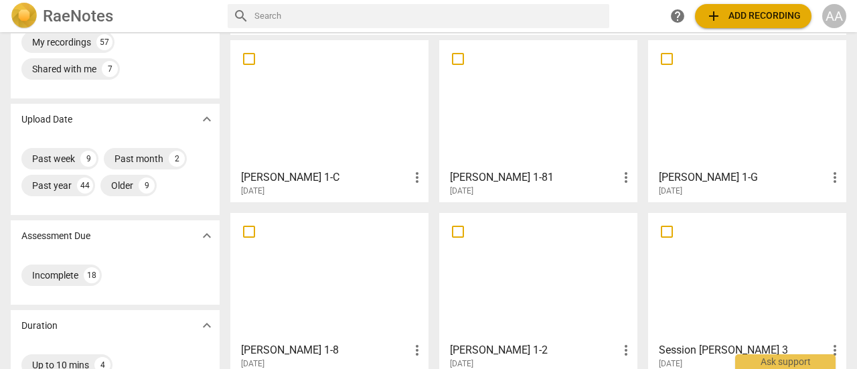
click at [753, 98] on div at bounding box center [747, 104] width 189 height 119
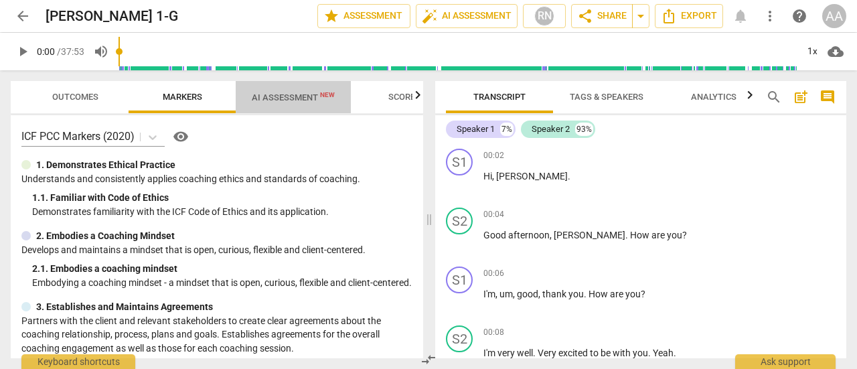
click at [297, 95] on span "AI Assessment New" at bounding box center [293, 97] width 83 height 10
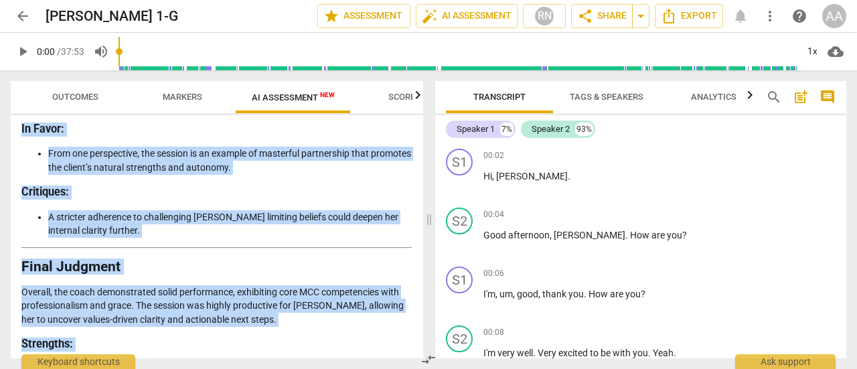
scroll to position [3092, 0]
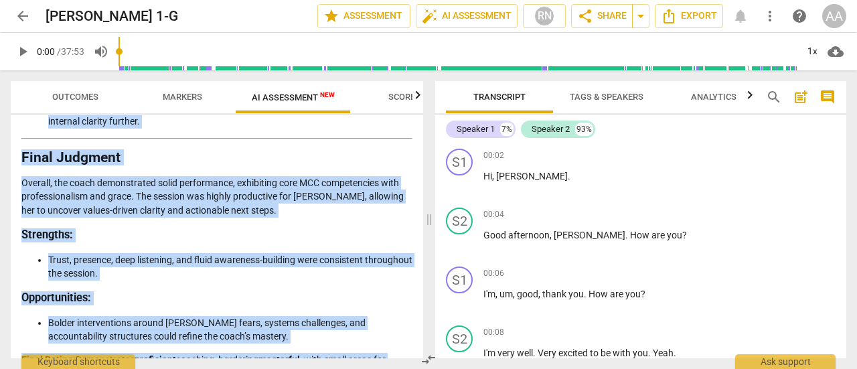
drag, startPoint x: 23, startPoint y: 158, endPoint x: 370, endPoint y: 359, distance: 401.6
click at [370, 359] on div "Outcomes Markers AI Assessment New Scores Disclaimer: AI can make mistakes. Con…" at bounding box center [214, 219] width 429 height 299
copy div "Detailed Analysis: Coaching Session Evaluation Evaluating the coaching session …"
click at [19, 21] on span "arrow_back" at bounding box center [23, 16] width 16 height 16
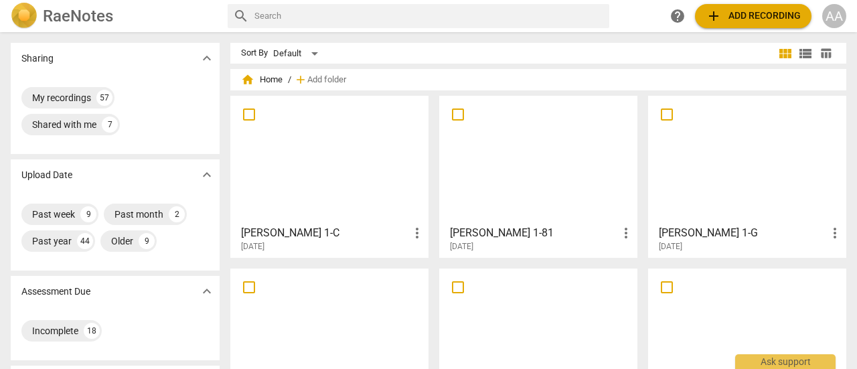
click at [348, 314] on div at bounding box center [329, 332] width 189 height 119
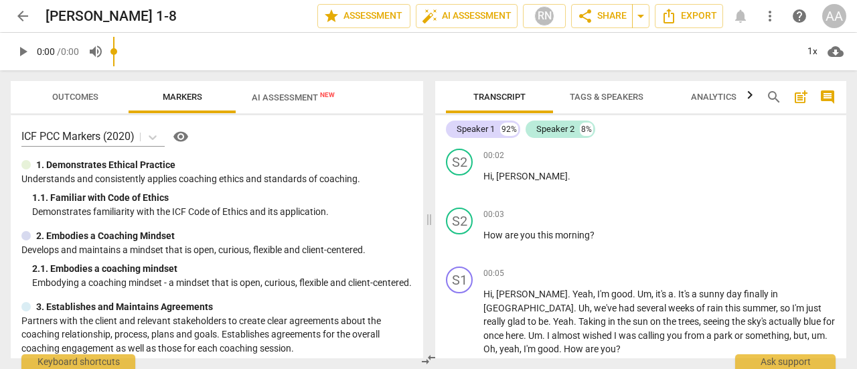
click at [290, 61] on input "range" at bounding box center [455, 51] width 684 height 43
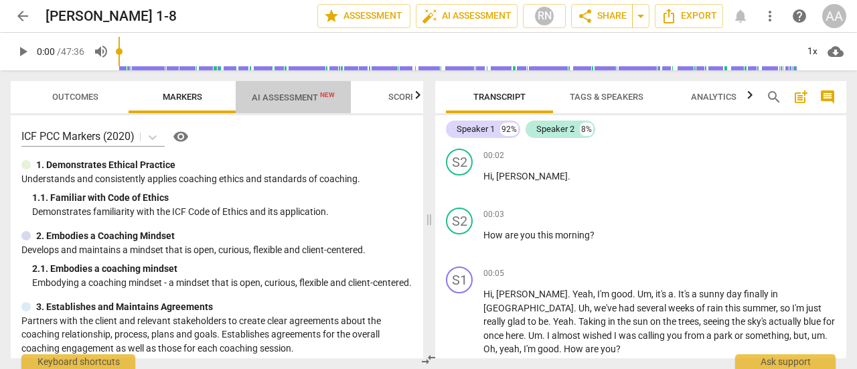
click at [289, 94] on span "AI Assessment New" at bounding box center [293, 97] width 83 height 10
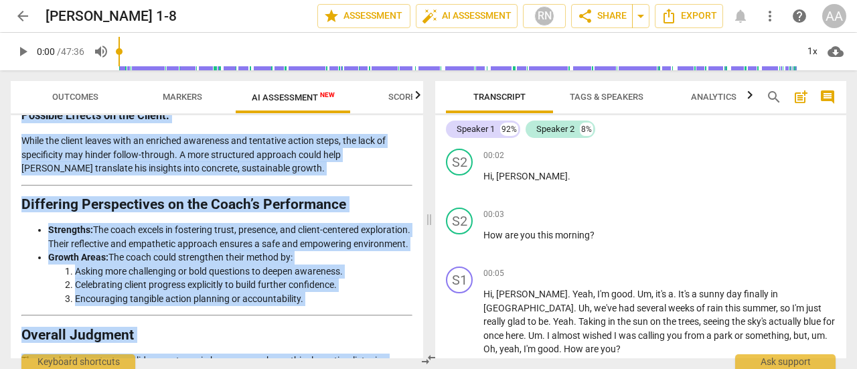
scroll to position [2499, 0]
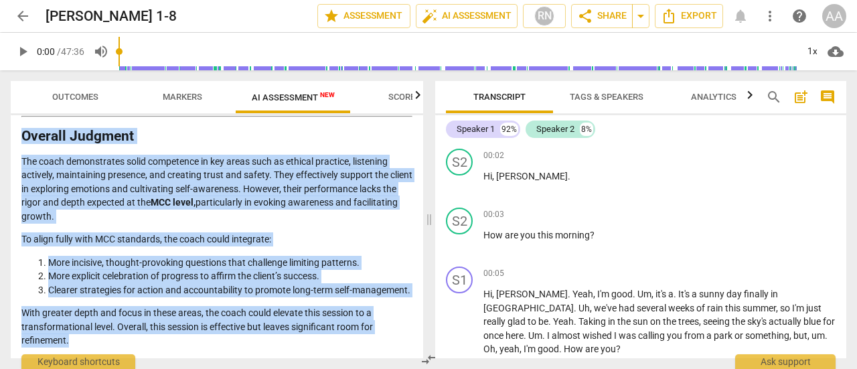
drag, startPoint x: 23, startPoint y: 157, endPoint x: 222, endPoint y: 360, distance: 284.2
click at [222, 360] on div "Outcomes Markers AI Assessment New Scores Disclaimer: AI can make mistakes. Con…" at bounding box center [214, 219] width 429 height 299
copy div "Detailed and Objective Analysis of the Coach’s Approach This analysis evaluates…"
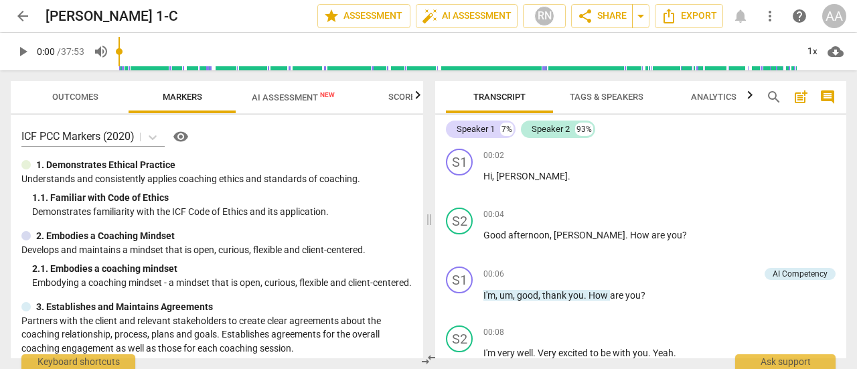
click at [610, 98] on span "Tags & Speakers" at bounding box center [607, 97] width 74 height 10
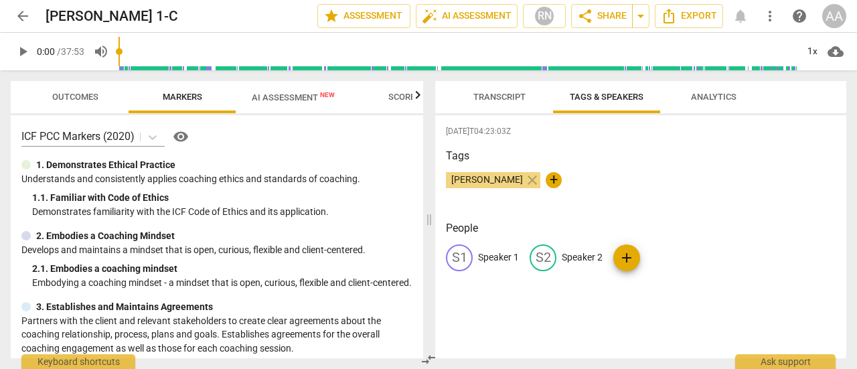
click at [701, 98] on span "Analytics" at bounding box center [714, 97] width 46 height 10
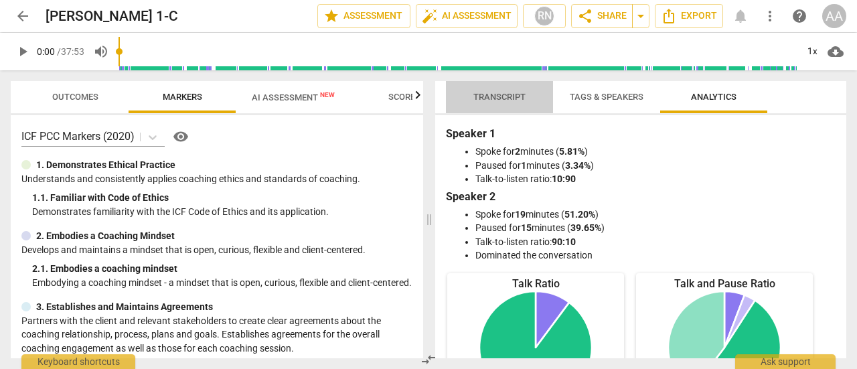
click at [510, 94] on span "Transcript" at bounding box center [500, 97] width 52 height 10
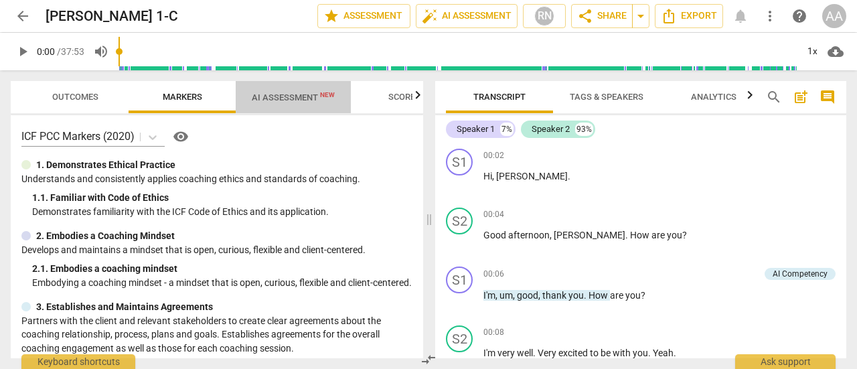
click at [296, 98] on span "AI Assessment New" at bounding box center [293, 97] width 83 height 10
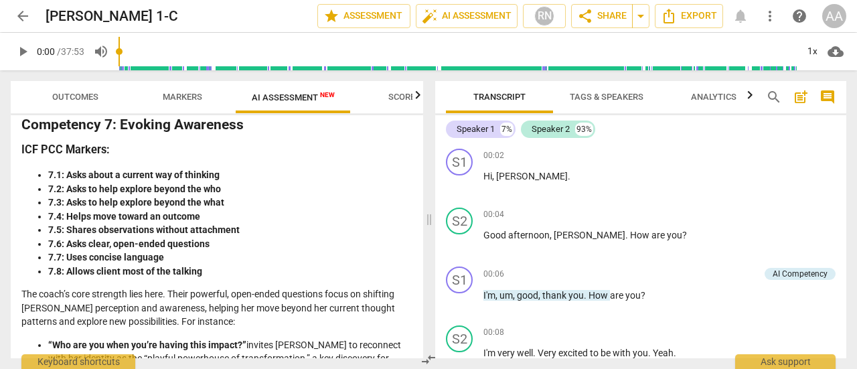
scroll to position [2164, 0]
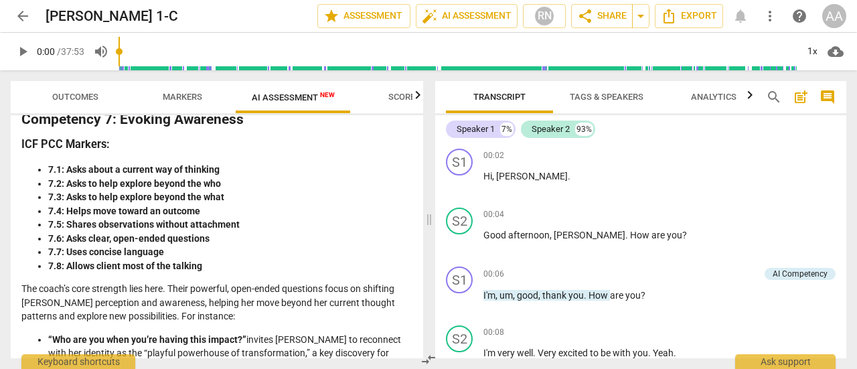
click at [16, 13] on span "arrow_back" at bounding box center [23, 16] width 16 height 16
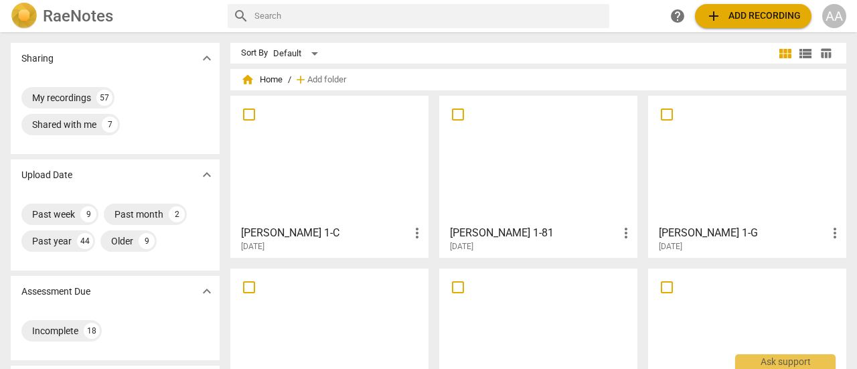
click at [714, 178] on div at bounding box center [747, 159] width 189 height 119
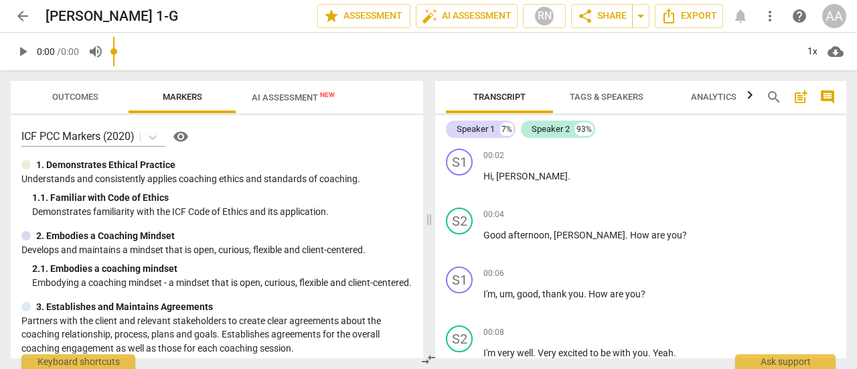
click at [303, 64] on input "range" at bounding box center [455, 51] width 684 height 43
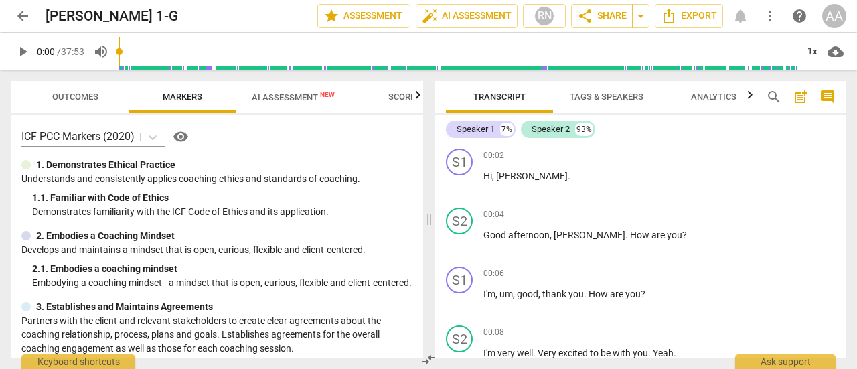
click at [300, 96] on span "AI Assessment New" at bounding box center [293, 97] width 83 height 10
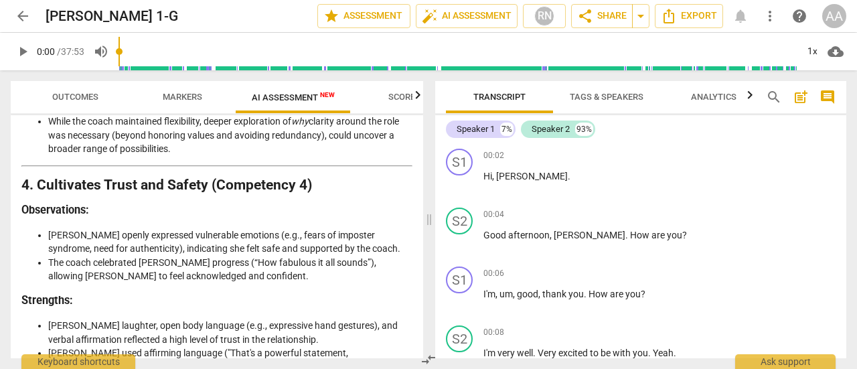
scroll to position [1249, 0]
